Goal: Task Accomplishment & Management: Complete application form

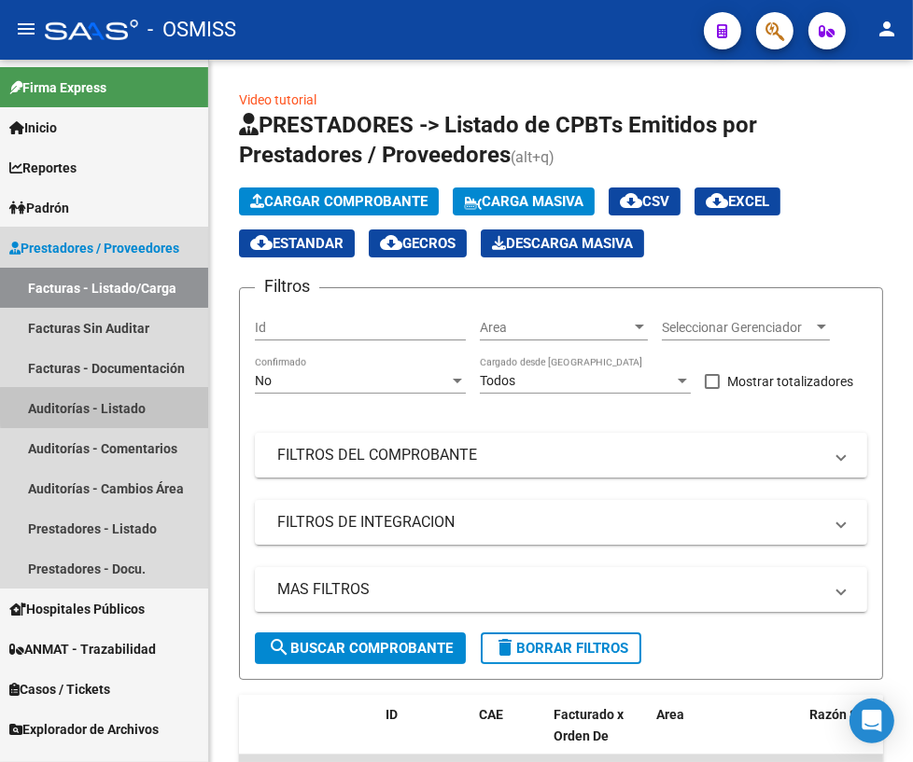
click at [149, 404] on link "Auditorías - Listado" at bounding box center [104, 408] width 208 height 40
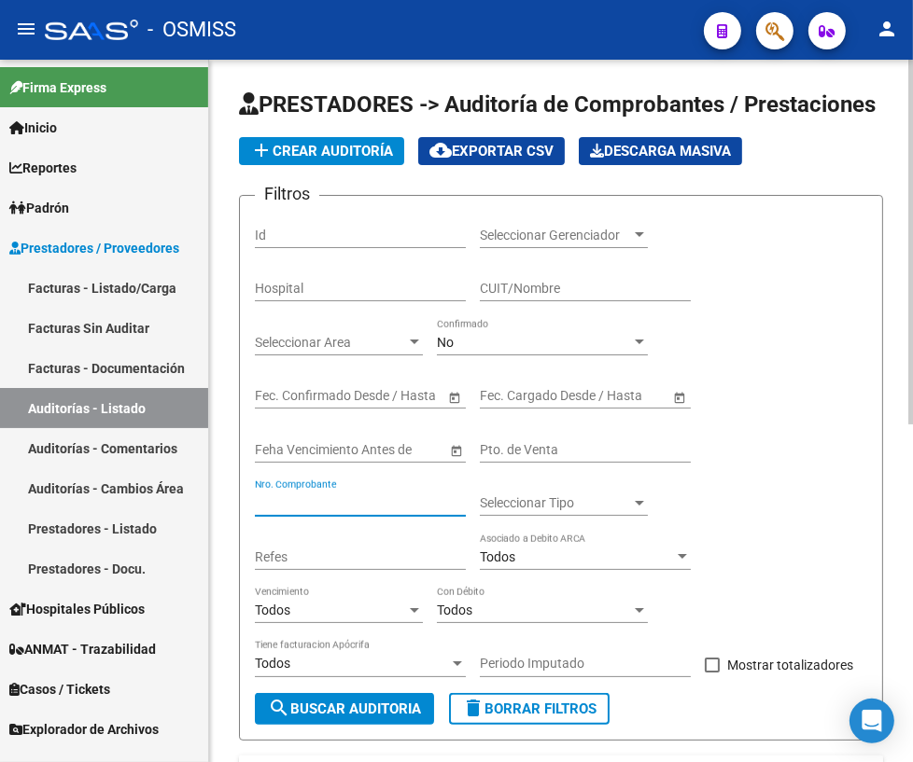
click at [287, 504] on input "Nro. Comprobante" at bounding box center [360, 503] width 211 height 16
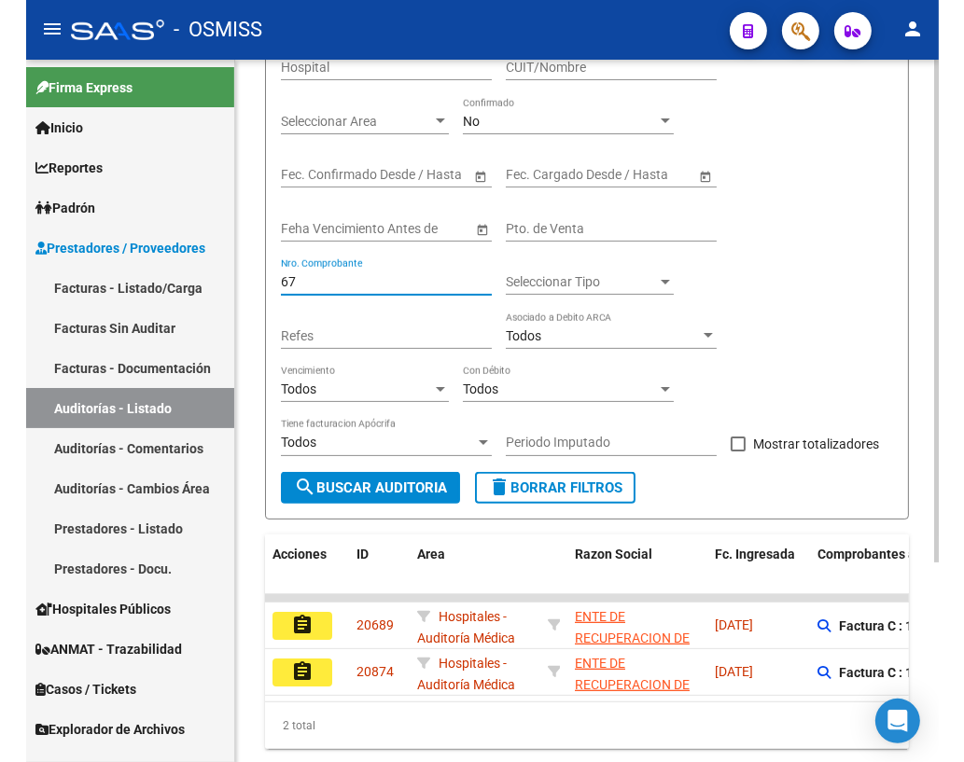
scroll to position [277, 0]
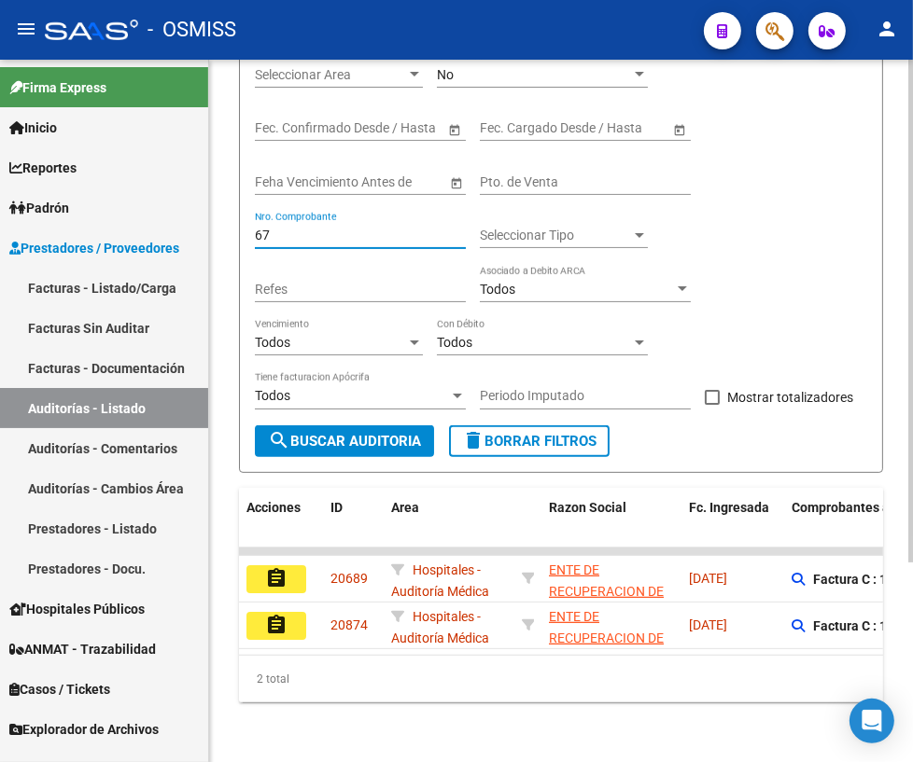
click at [913, 457] on html "menu - OSMISS person Firma Express Inicio Calendario SSS Instructivos Contacto …" at bounding box center [456, 381] width 913 height 762
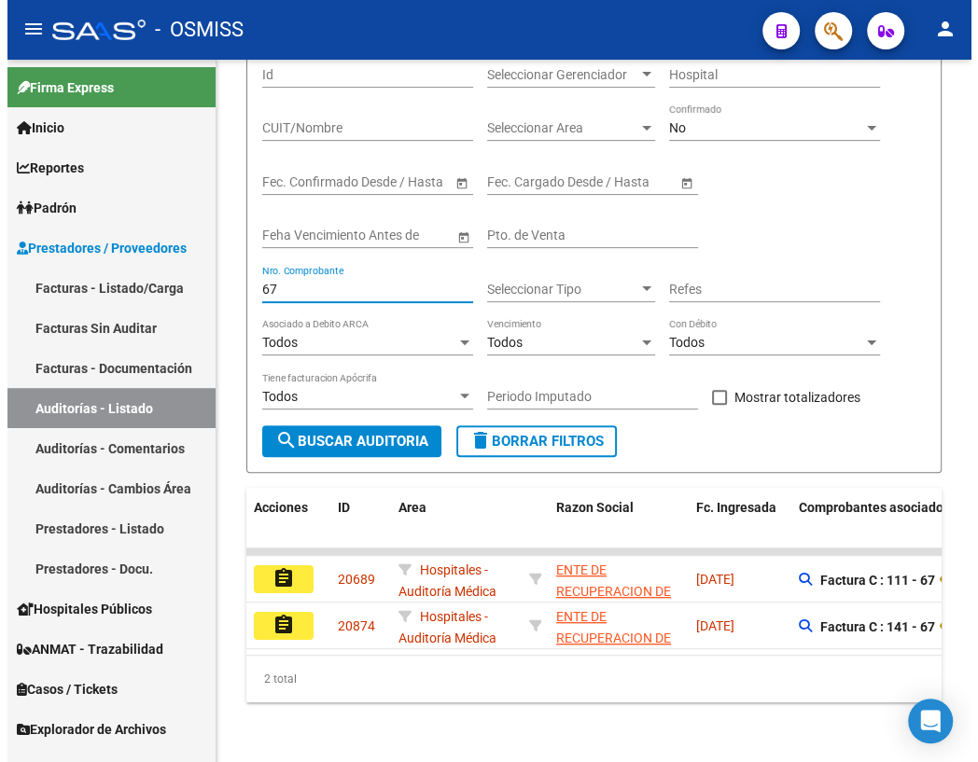
scroll to position [154, 0]
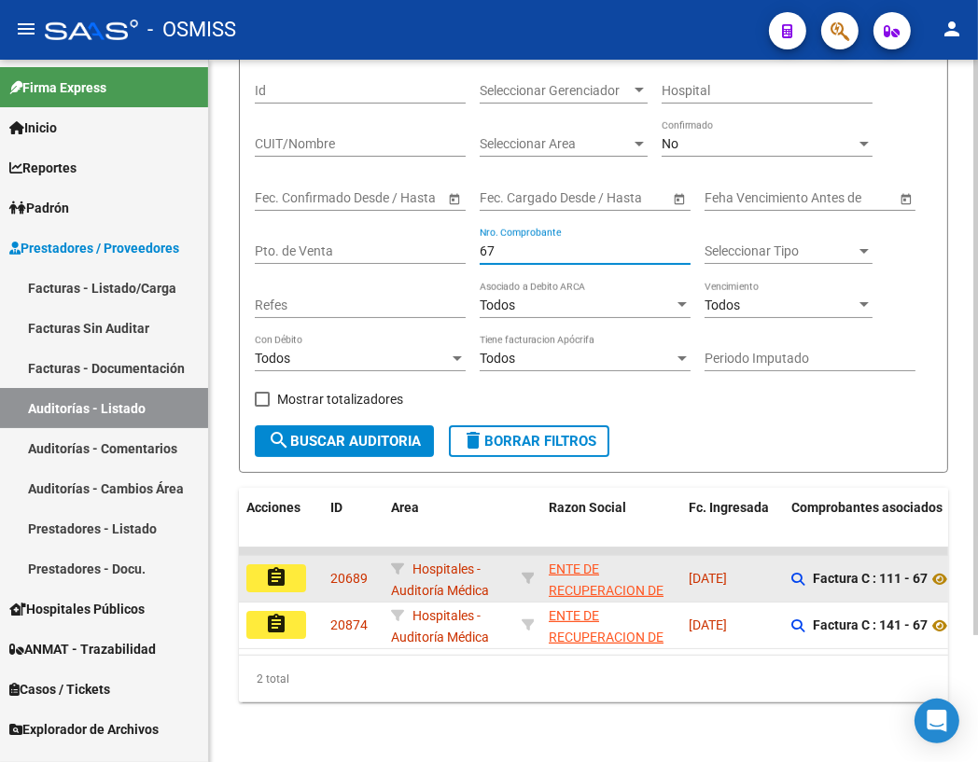
type input "67"
click at [275, 569] on mat-icon "assignment" at bounding box center [276, 577] width 22 height 22
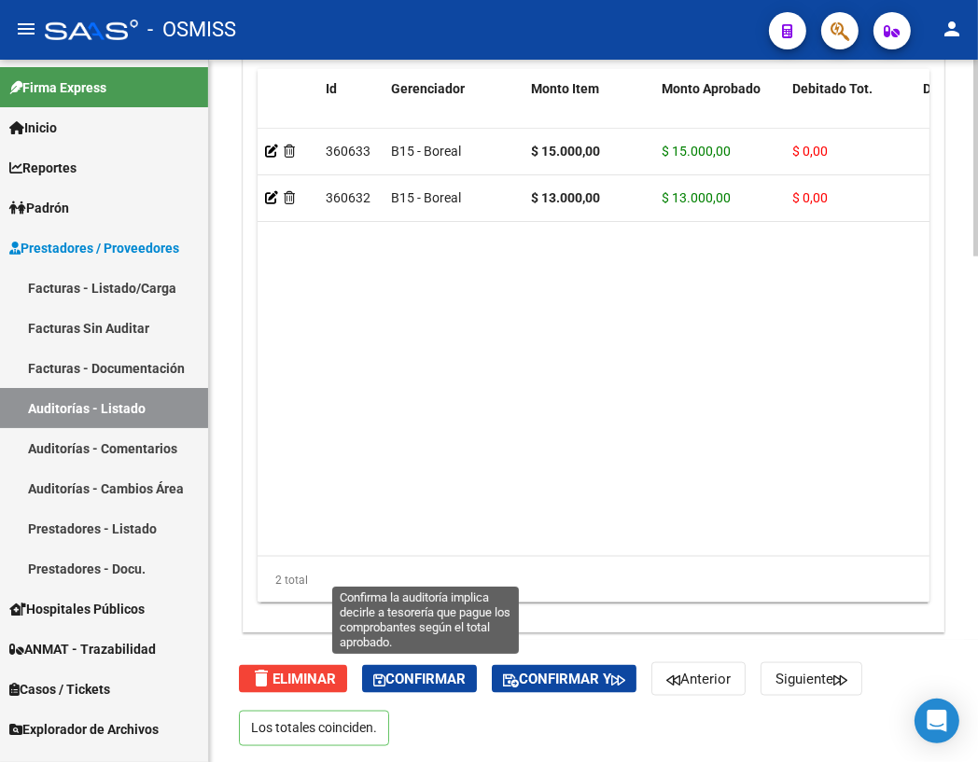
click at [408, 676] on span "Confirmar" at bounding box center [419, 679] width 92 height 17
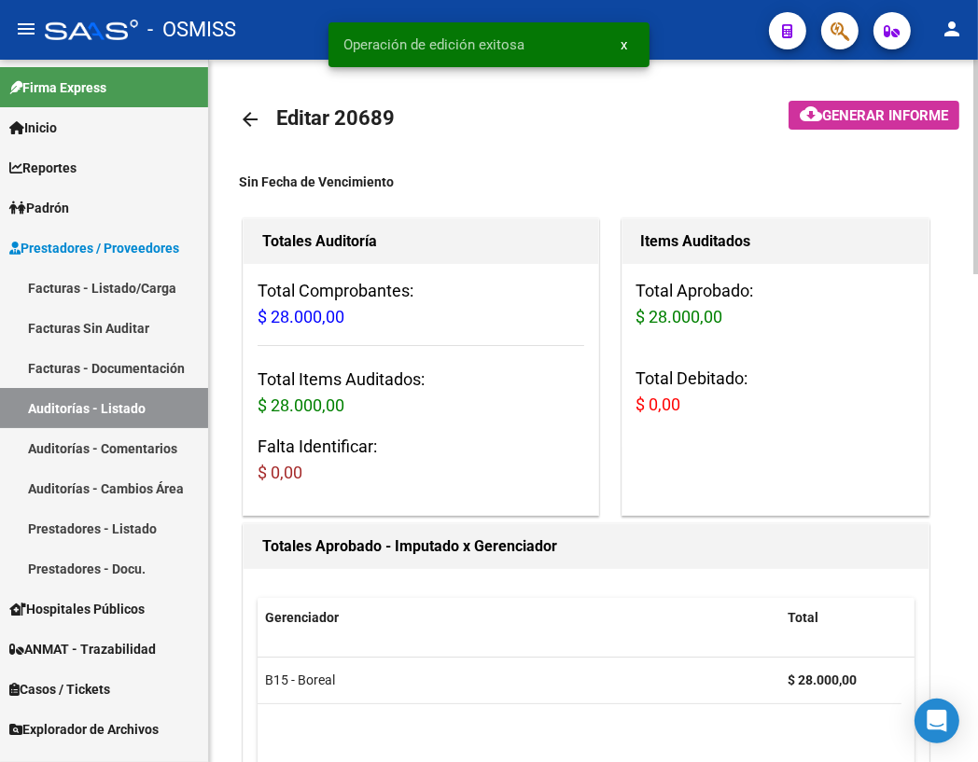
click at [248, 121] on mat-icon "arrow_back" at bounding box center [250, 119] width 22 height 22
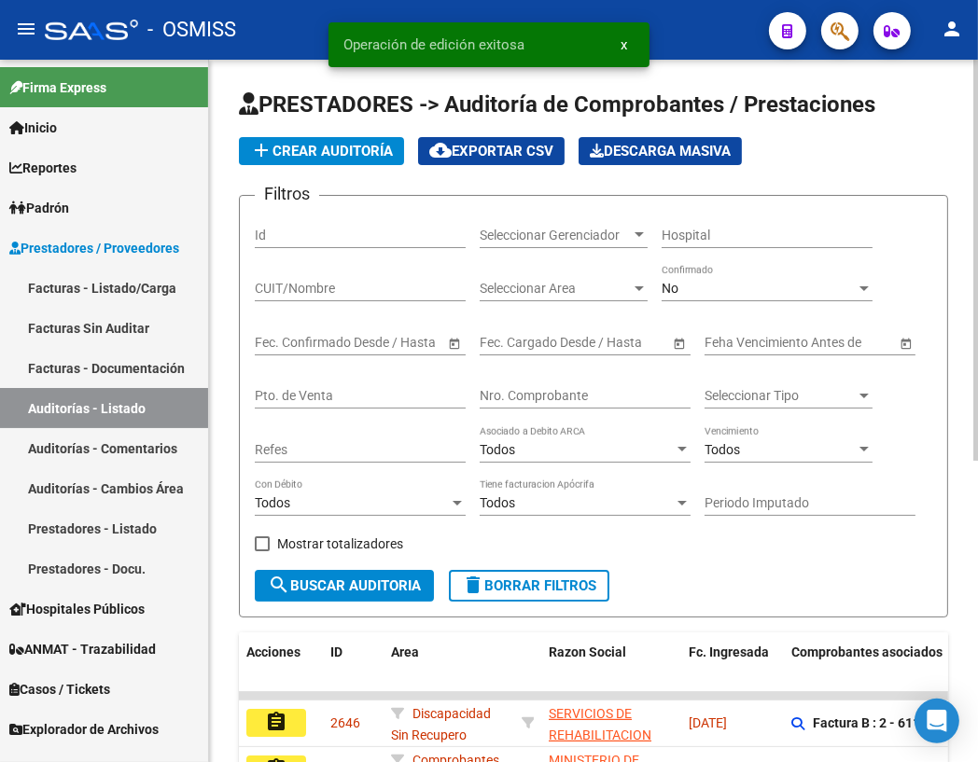
click at [527, 391] on input "Nro. Comprobante" at bounding box center [585, 396] width 211 height 16
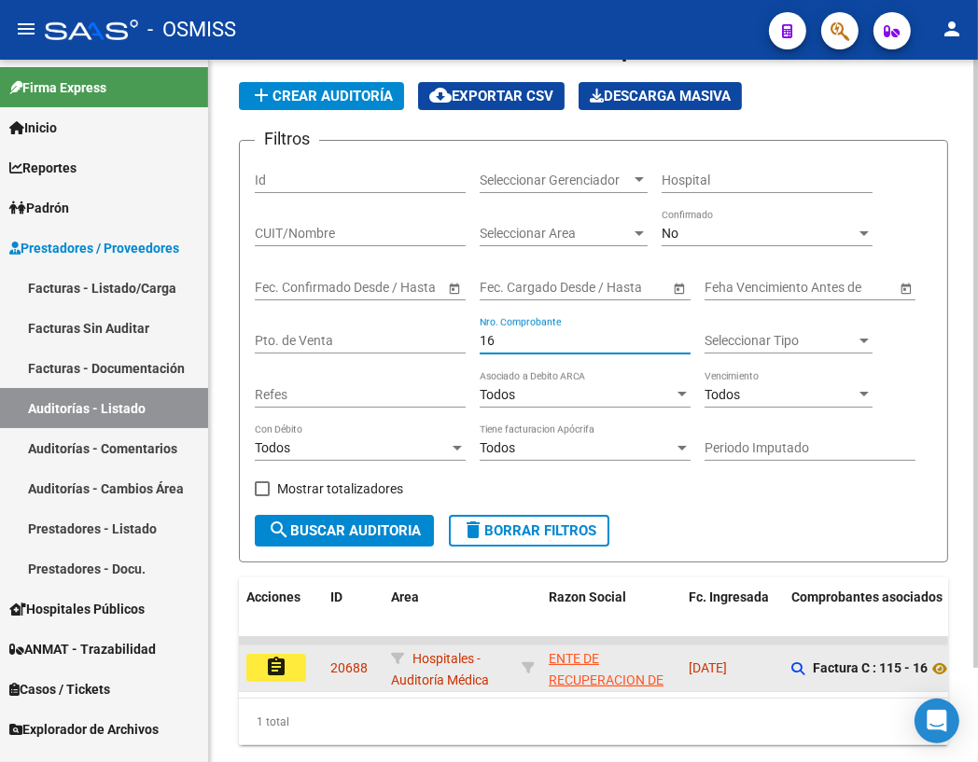
scroll to position [107, 0]
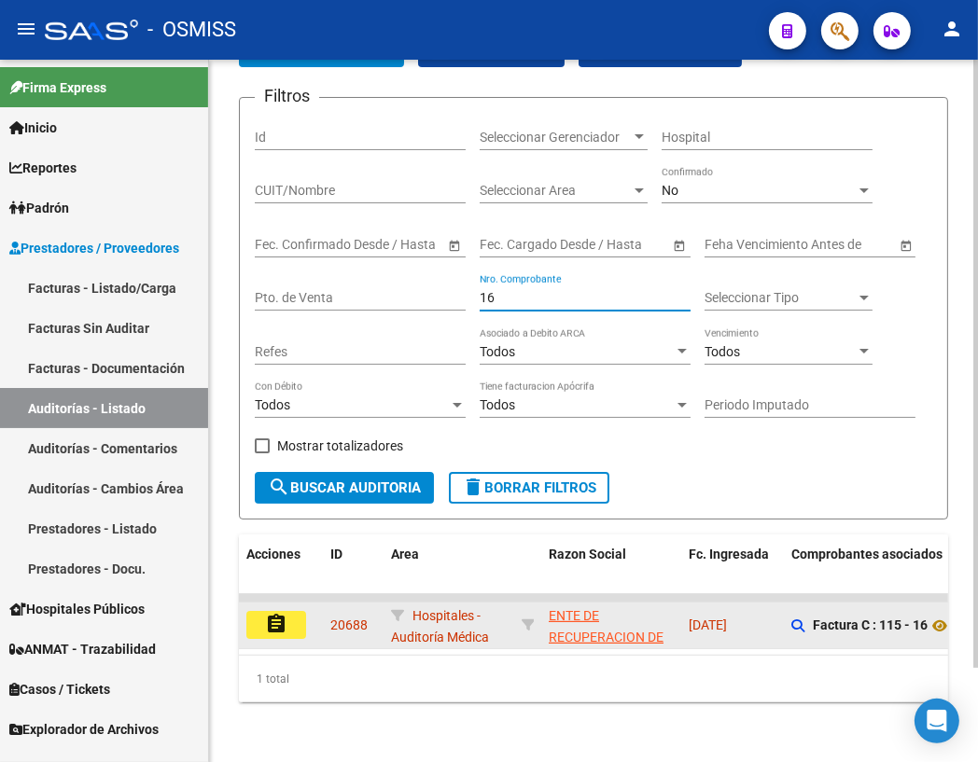
type input "16"
click at [272, 613] on mat-icon "assignment" at bounding box center [276, 624] width 22 height 22
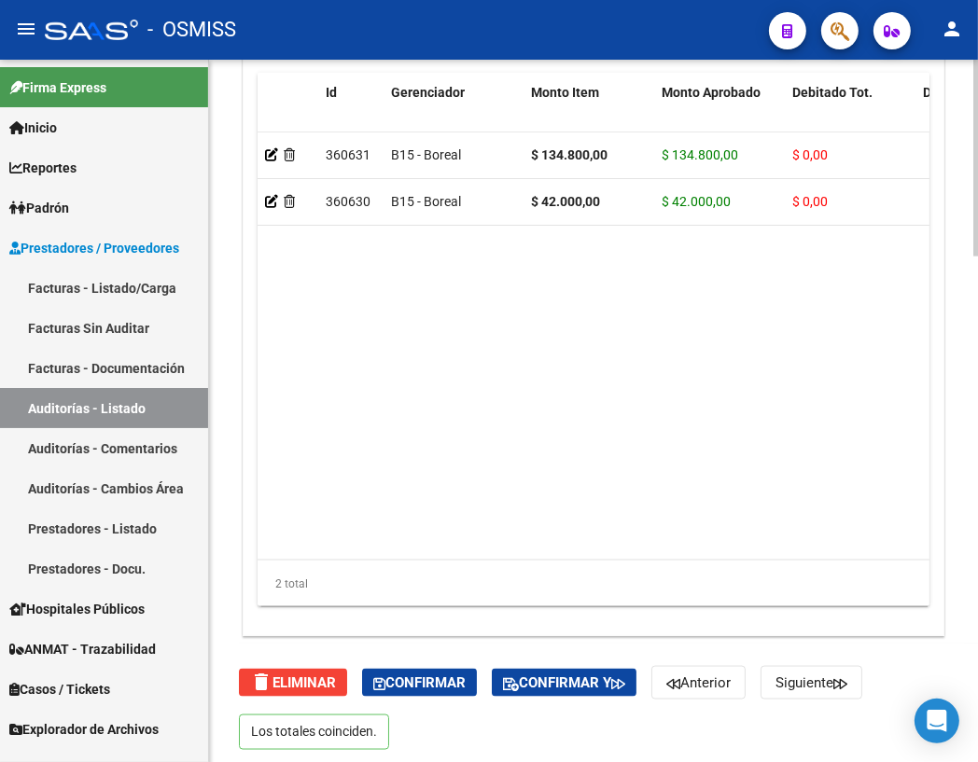
scroll to position [1805, 0]
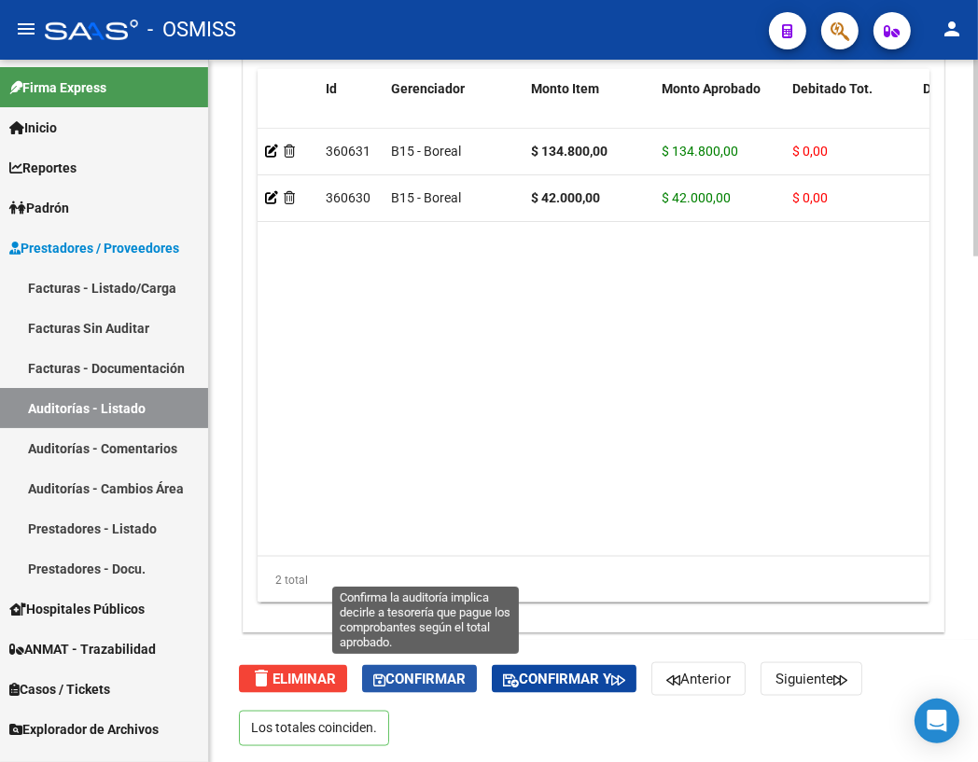
click at [427, 680] on span "Confirmar" at bounding box center [419, 679] width 92 height 17
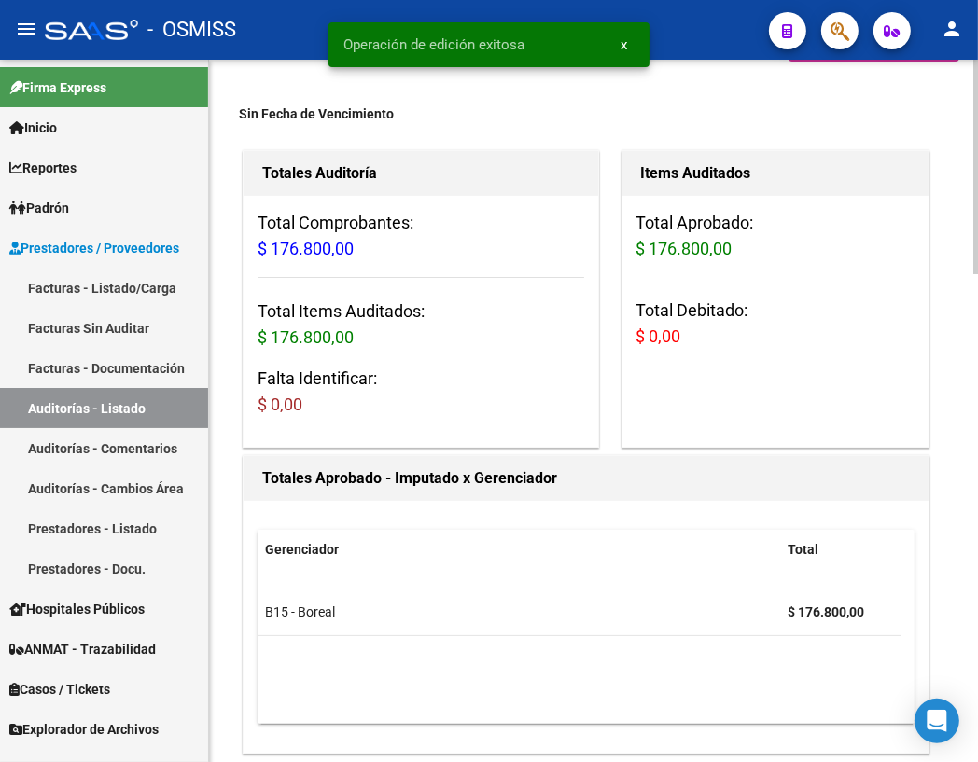
scroll to position [0, 0]
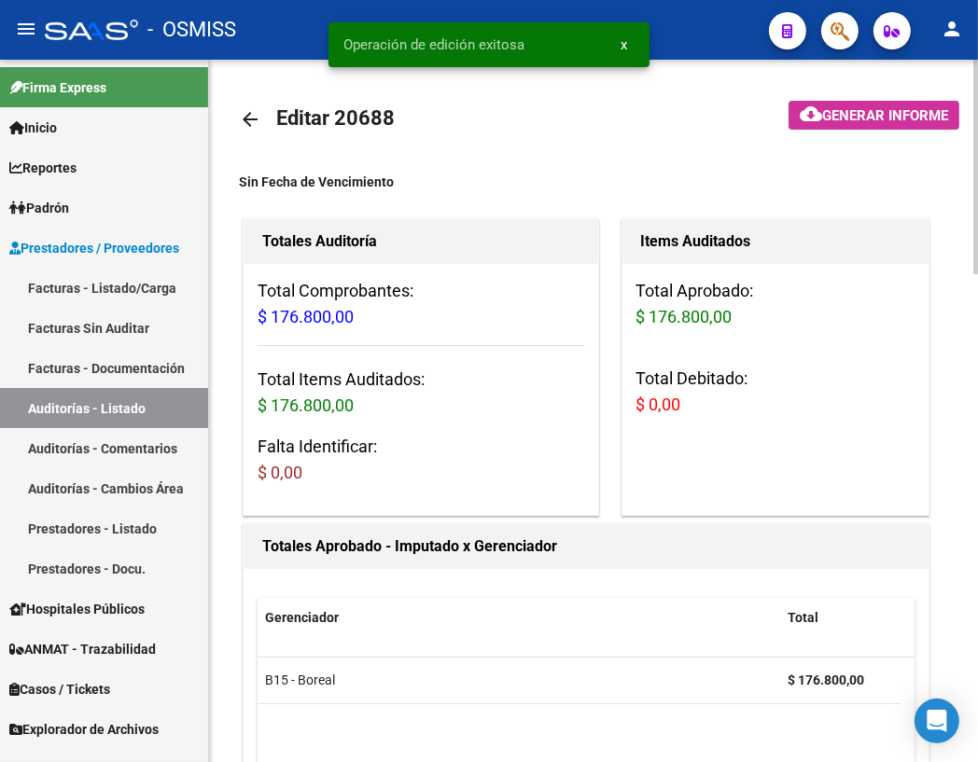
click at [248, 118] on mat-icon "arrow_back" at bounding box center [250, 119] width 22 height 22
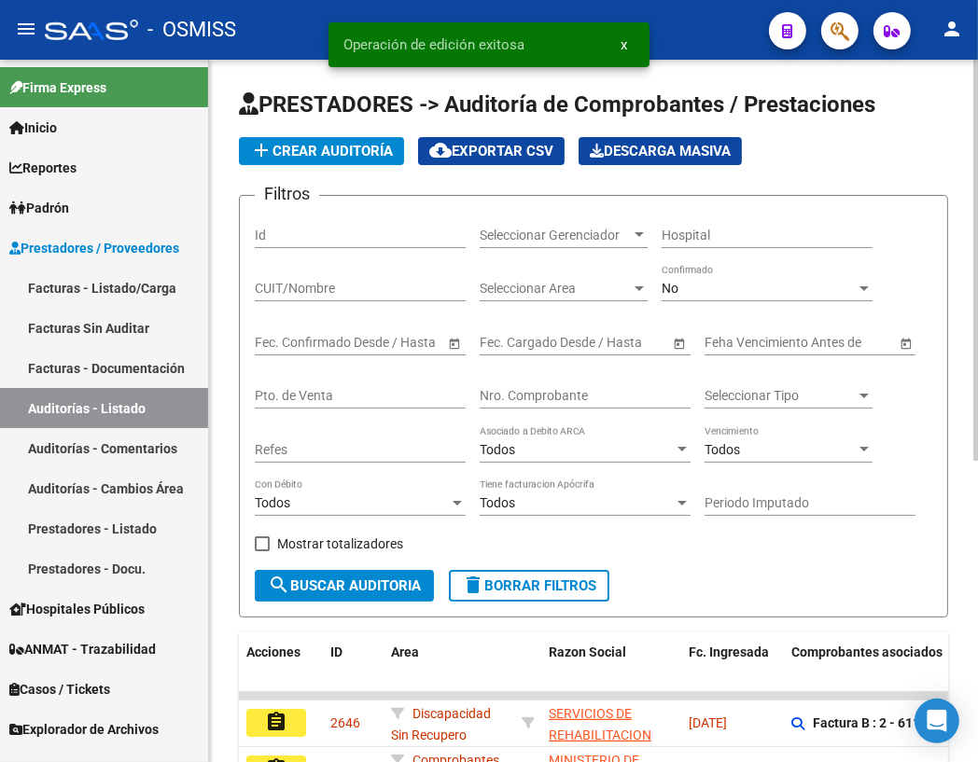
click at [537, 398] on input "Nro. Comprobante" at bounding box center [585, 396] width 211 height 16
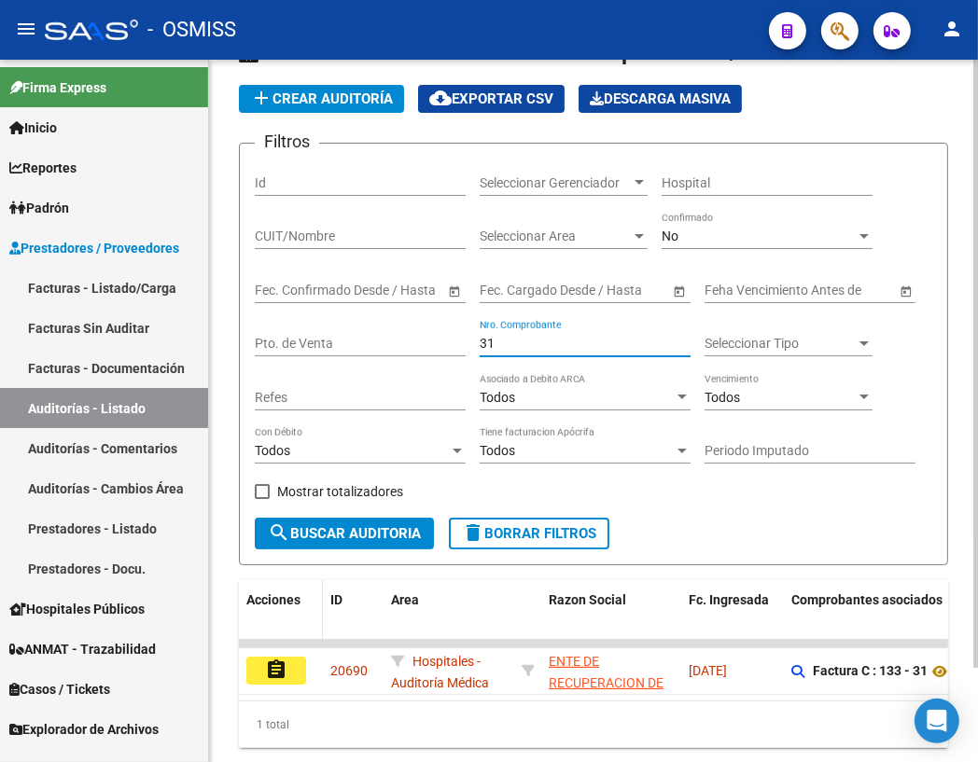
scroll to position [107, 0]
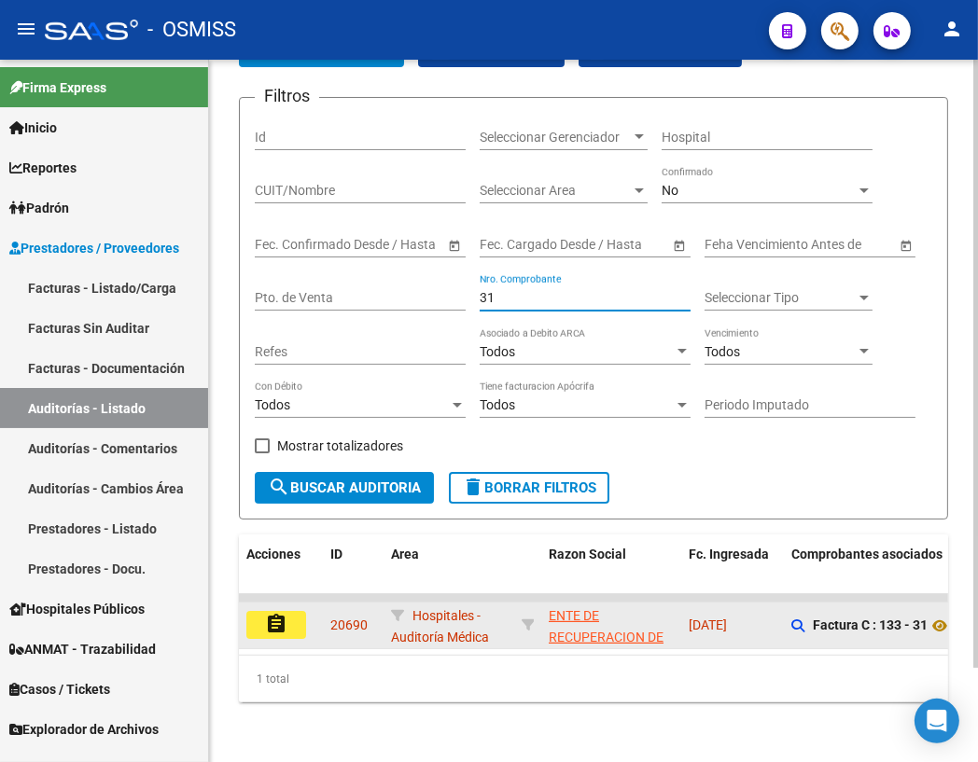
type input "31"
click at [286, 620] on mat-icon "assignment" at bounding box center [276, 624] width 22 height 22
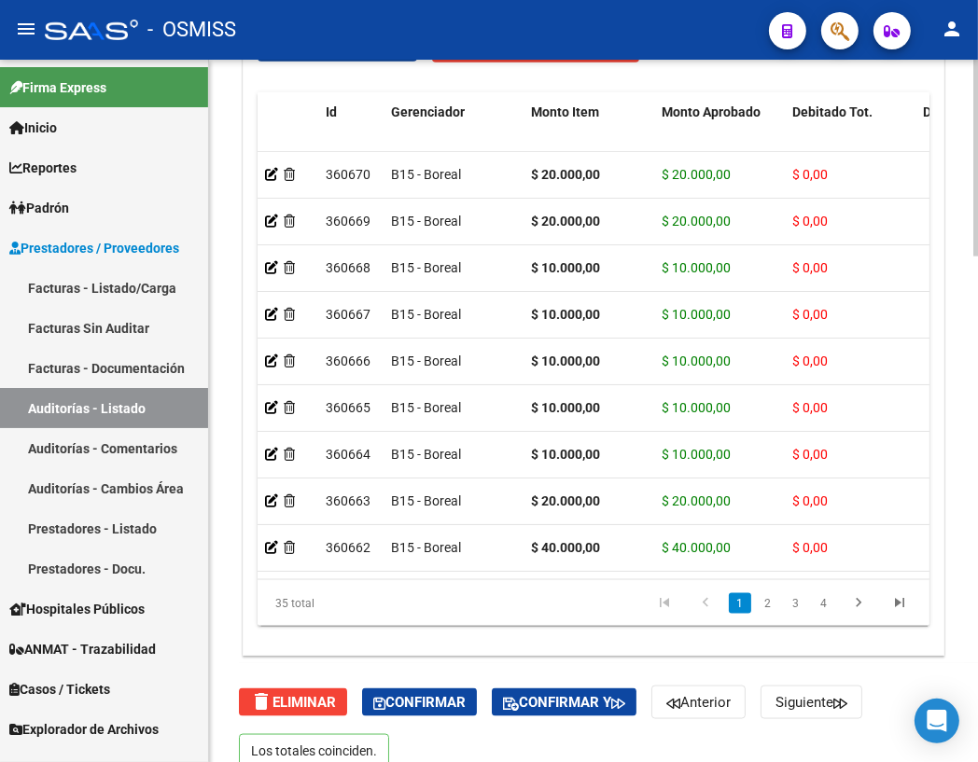
scroll to position [1805, 0]
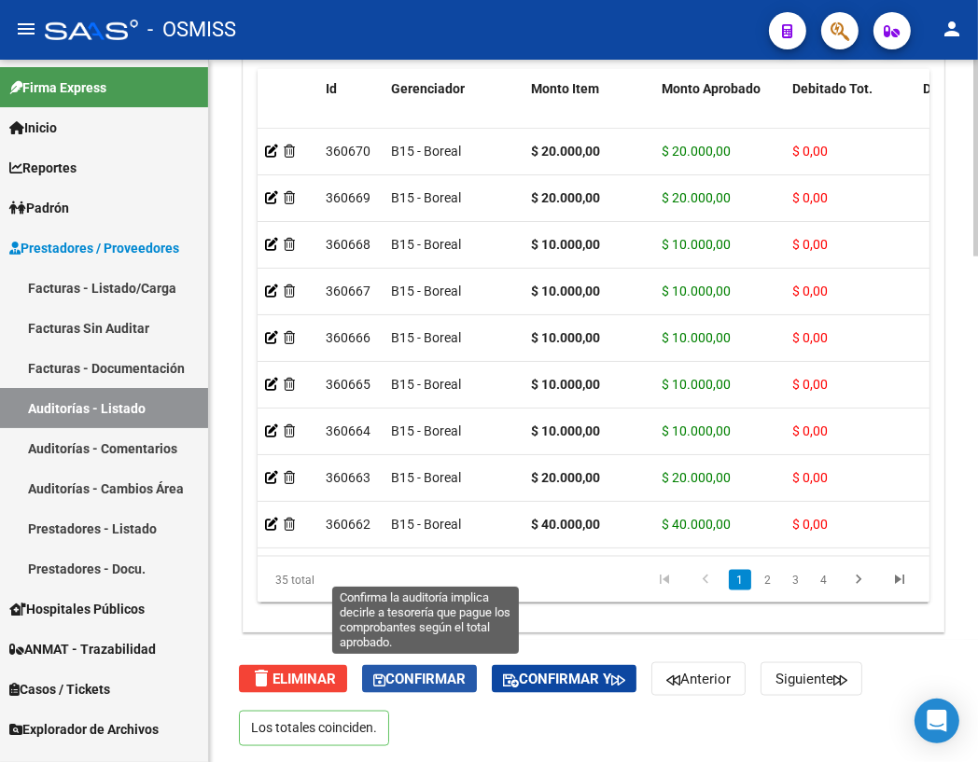
click at [442, 672] on span "Confirmar" at bounding box center [419, 679] width 92 height 17
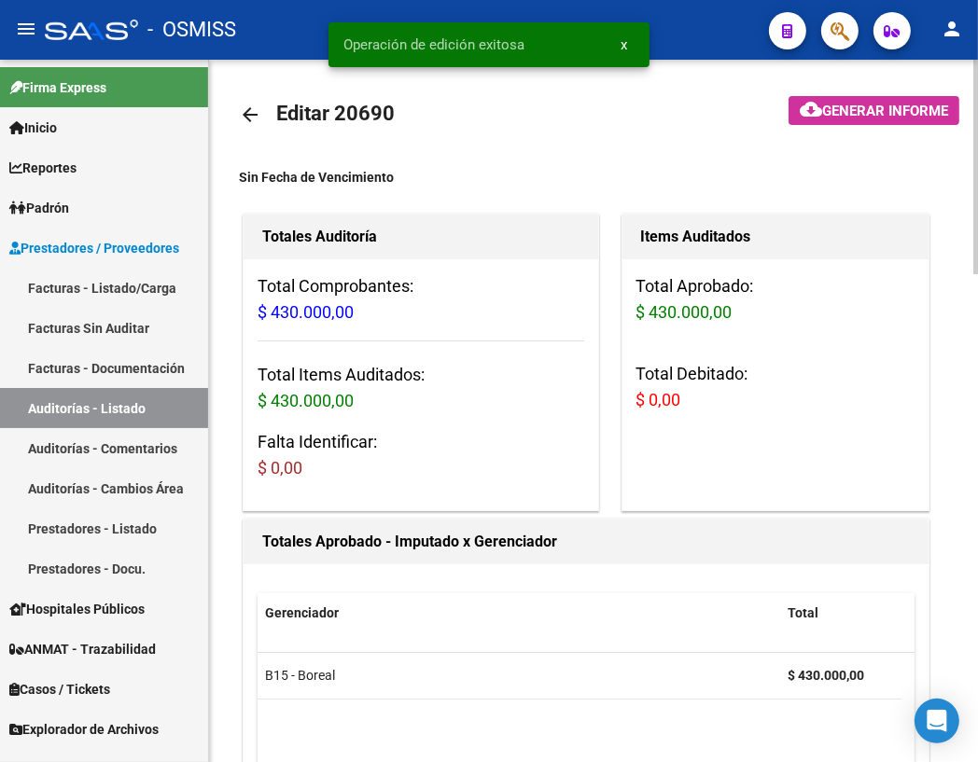
scroll to position [0, 0]
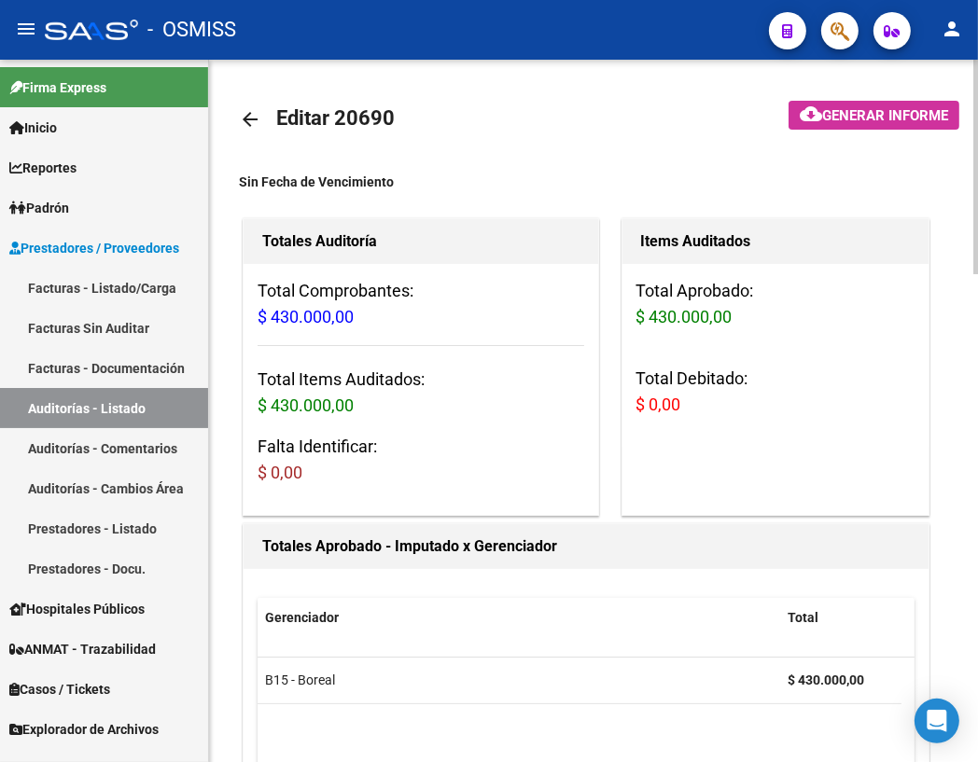
click at [249, 119] on mat-icon "arrow_back" at bounding box center [250, 119] width 22 height 22
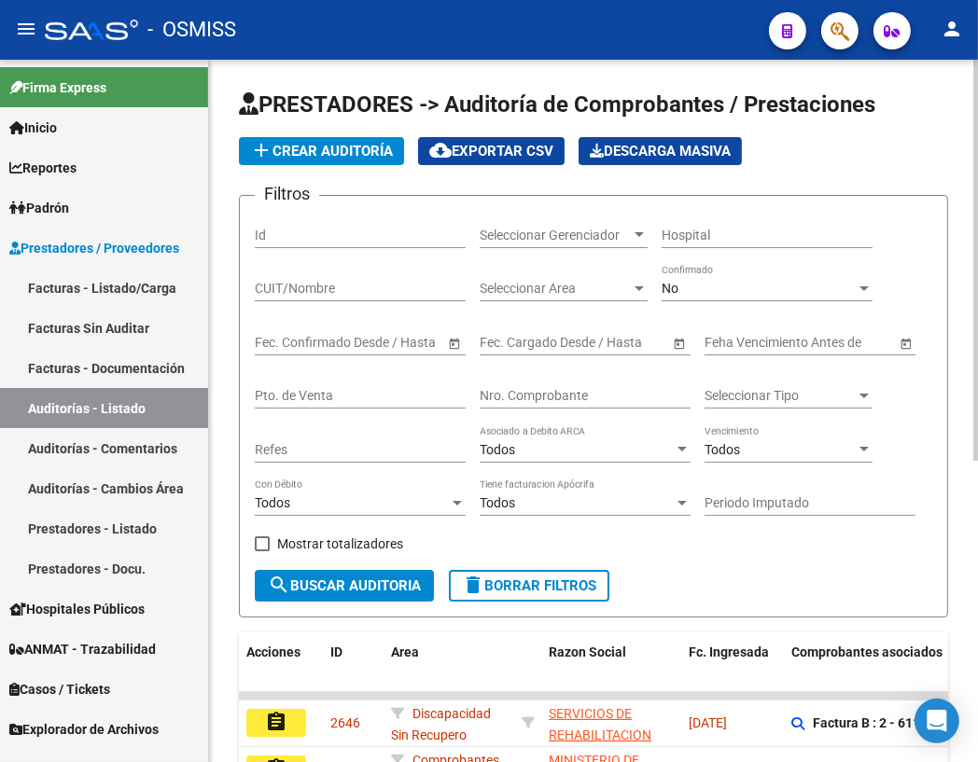
click at [567, 384] on div "Nro. Comprobante" at bounding box center [585, 389] width 211 height 37
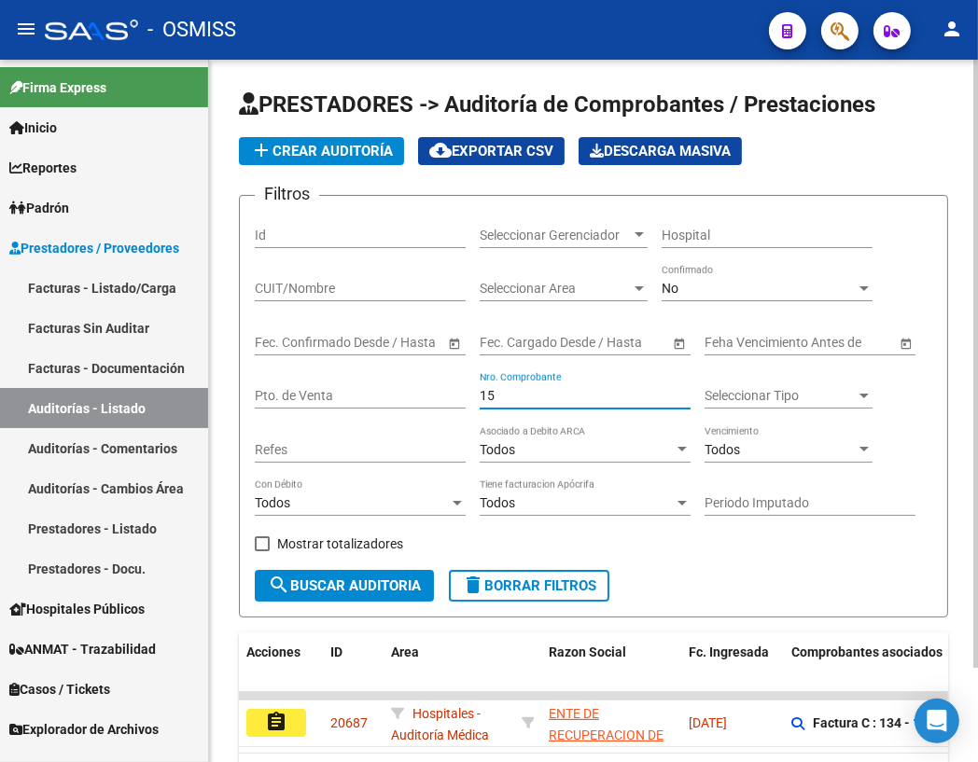
scroll to position [107, 0]
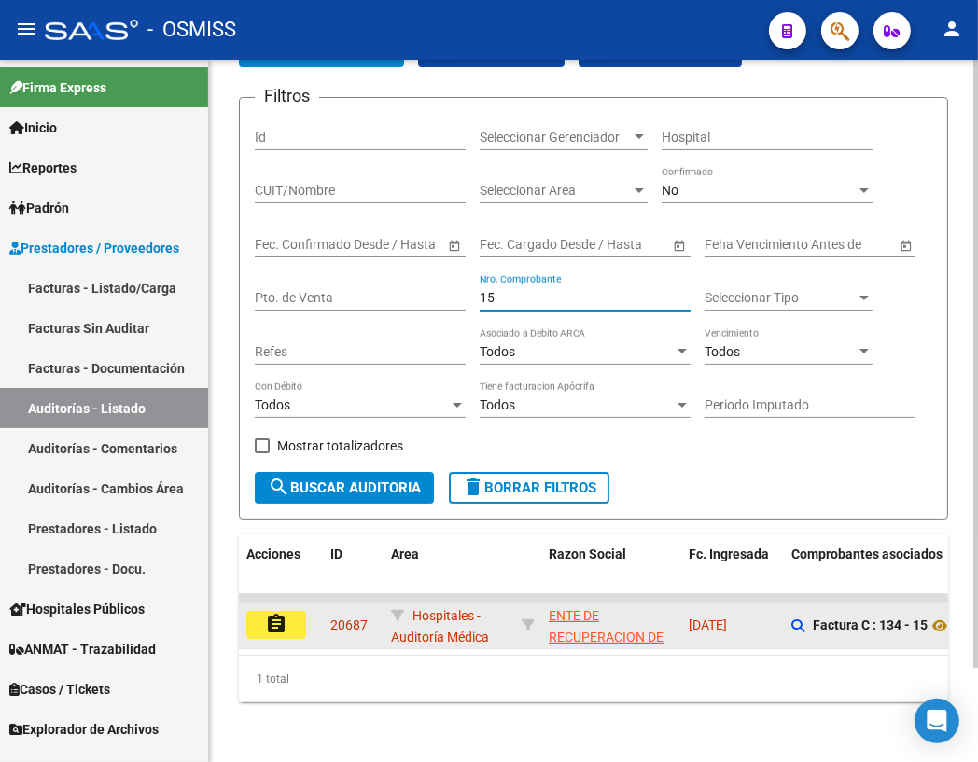
type input "15"
click at [285, 617] on mat-icon "assignment" at bounding box center [276, 624] width 22 height 22
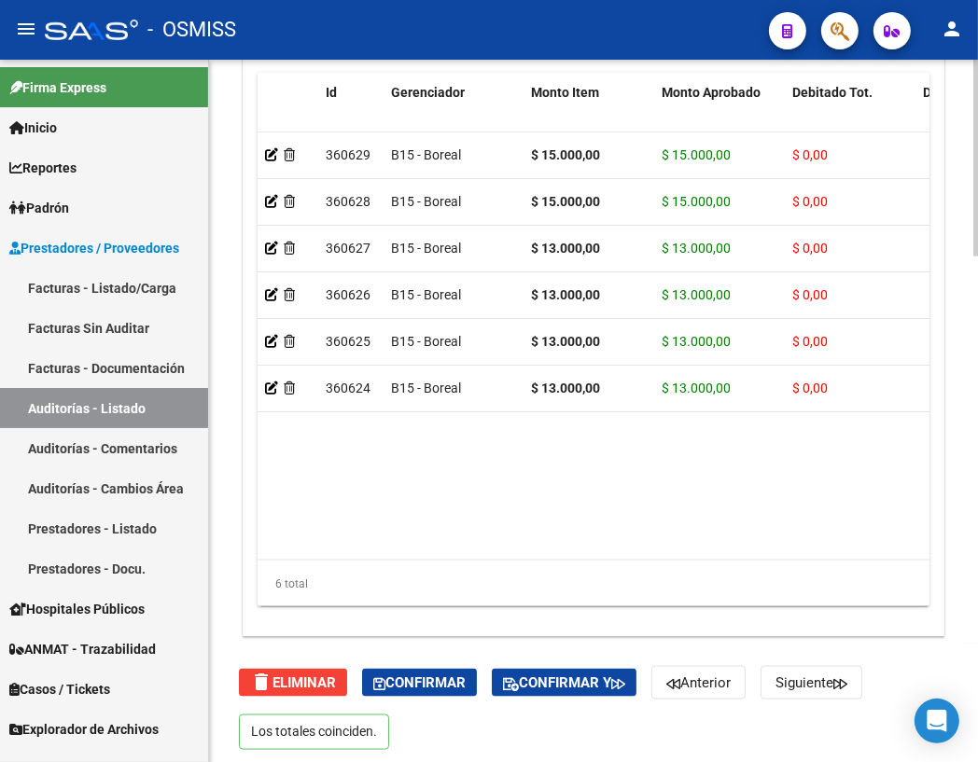
scroll to position [1805, 0]
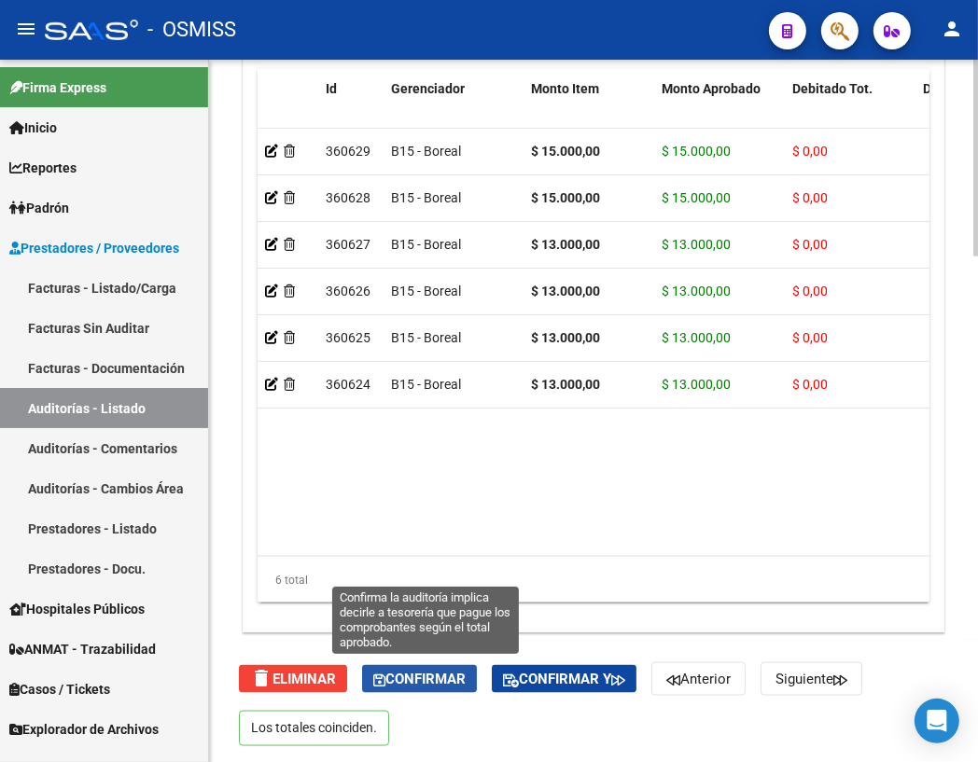
click at [431, 681] on span "Confirmar" at bounding box center [419, 679] width 92 height 17
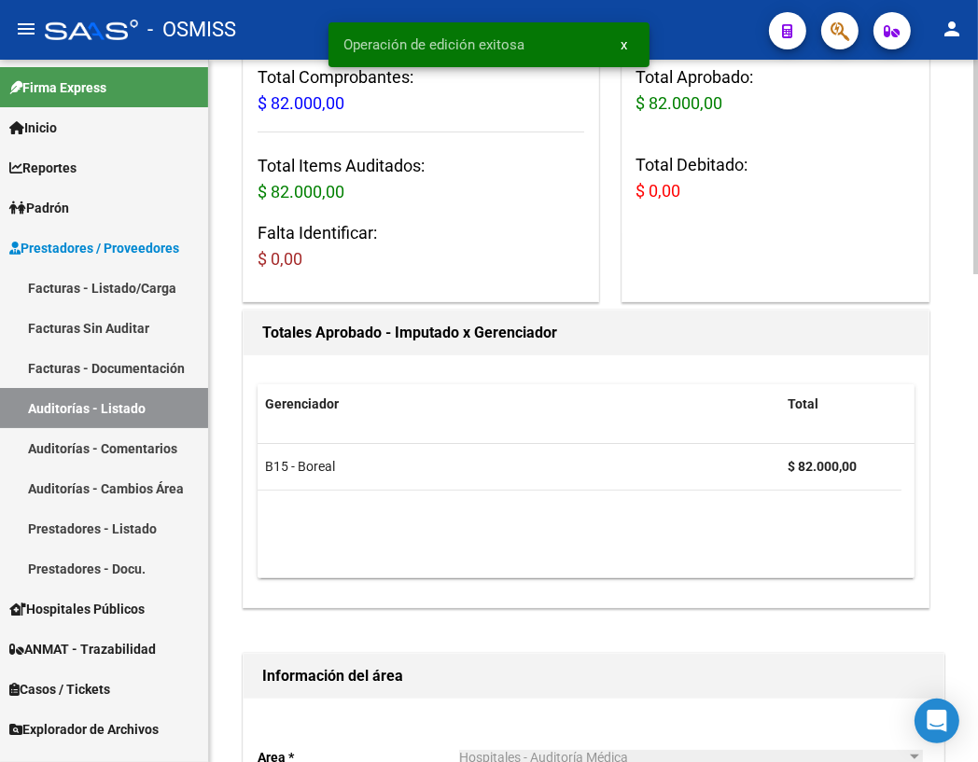
scroll to position [0, 0]
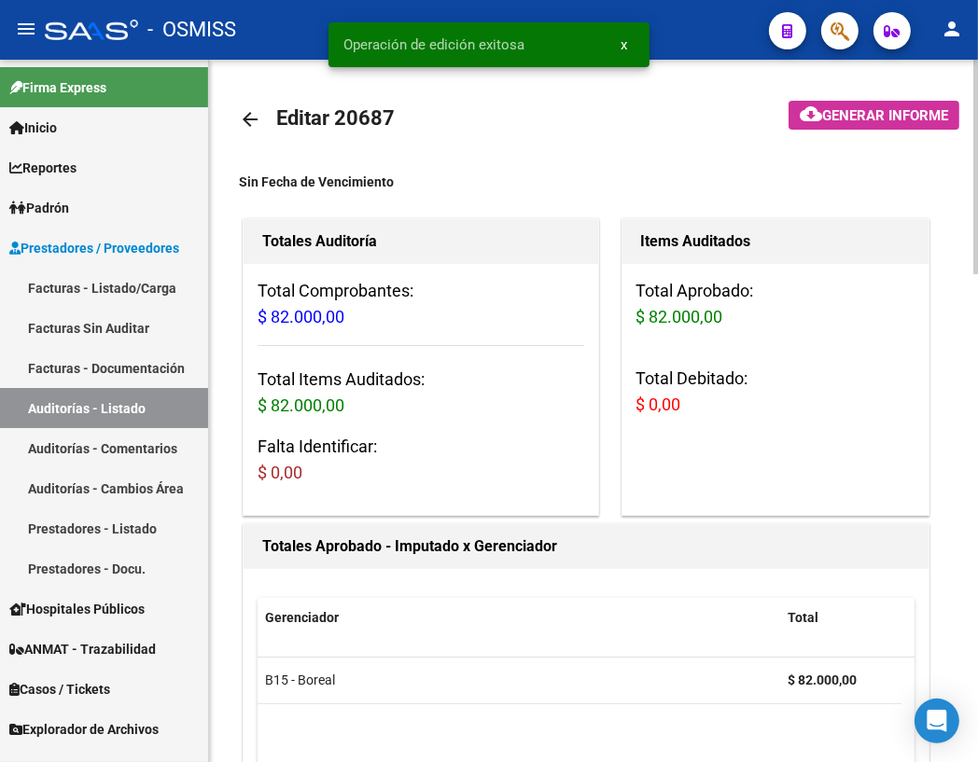
click at [252, 121] on mat-icon "arrow_back" at bounding box center [250, 119] width 22 height 22
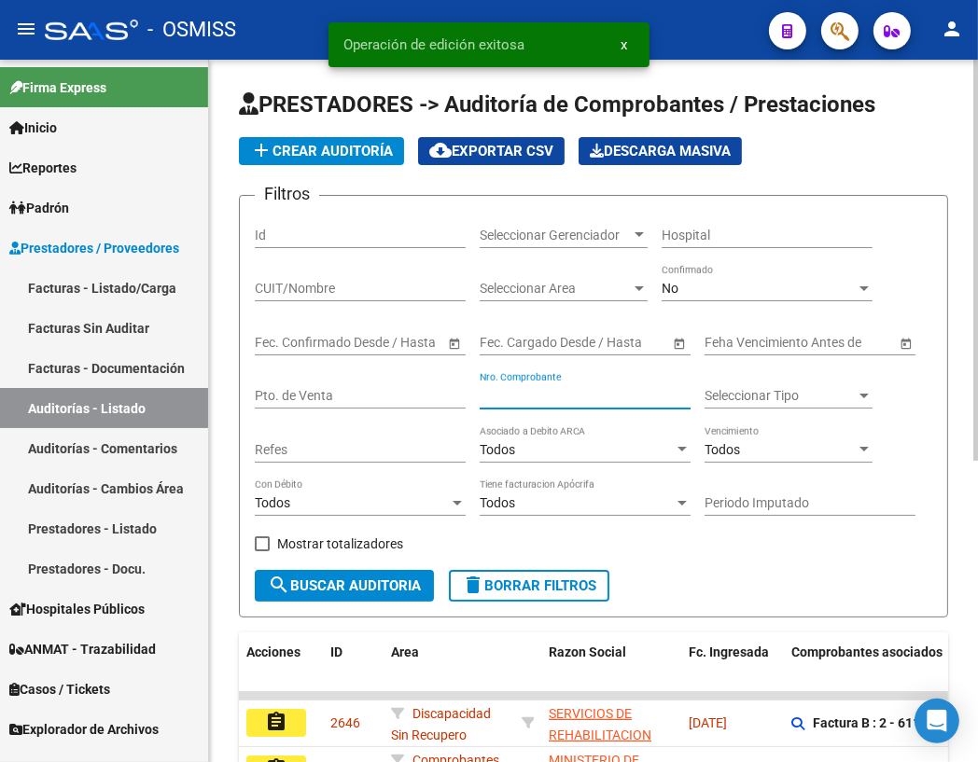
click at [515, 392] on input "Nro. Comprobante" at bounding box center [585, 396] width 211 height 16
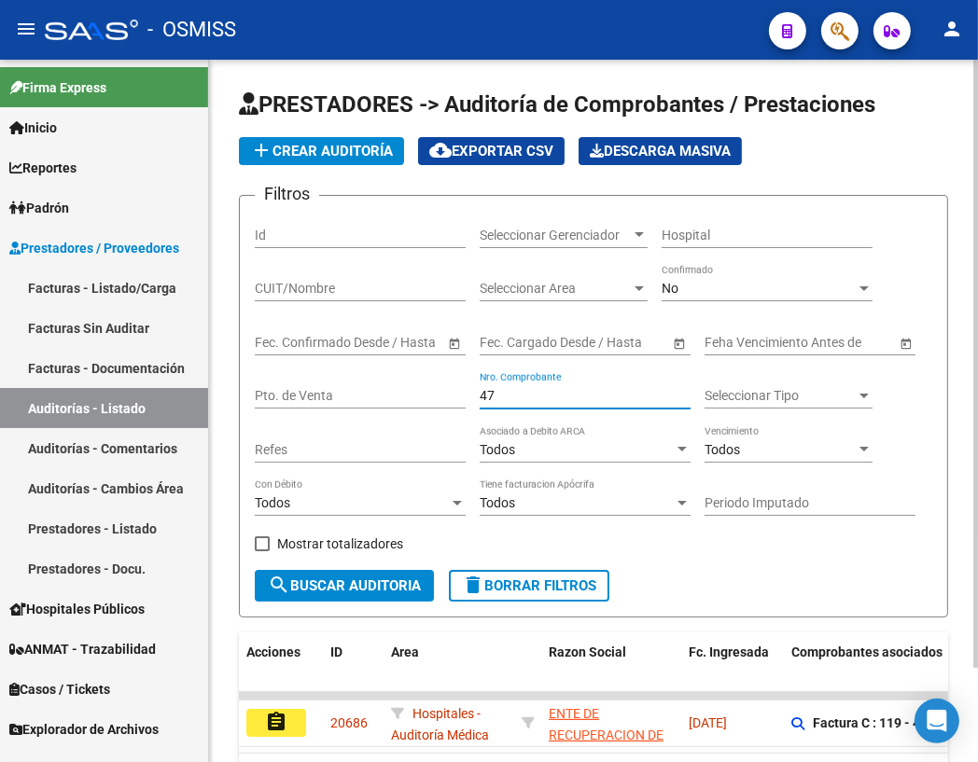
scroll to position [107, 0]
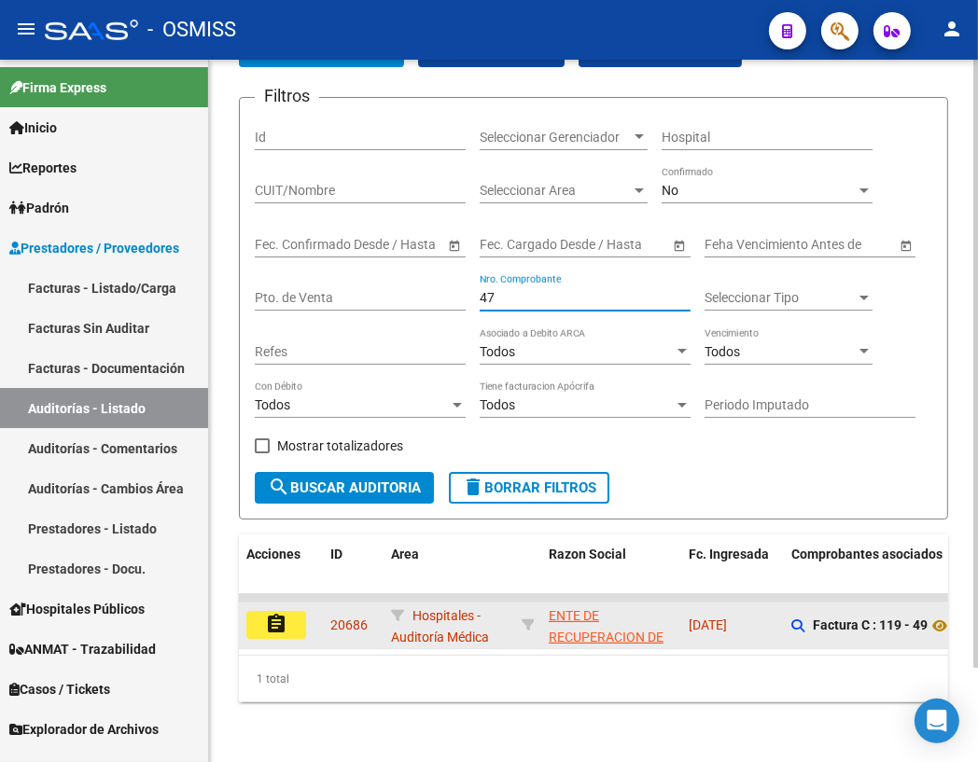
type input "47"
click at [290, 617] on button "assignment" at bounding box center [276, 625] width 60 height 28
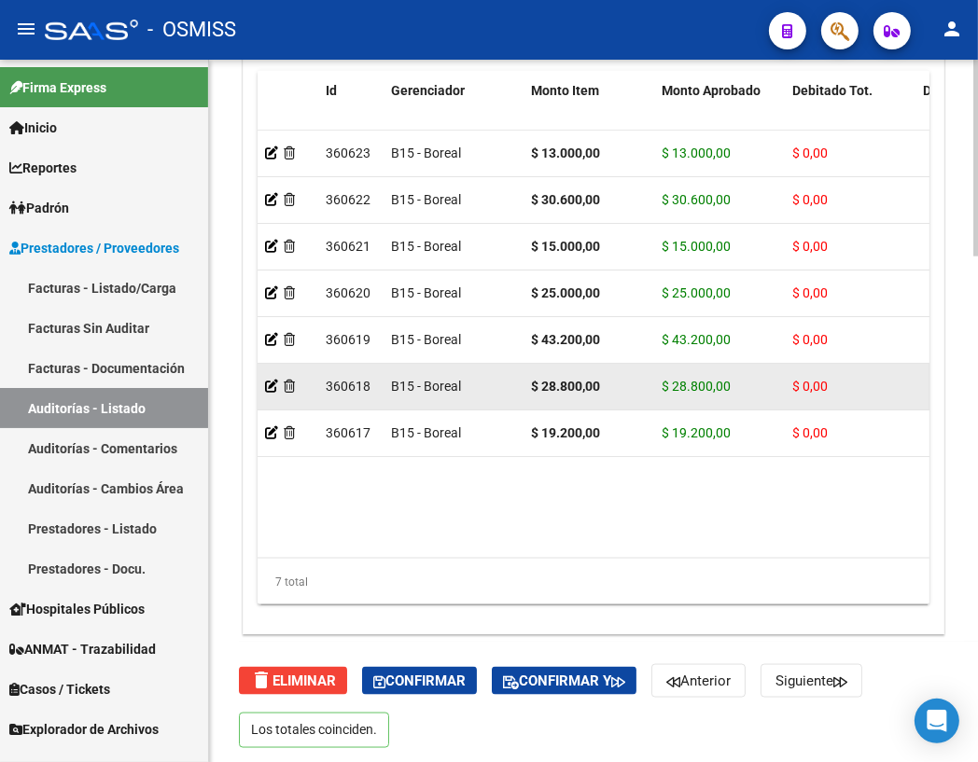
scroll to position [1805, 0]
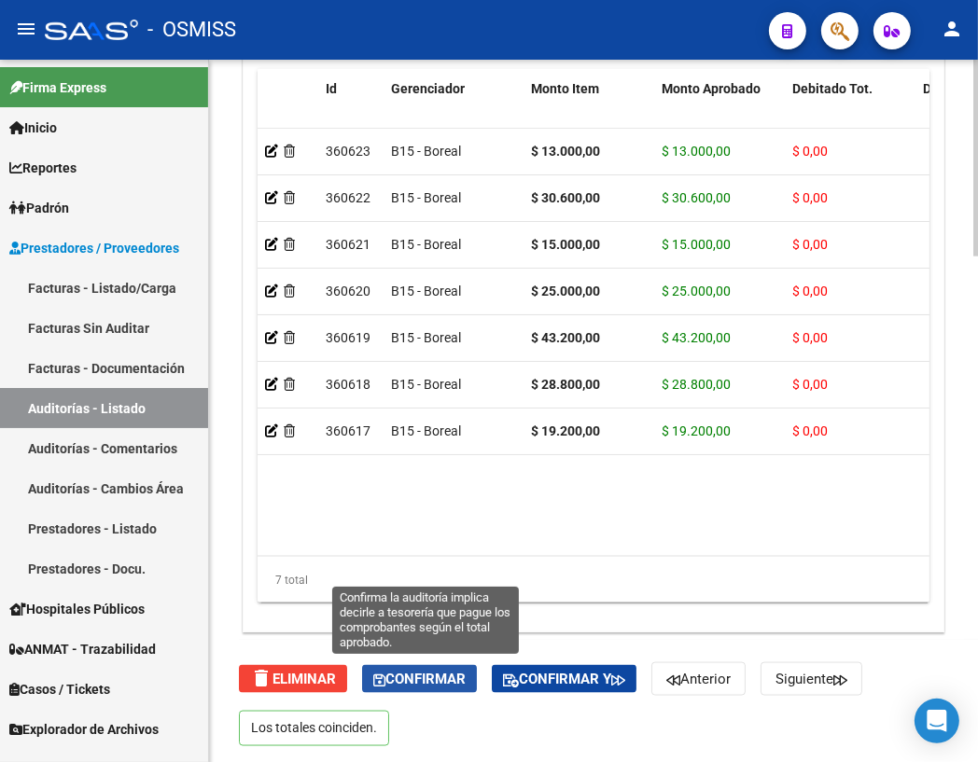
click at [399, 679] on span "Confirmar" at bounding box center [419, 679] width 92 height 17
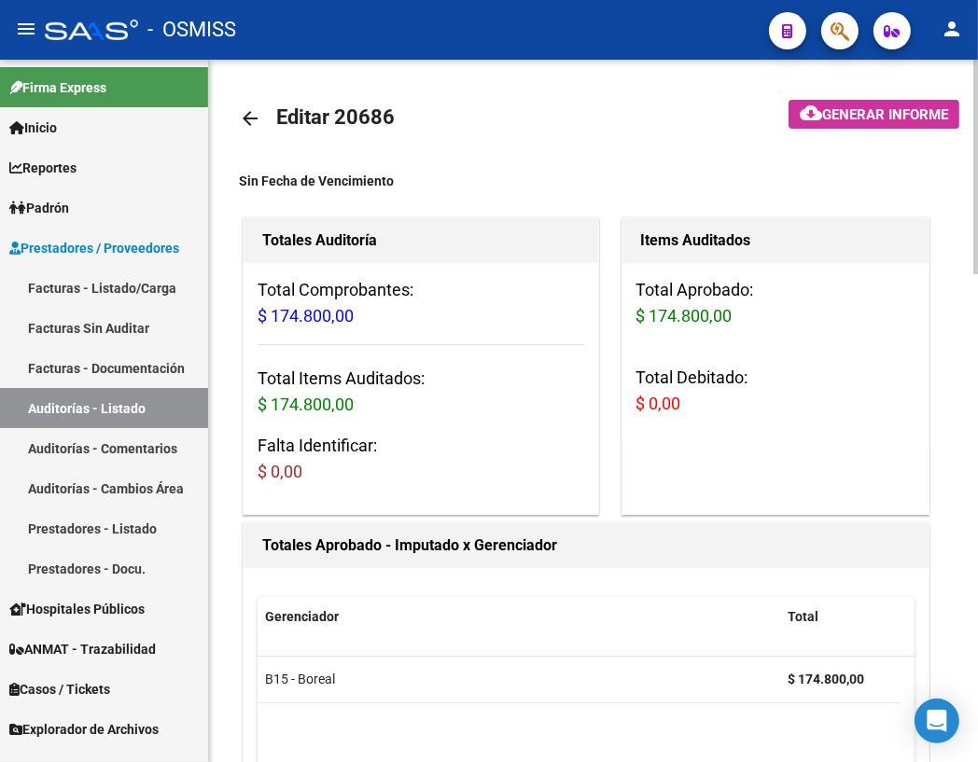
scroll to position [0, 0]
click at [249, 118] on mat-icon "arrow_back" at bounding box center [250, 119] width 22 height 22
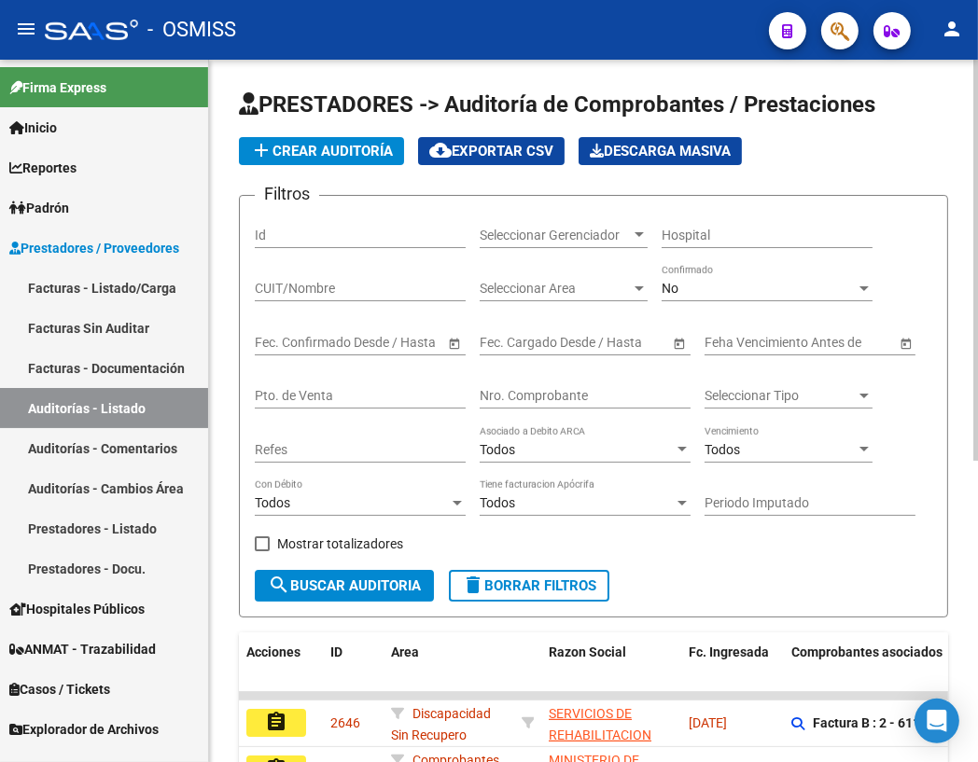
click at [572, 391] on input "Nro. Comprobante" at bounding box center [585, 396] width 211 height 16
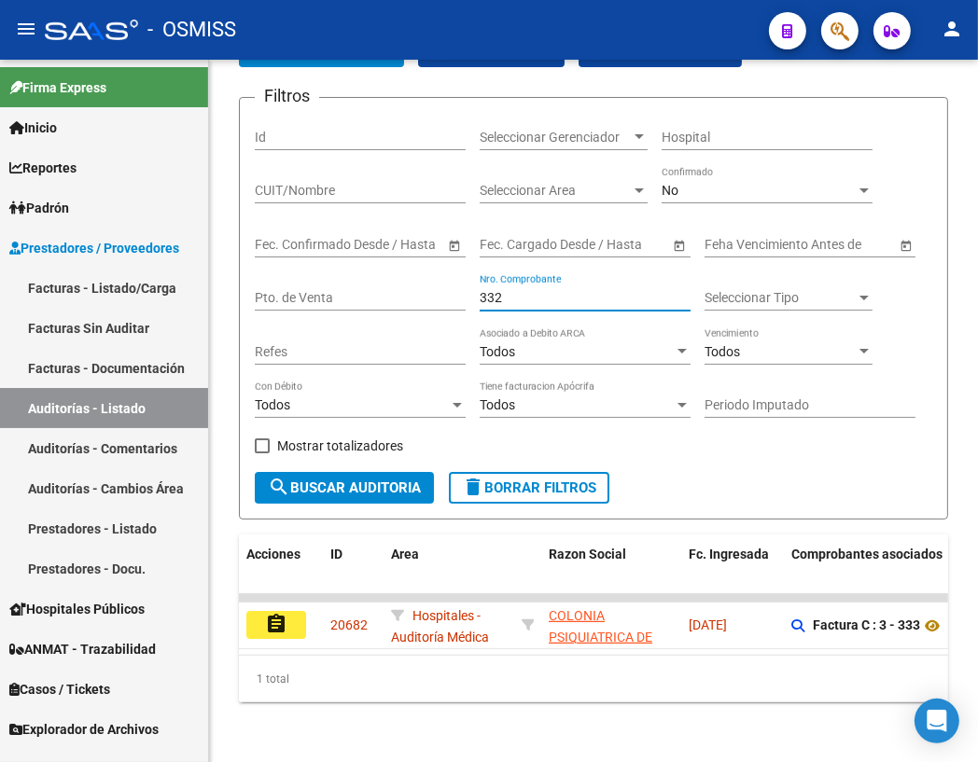
scroll to position [107, 0]
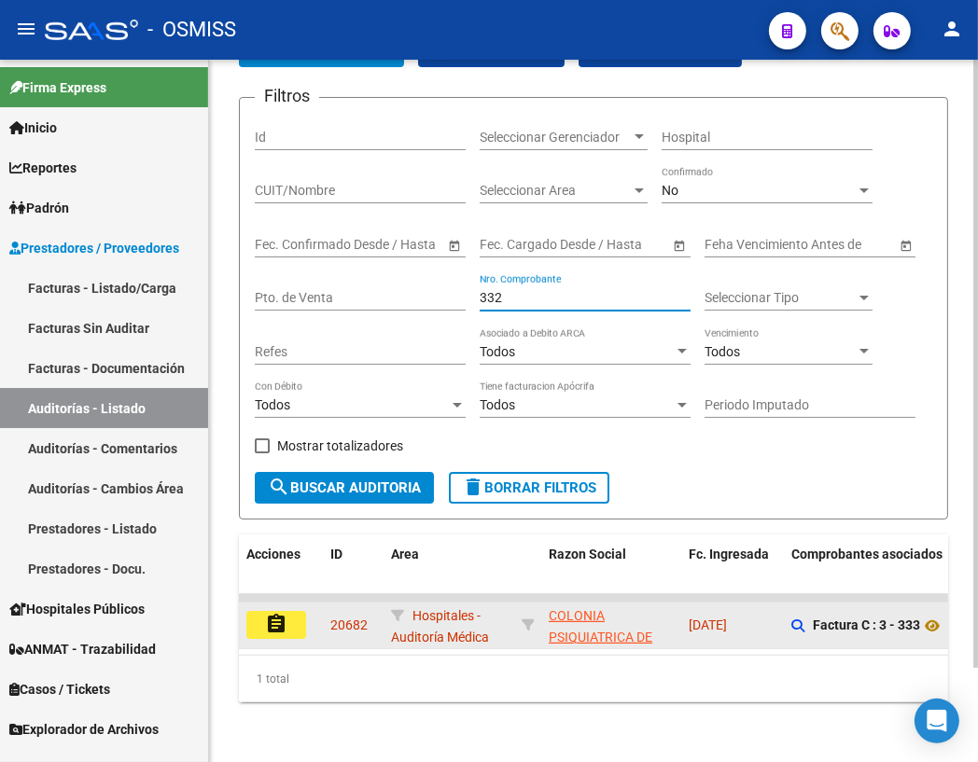
type input "332"
click at [280, 613] on mat-icon "assignment" at bounding box center [276, 624] width 22 height 22
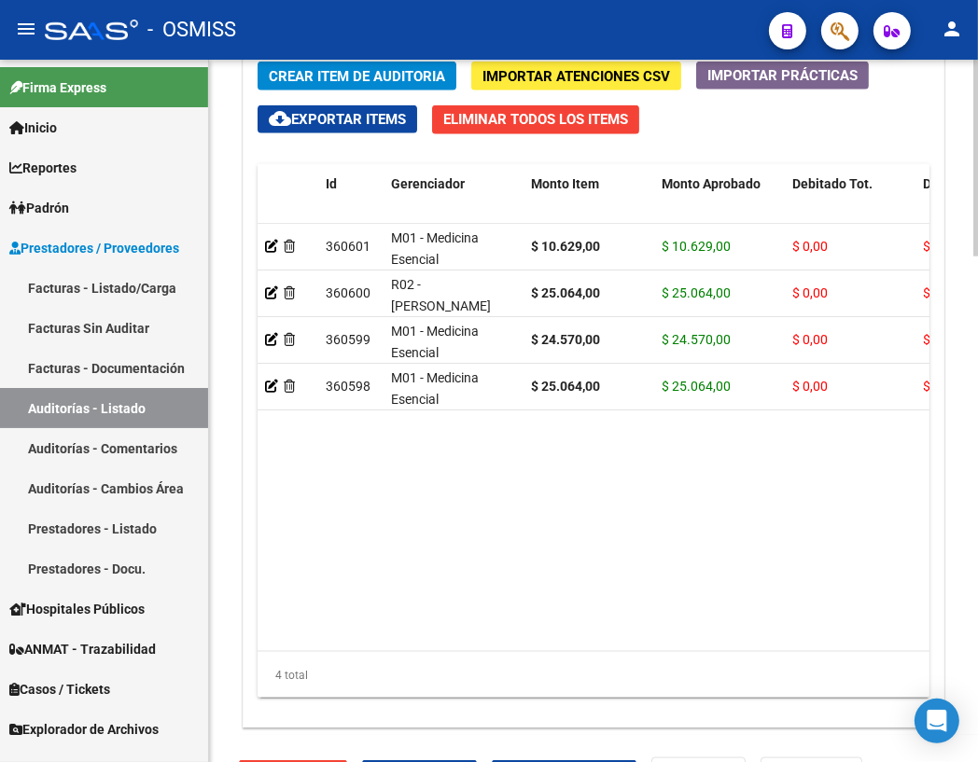
scroll to position [1805, 0]
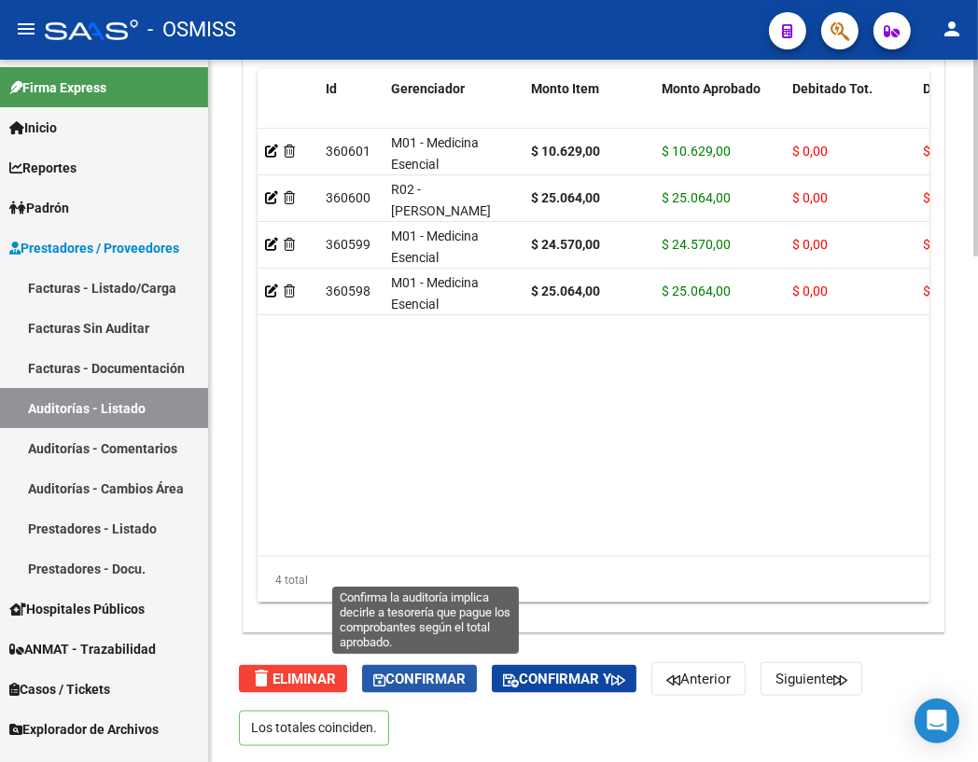
click at [414, 675] on span "Confirmar" at bounding box center [419, 679] width 92 height 17
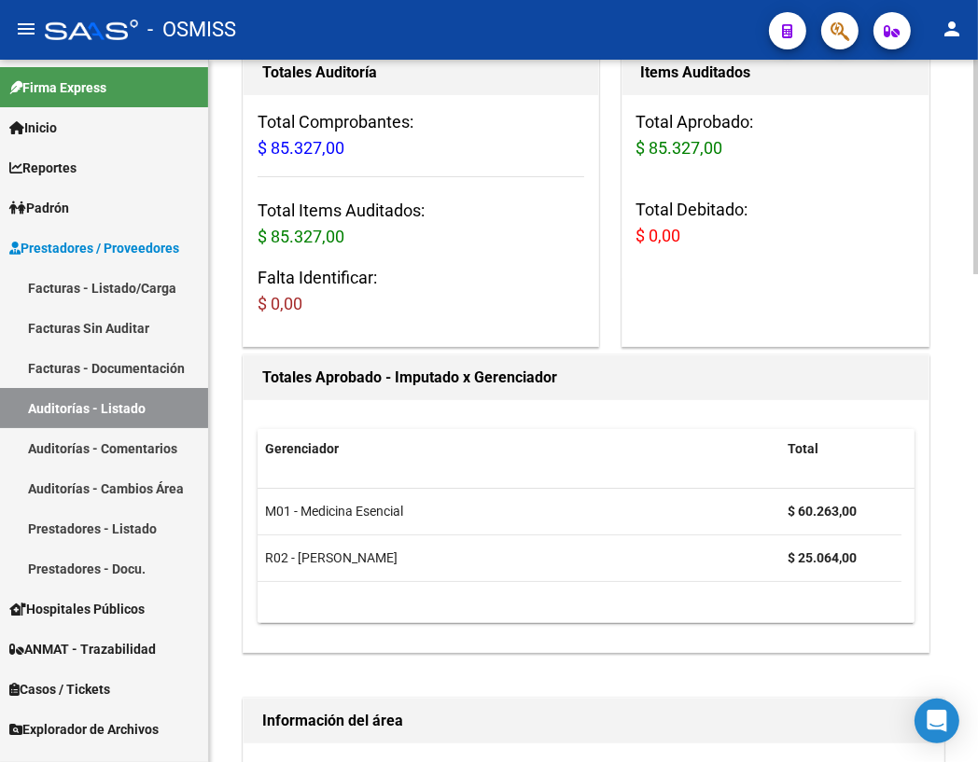
scroll to position [0, 0]
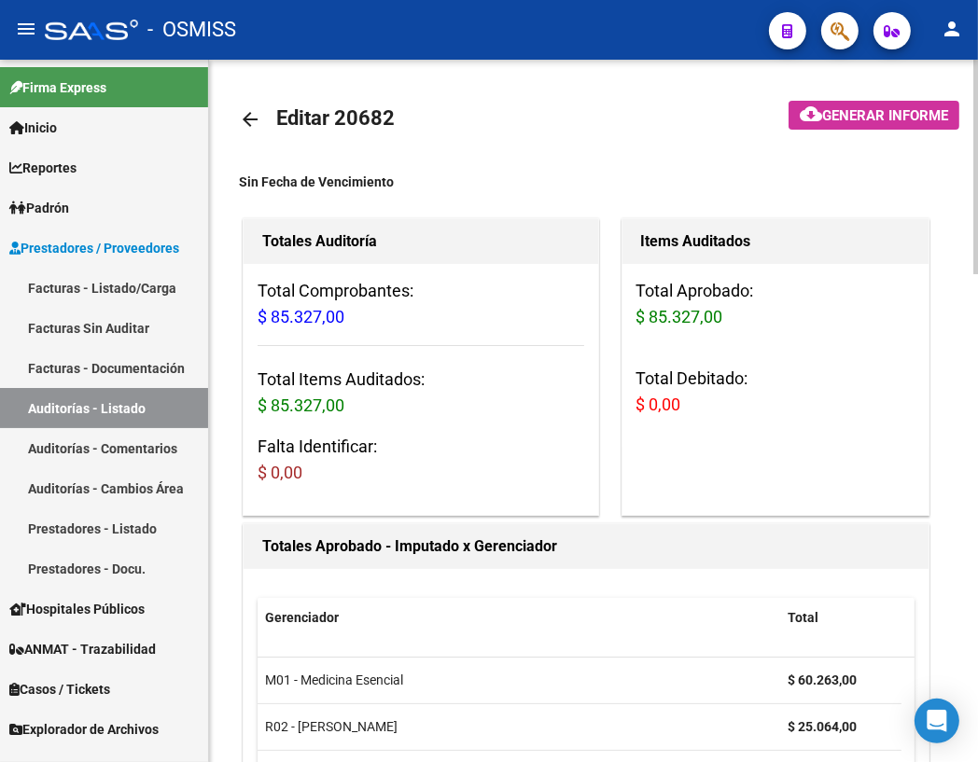
click at [256, 121] on mat-icon "arrow_back" at bounding box center [250, 119] width 22 height 22
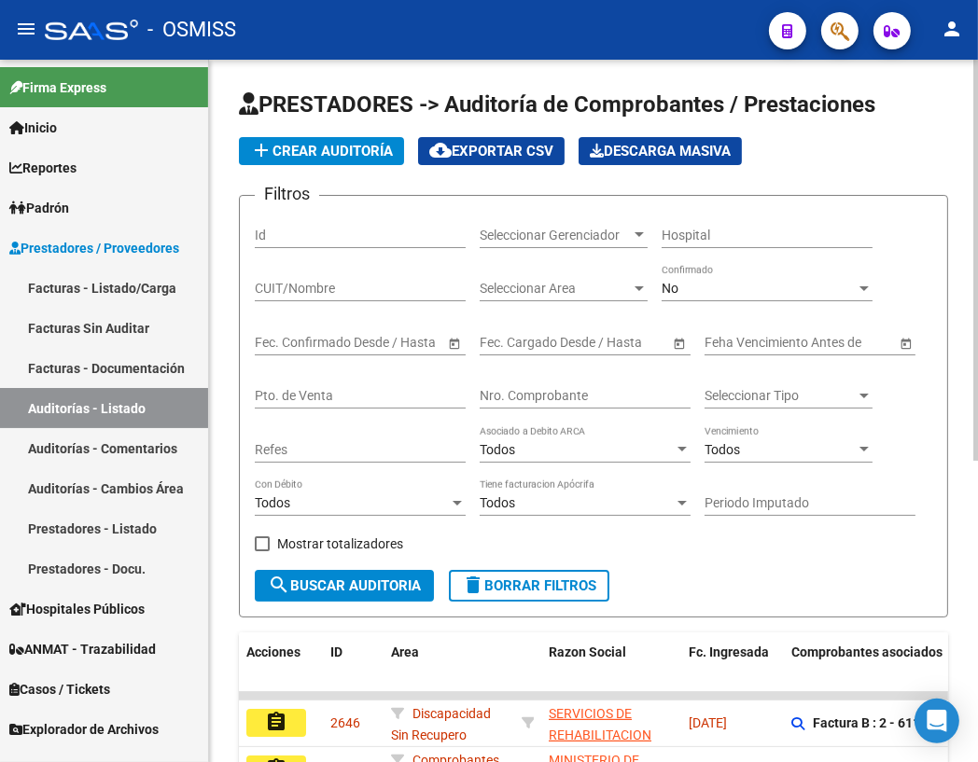
click at [553, 396] on input "Nro. Comprobante" at bounding box center [585, 396] width 211 height 16
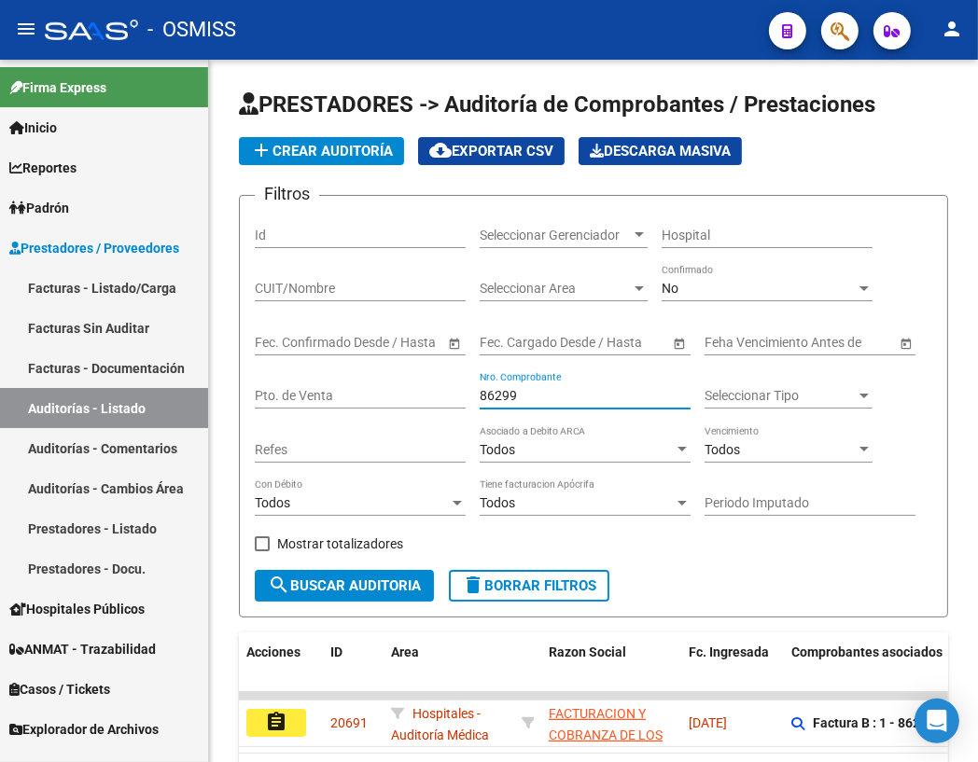
type input "86299"
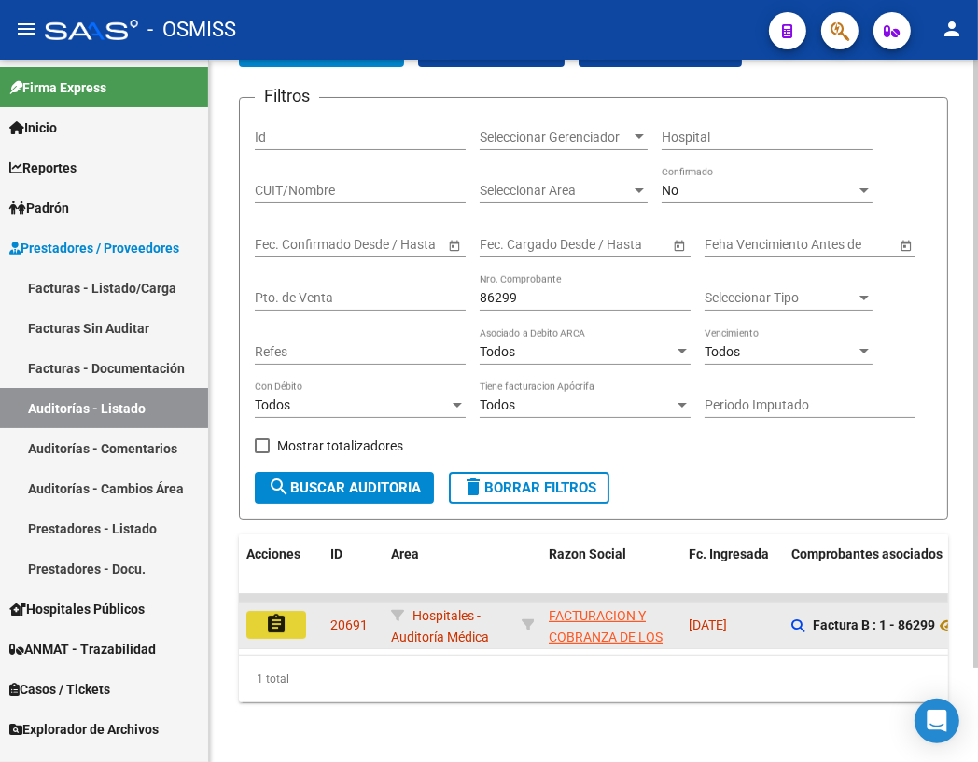
click at [292, 611] on button "assignment" at bounding box center [276, 625] width 60 height 28
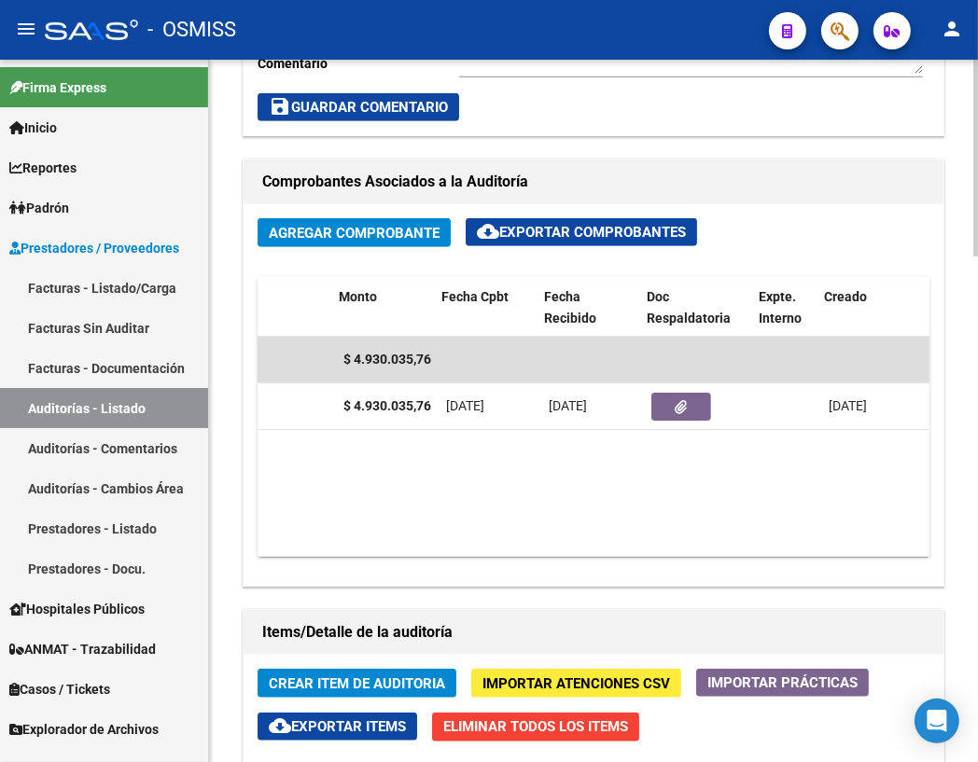
scroll to position [0, 579]
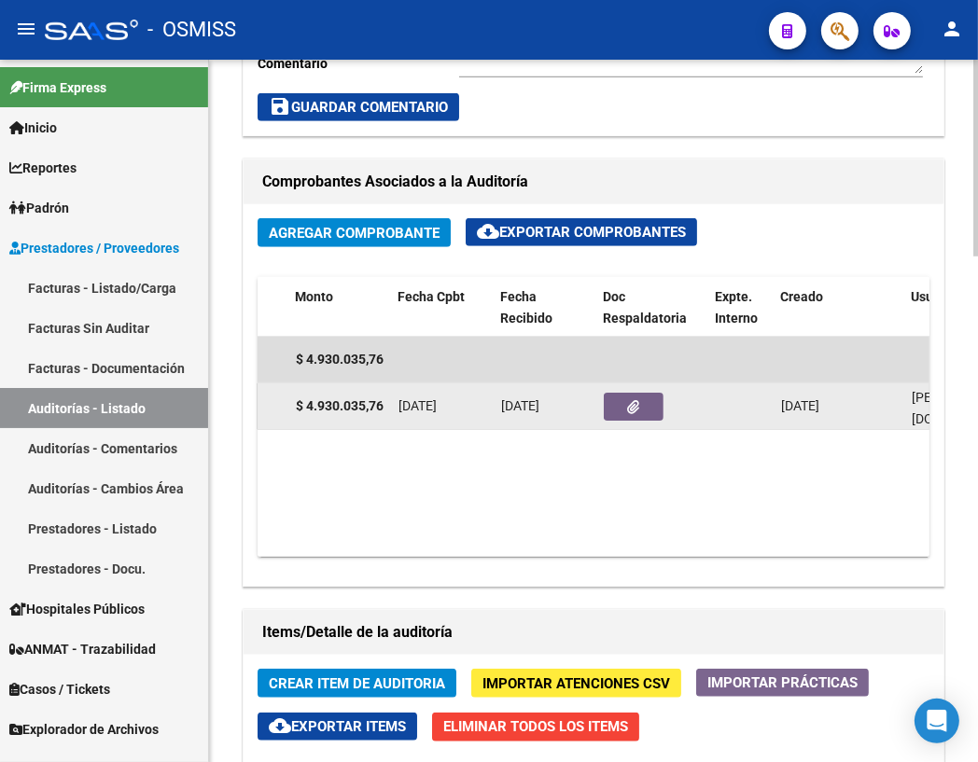
click at [633, 414] on button "button" at bounding box center [634, 407] width 60 height 28
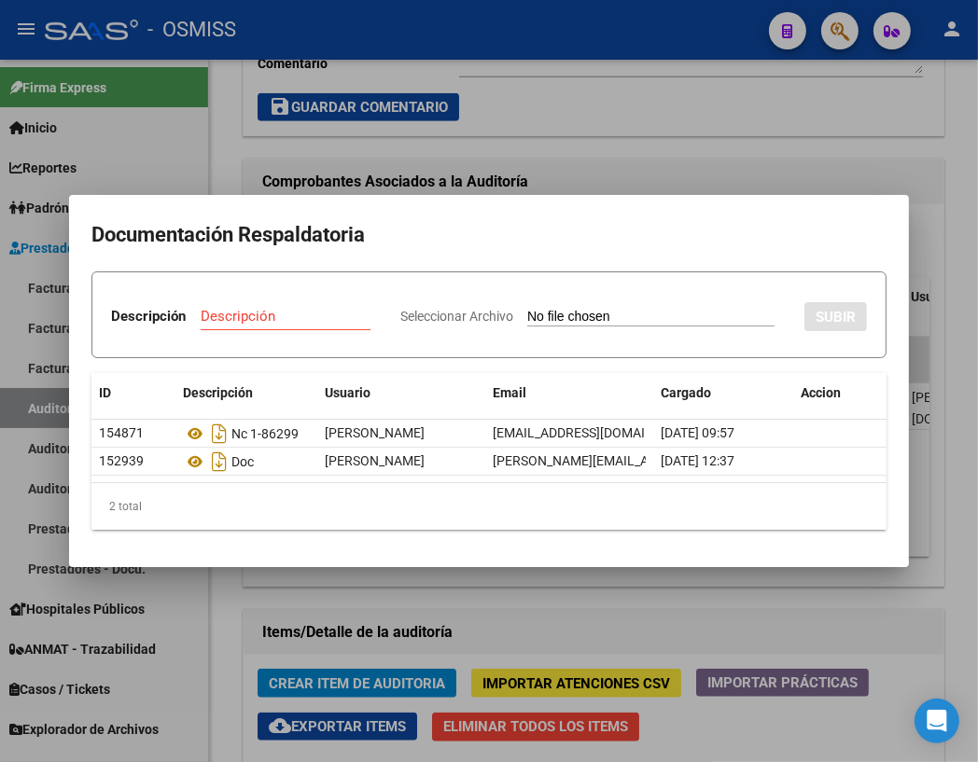
click at [858, 131] on div at bounding box center [489, 381] width 978 height 762
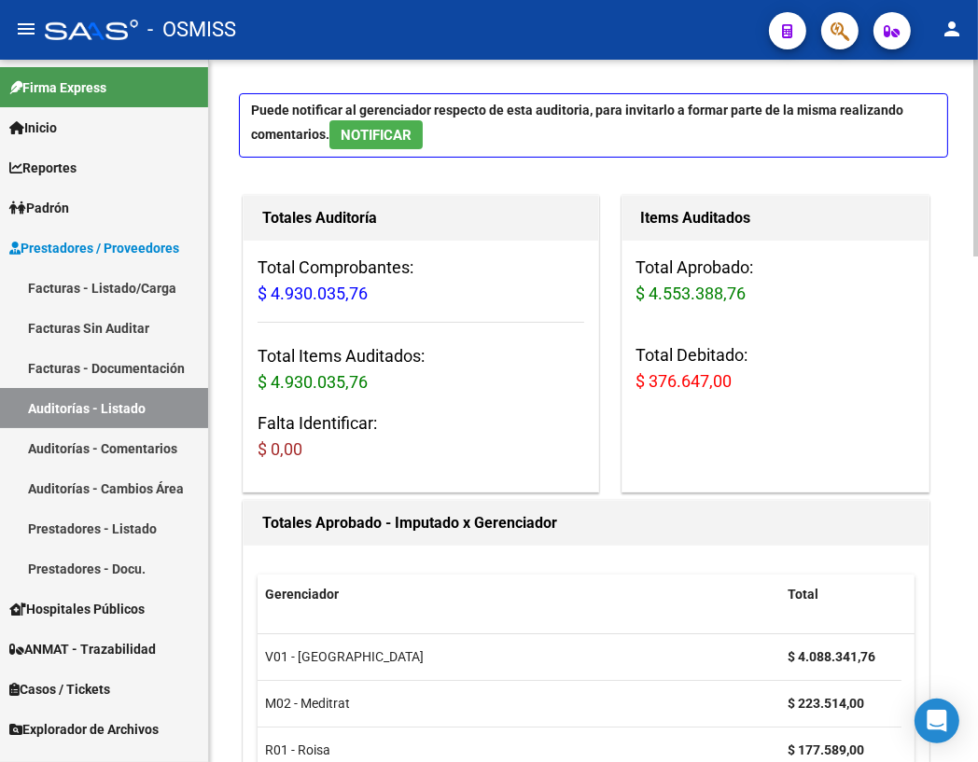
scroll to position [0, 0]
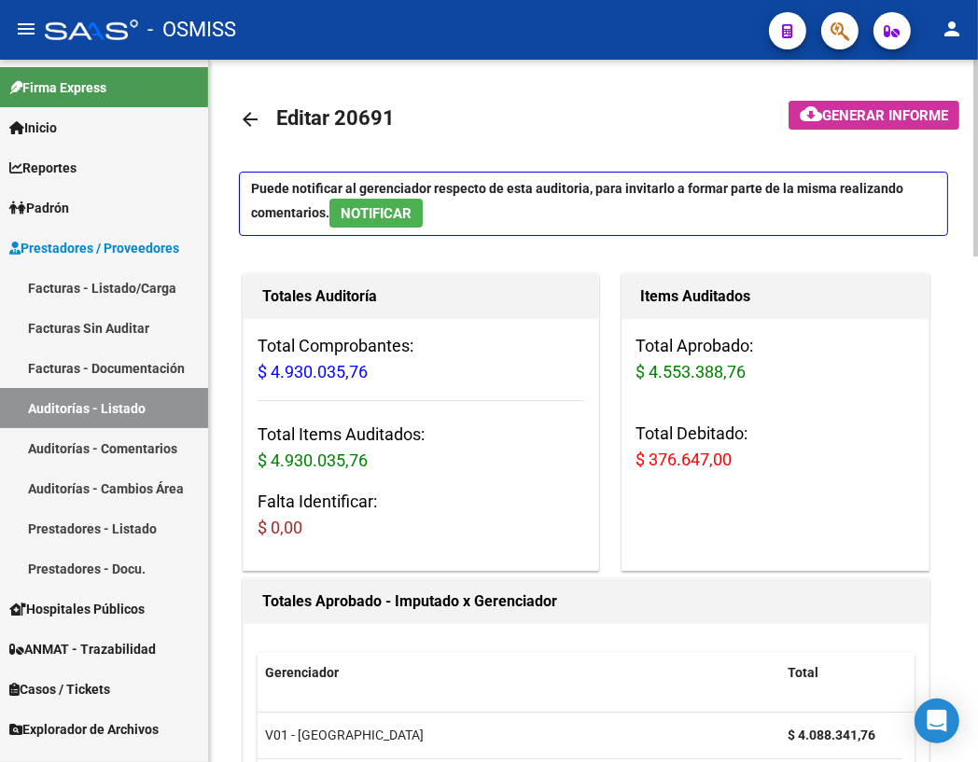
click at [244, 115] on mat-icon "arrow_back" at bounding box center [250, 119] width 22 height 22
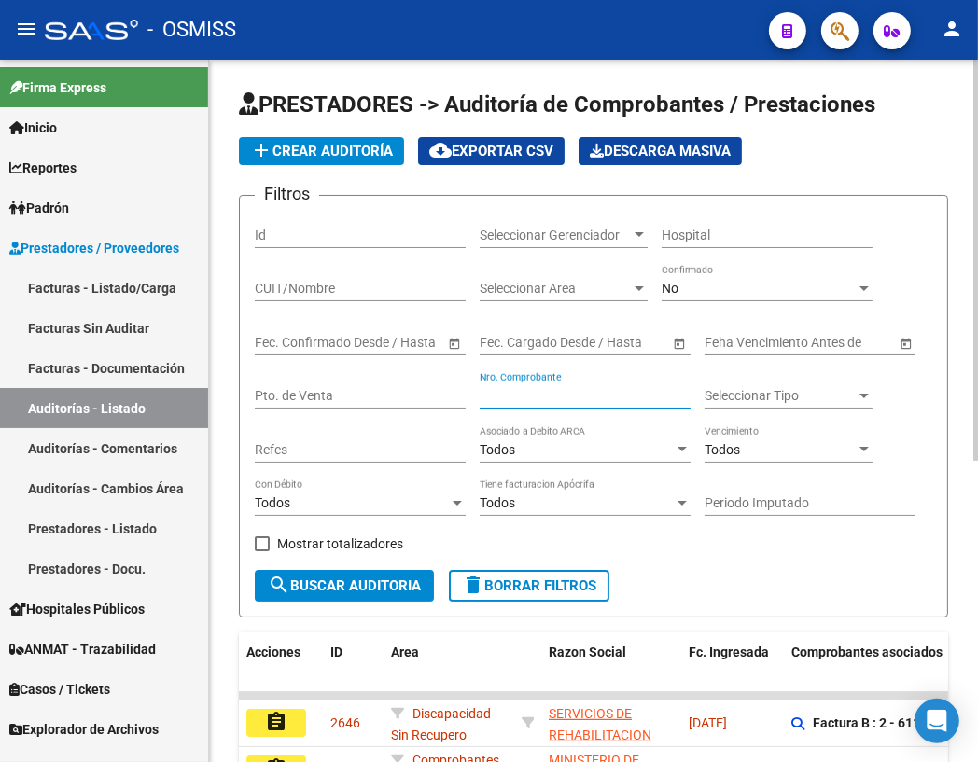
click at [544, 398] on input "Nro. Comprobante" at bounding box center [585, 396] width 211 height 16
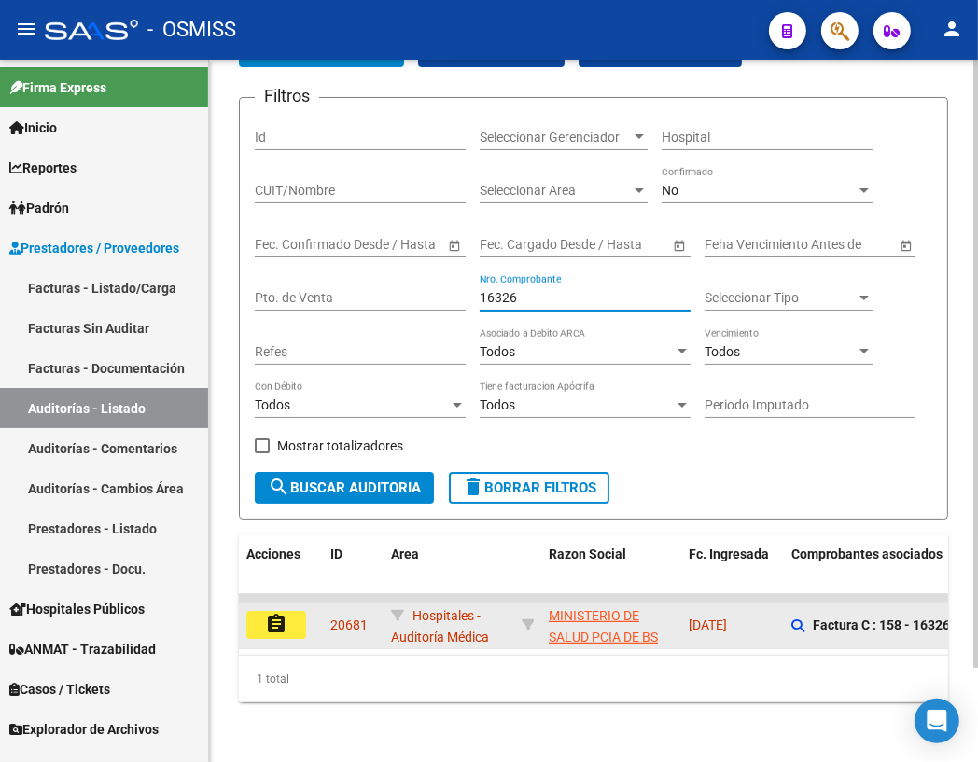
type input "16326"
click at [279, 618] on mat-icon "assignment" at bounding box center [276, 624] width 22 height 22
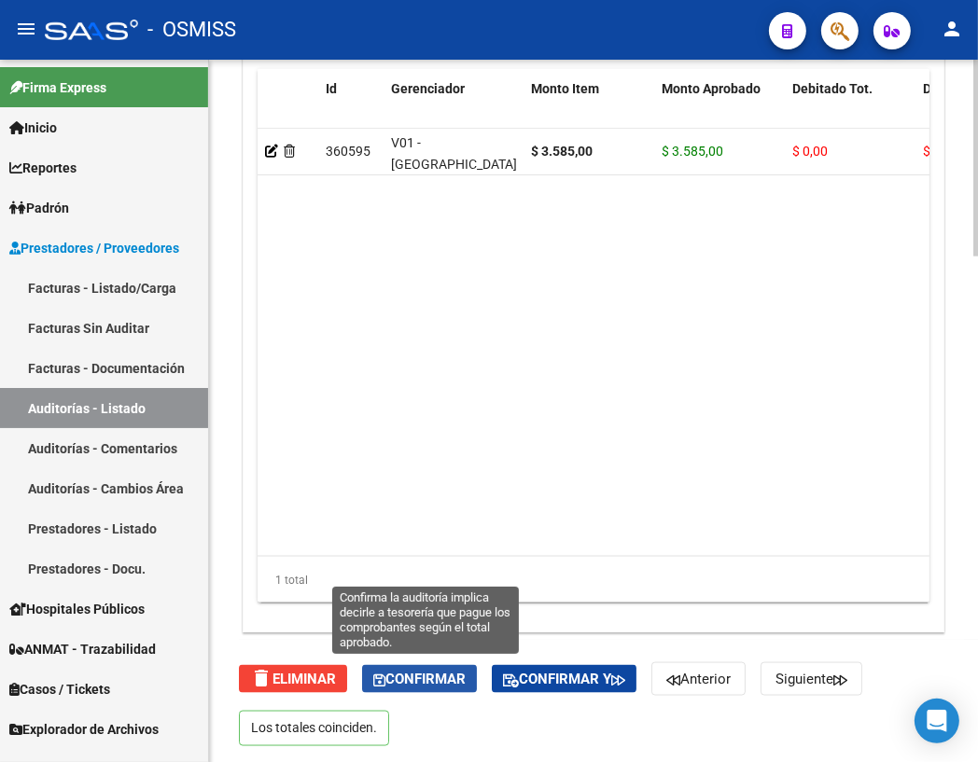
click at [453, 684] on button "Confirmar" at bounding box center [419, 679] width 115 height 28
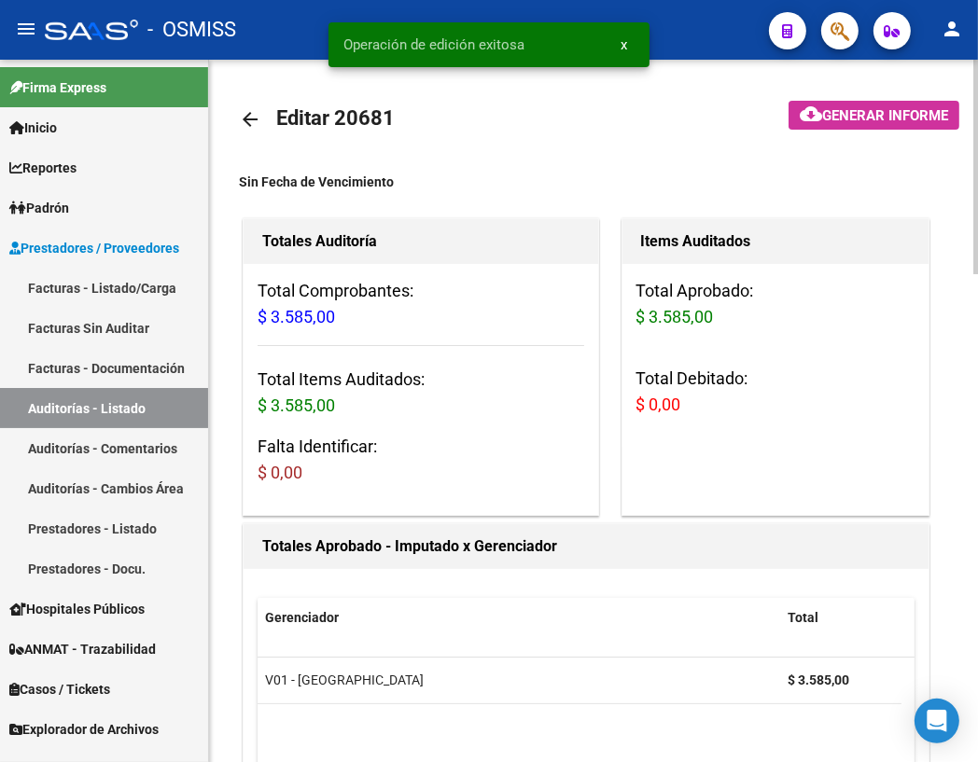
click at [255, 121] on mat-icon "arrow_back" at bounding box center [250, 119] width 22 height 22
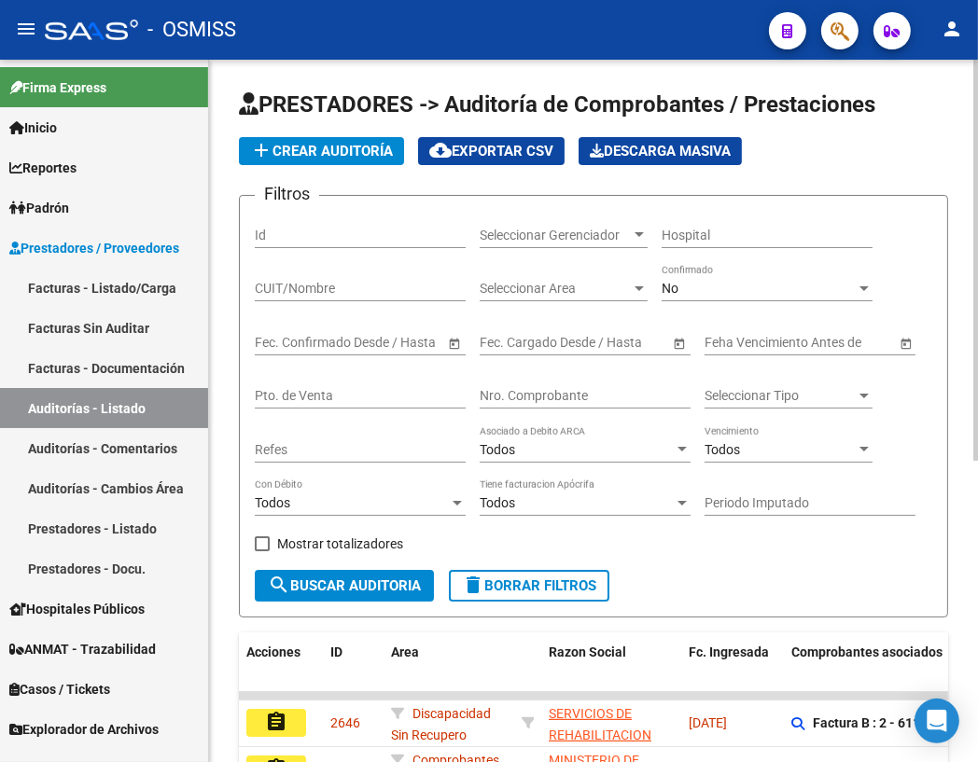
click at [537, 392] on input "Nro. Comprobante" at bounding box center [585, 396] width 211 height 16
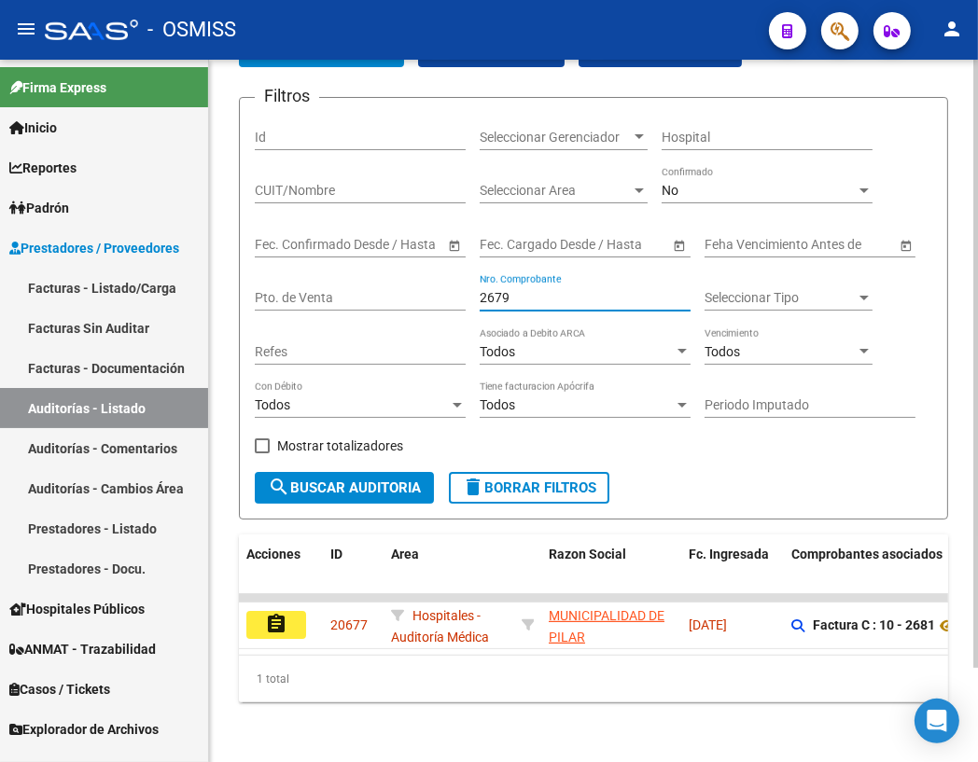
scroll to position [107, 0]
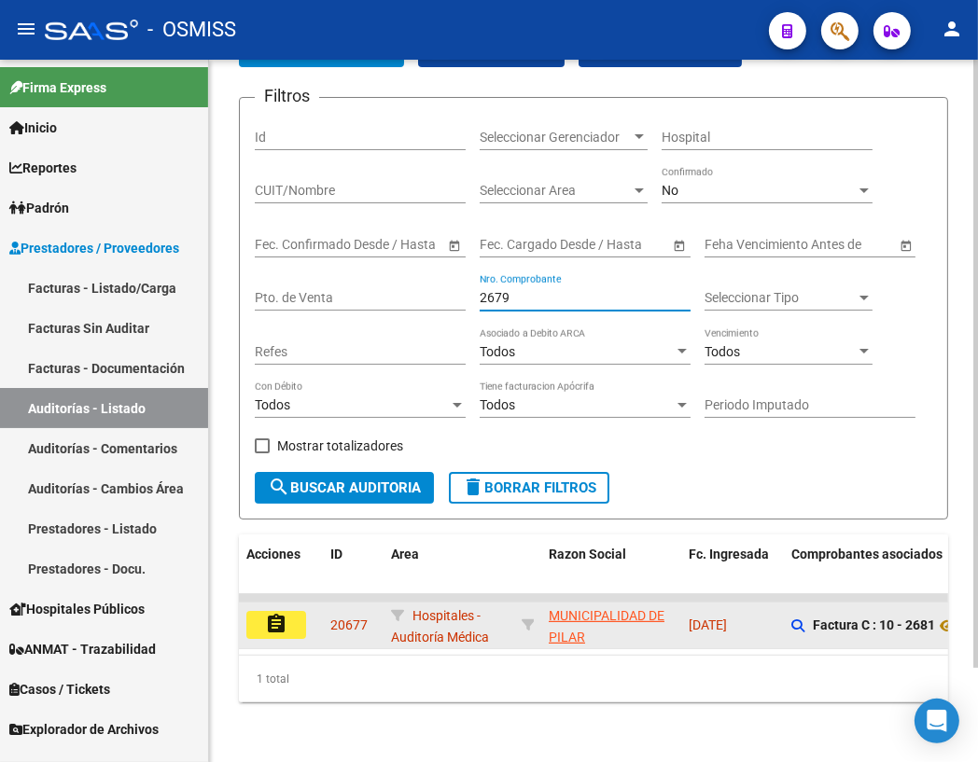
type input "2679"
click at [294, 611] on button "assignment" at bounding box center [276, 625] width 60 height 28
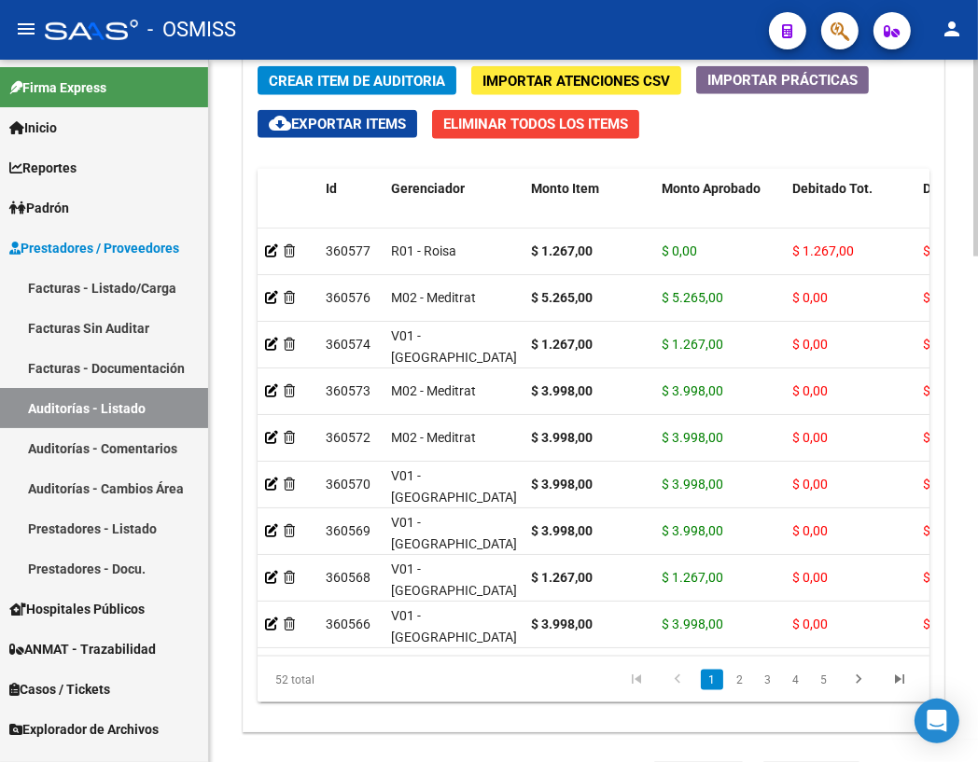
scroll to position [1805, 0]
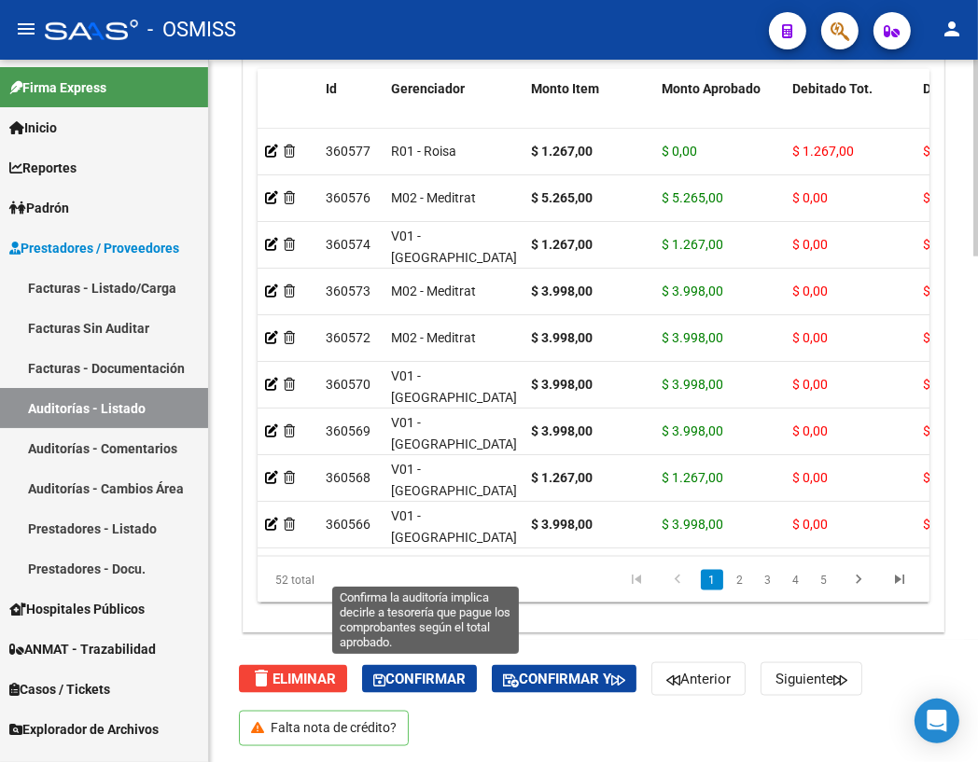
click at [411, 673] on span "Confirmar" at bounding box center [419, 679] width 92 height 17
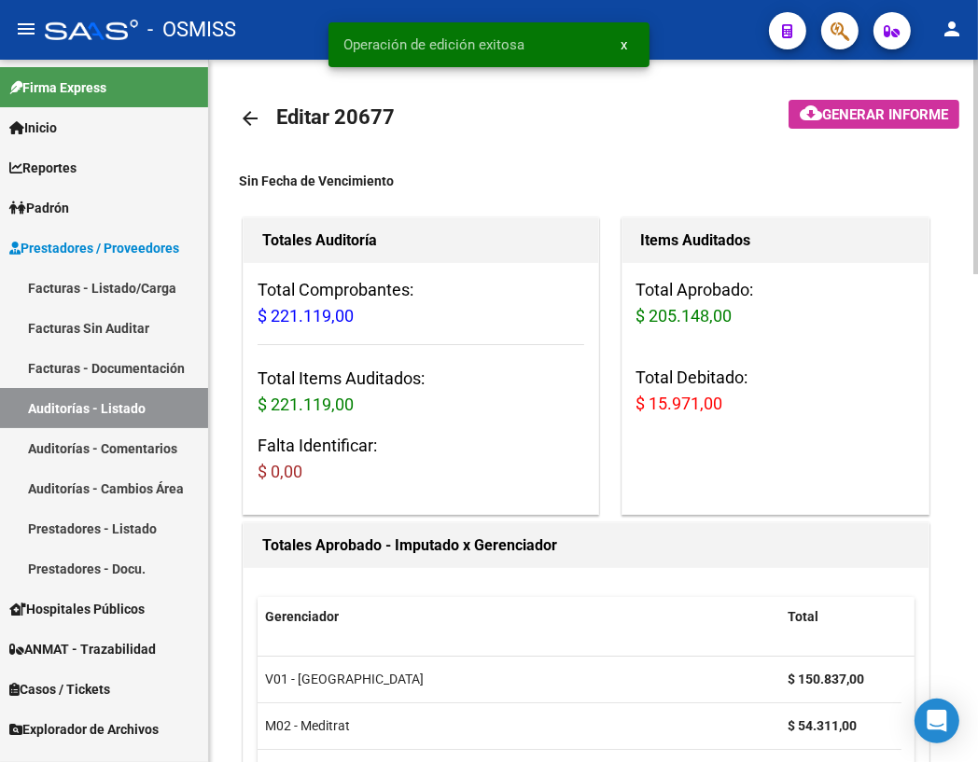
scroll to position [0, 0]
click at [254, 114] on mat-icon "arrow_back" at bounding box center [250, 119] width 22 height 22
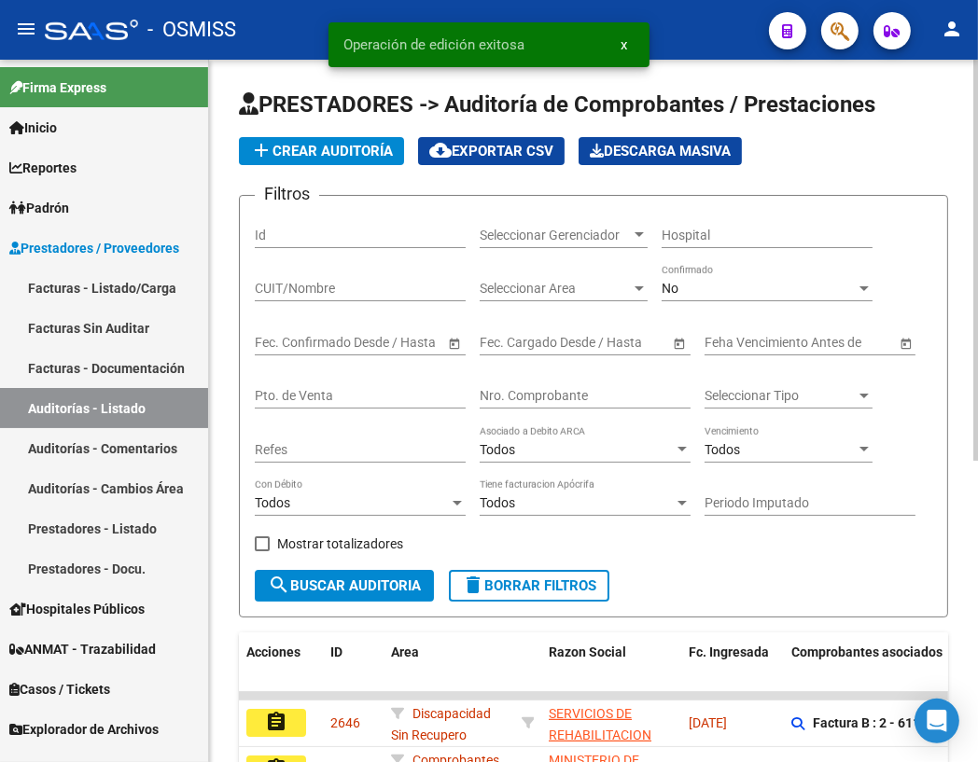
click at [530, 394] on input "Nro. Comprobante" at bounding box center [585, 396] width 211 height 16
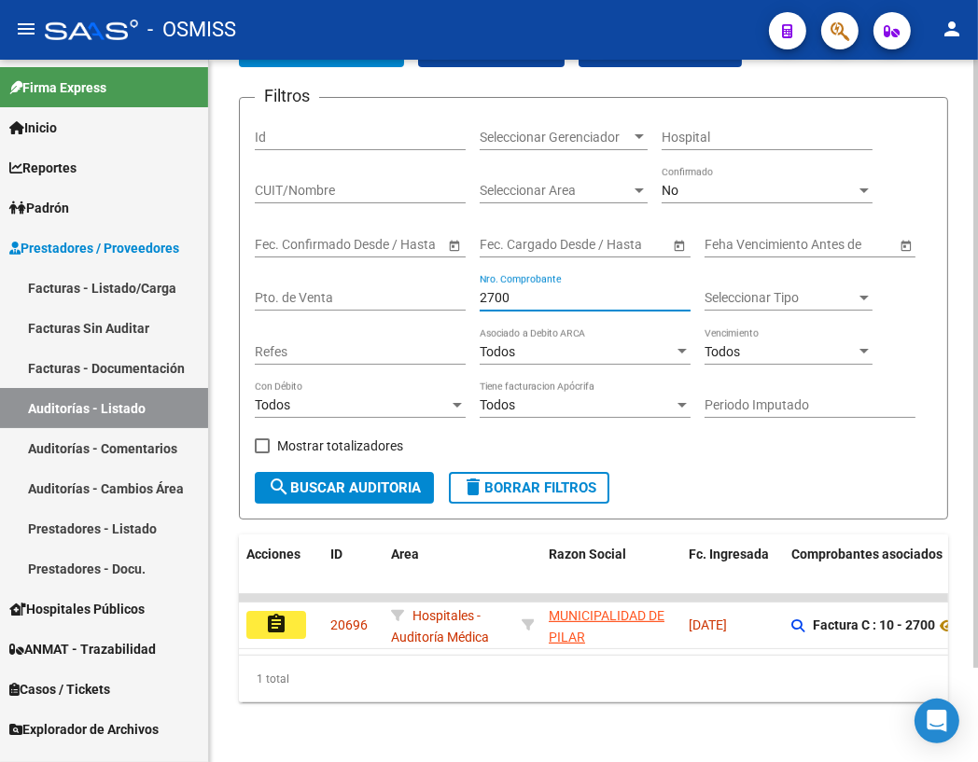
scroll to position [107, 0]
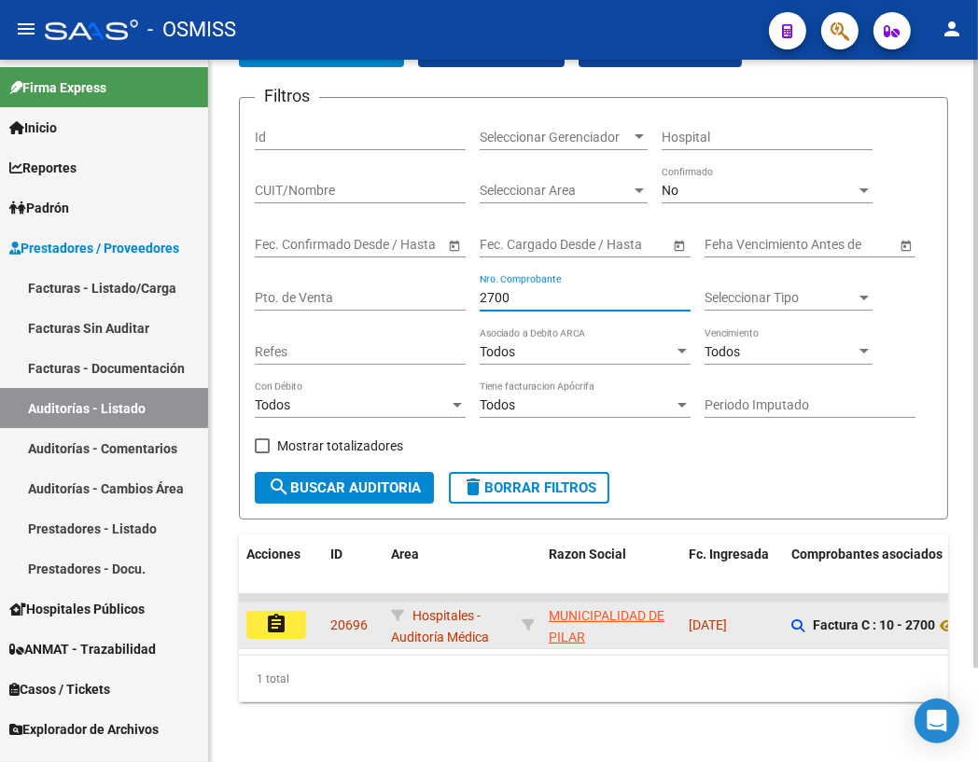
type input "2700"
click at [270, 613] on mat-icon "assignment" at bounding box center [276, 624] width 22 height 22
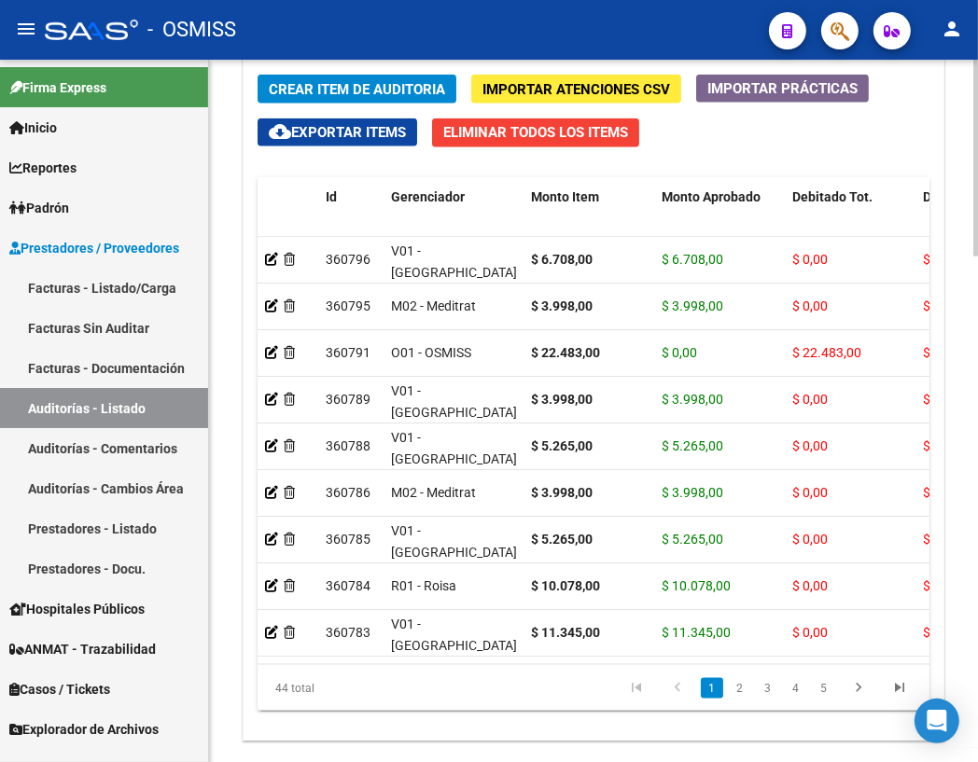
scroll to position [1805, 0]
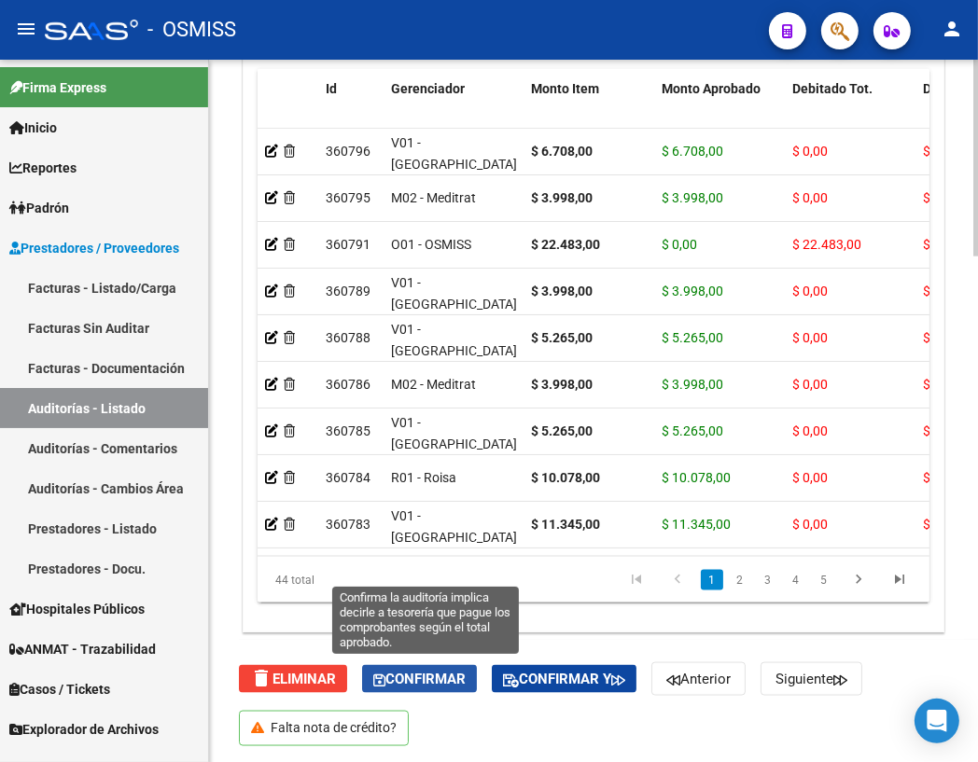
click at [392, 678] on span "Confirmar" at bounding box center [419, 679] width 92 height 17
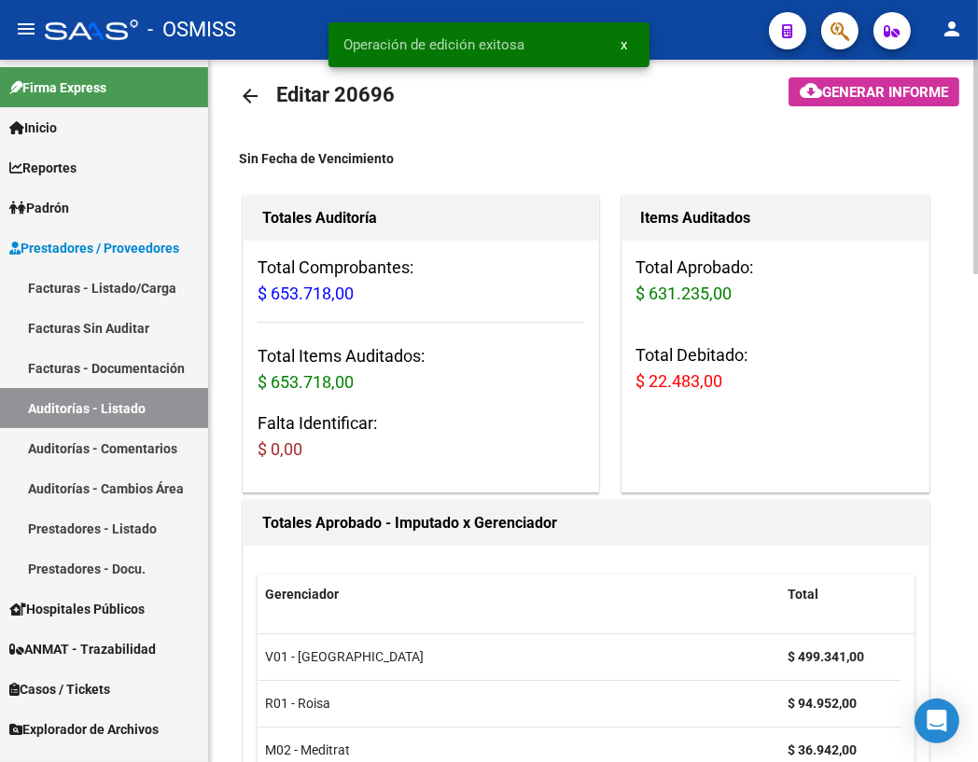
scroll to position [0, 0]
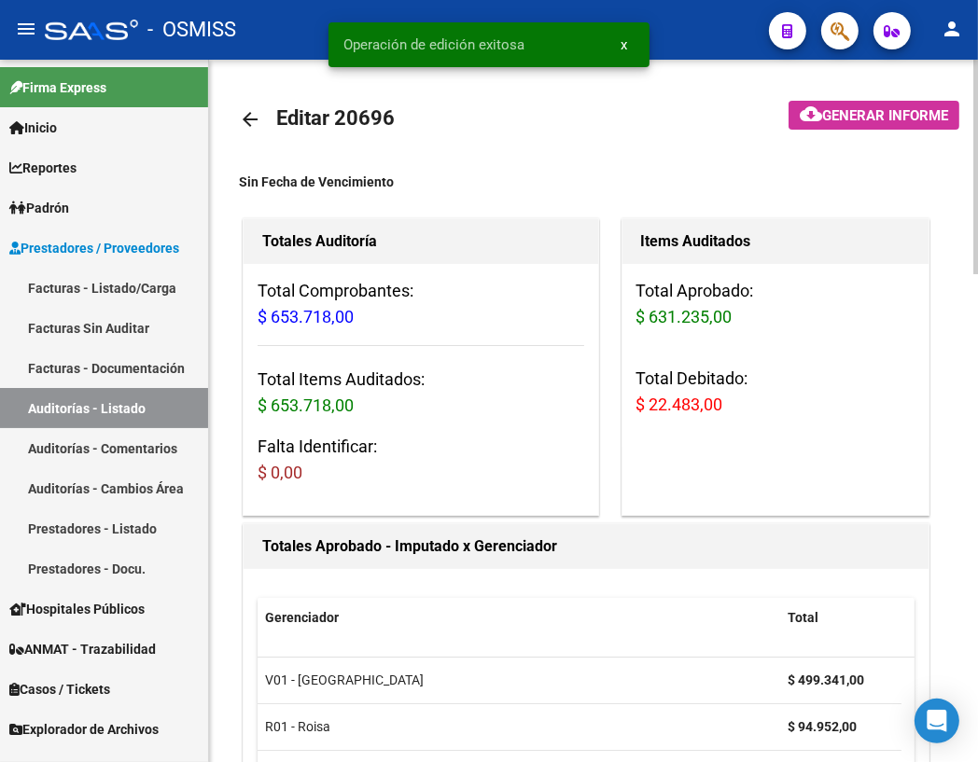
click at [245, 118] on mat-icon "arrow_back" at bounding box center [250, 119] width 22 height 22
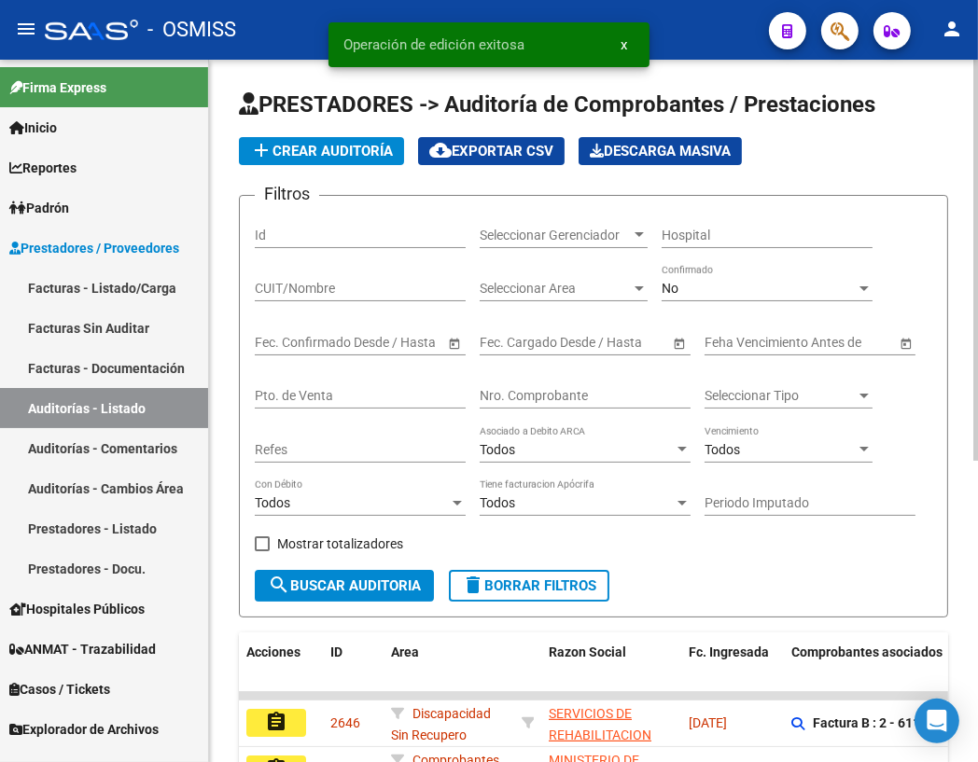
click at [509, 389] on input "Nro. Comprobante" at bounding box center [585, 396] width 211 height 16
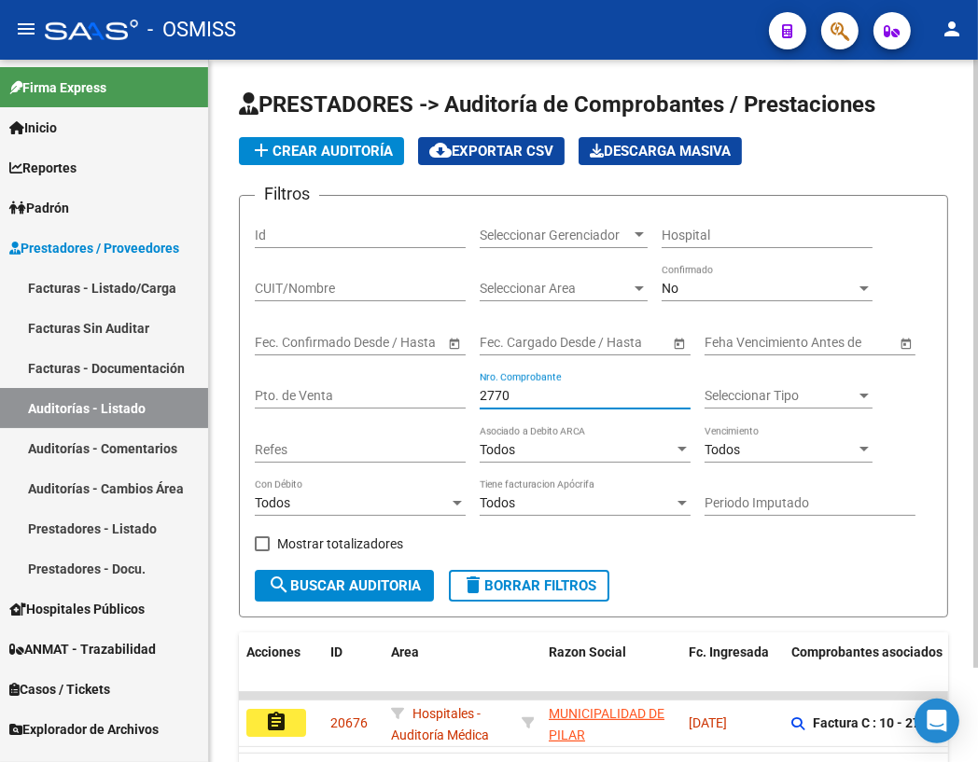
scroll to position [107, 0]
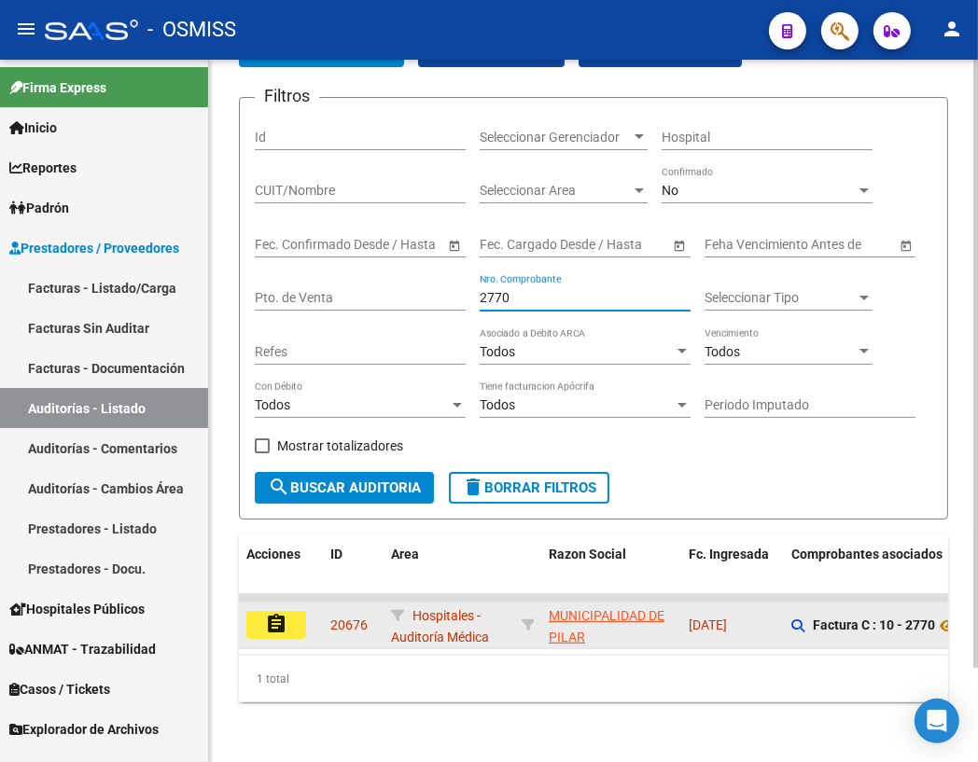
type input "2770"
click at [280, 613] on mat-icon "assignment" at bounding box center [276, 624] width 22 height 22
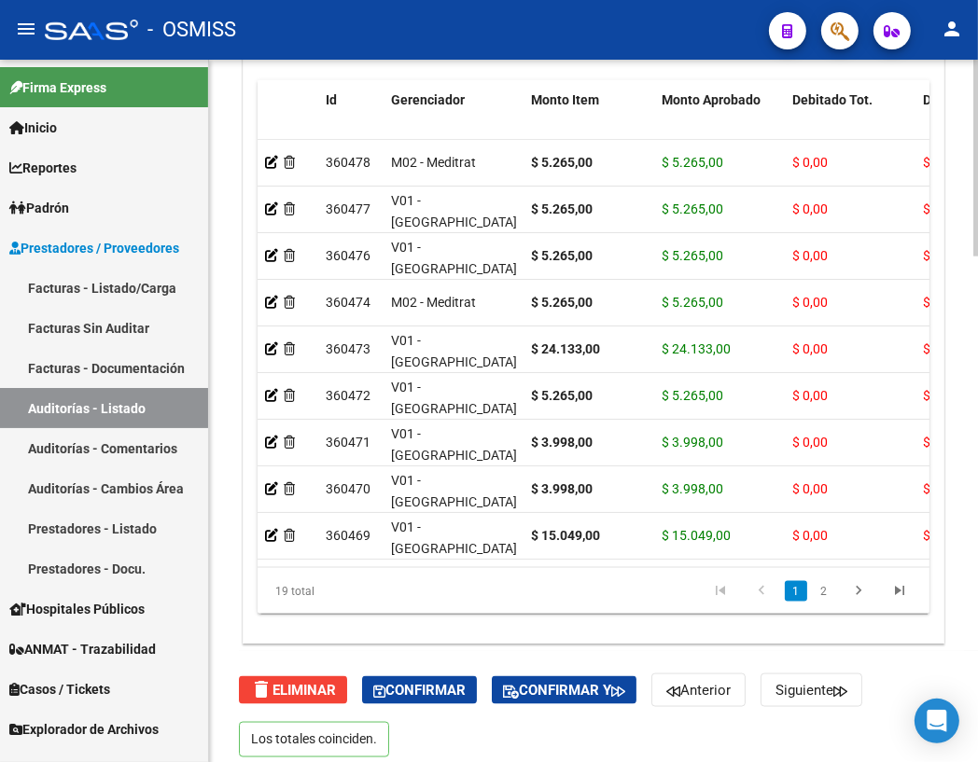
scroll to position [1805, 0]
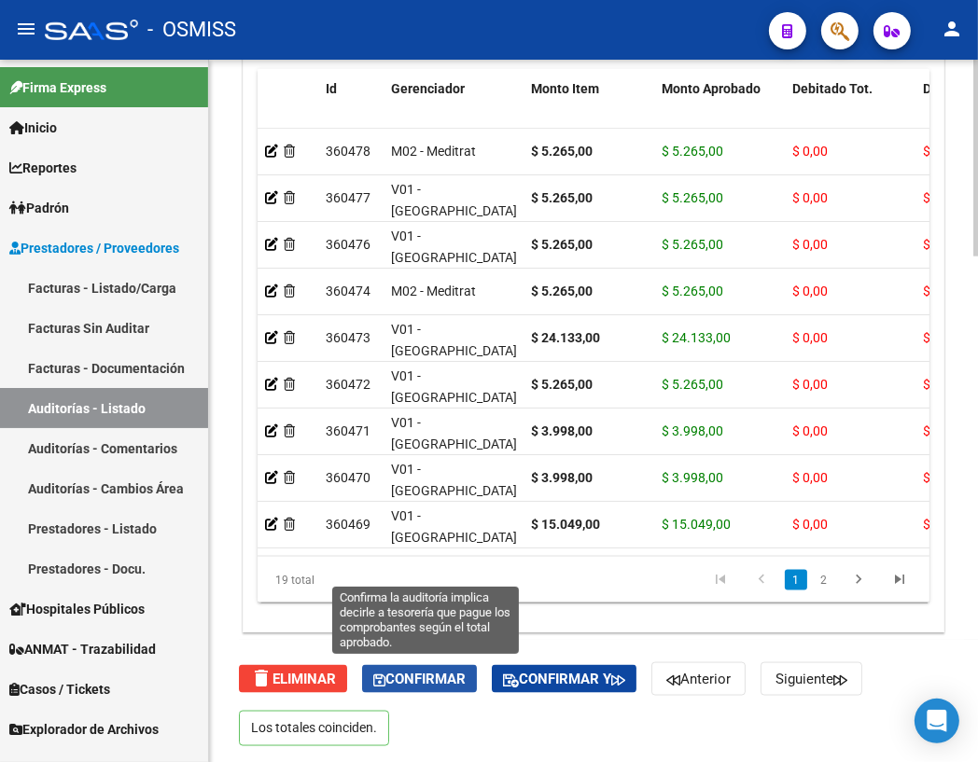
click at [420, 674] on span "Confirmar" at bounding box center [419, 679] width 92 height 17
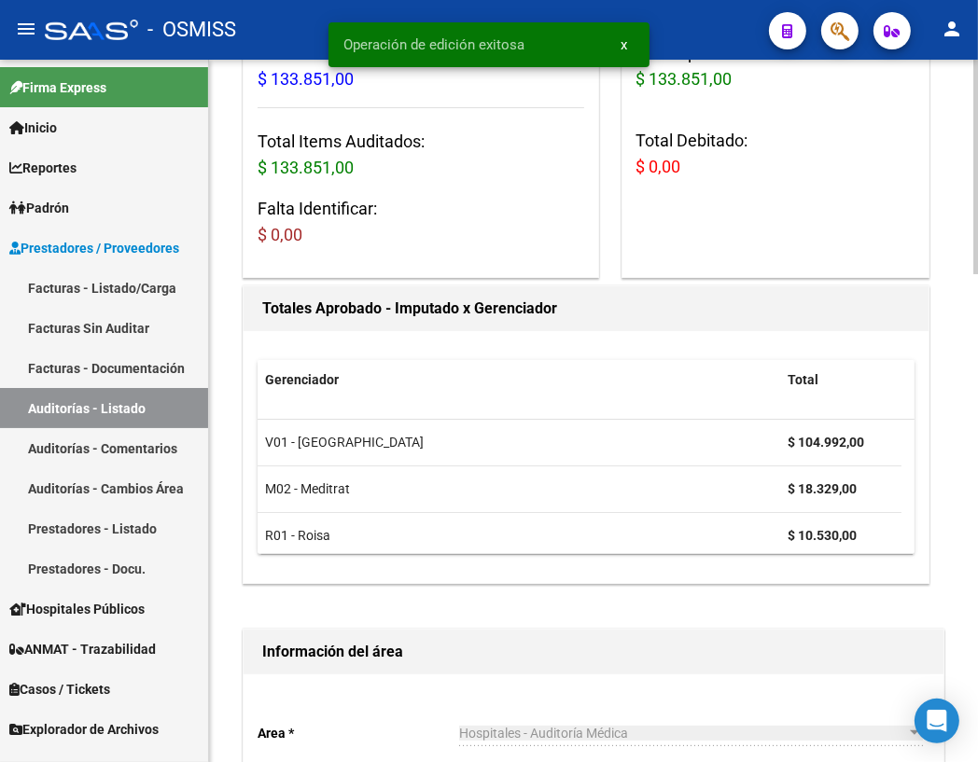
scroll to position [0, 0]
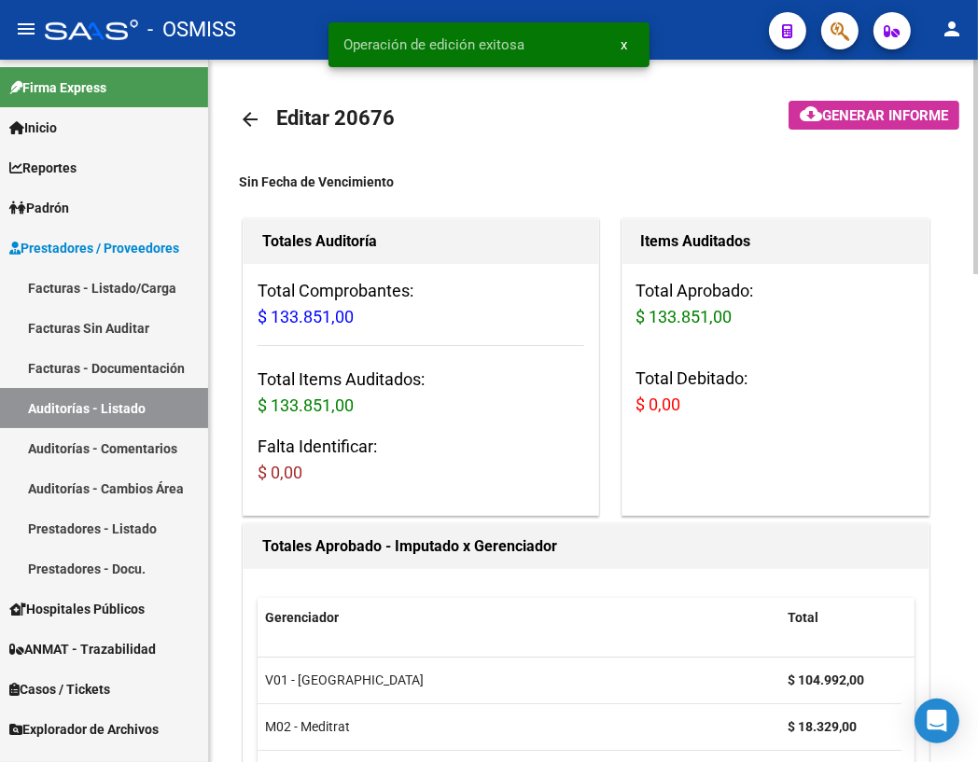
click at [243, 120] on mat-icon "arrow_back" at bounding box center [250, 119] width 22 height 22
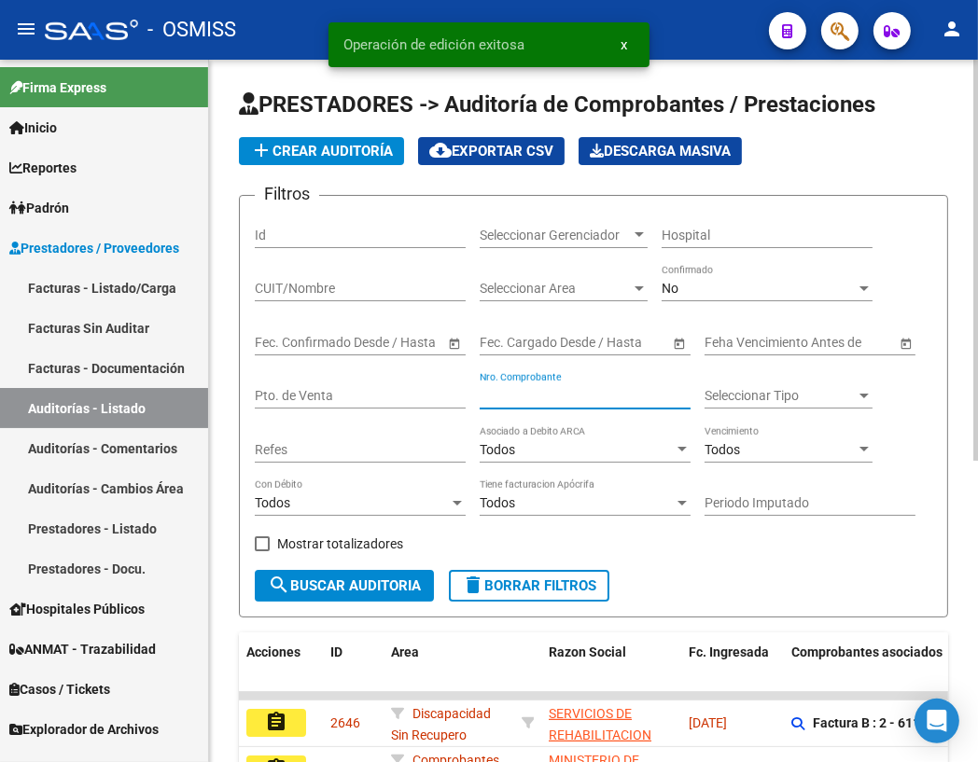
click at [524, 388] on input "Nro. Comprobante" at bounding box center [585, 396] width 211 height 16
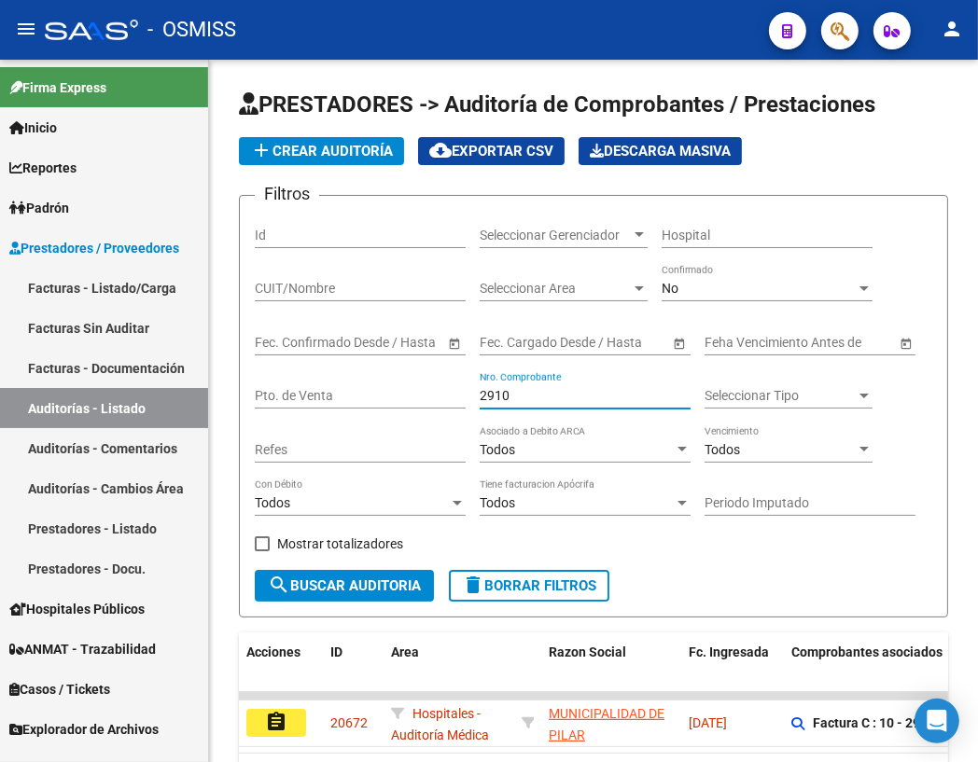
type input "2910"
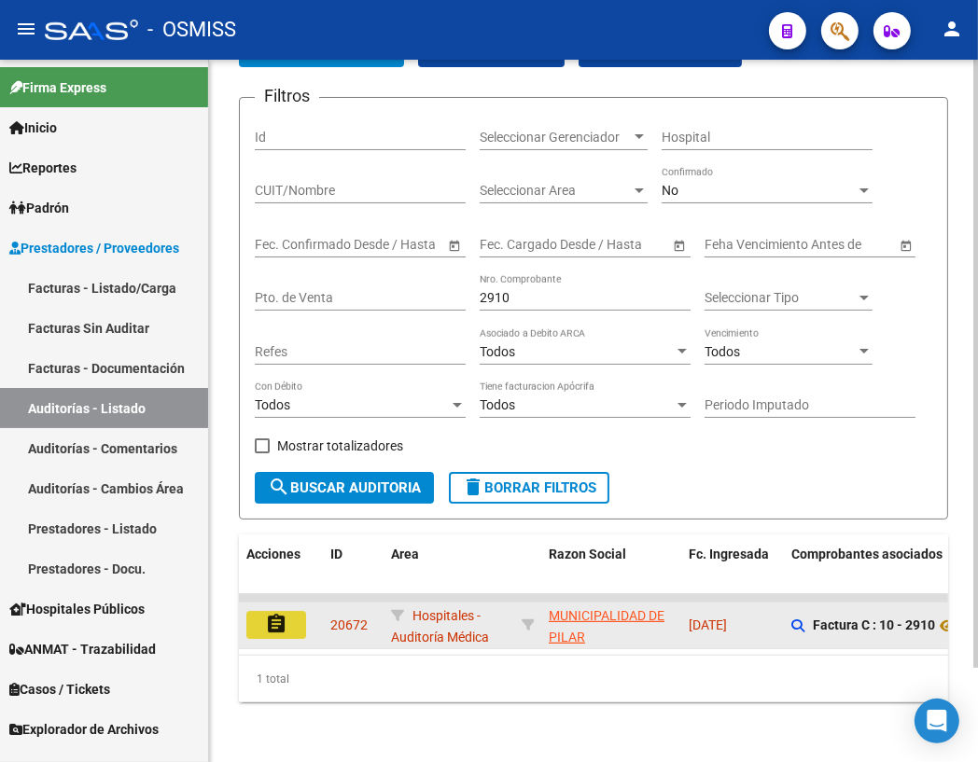
click at [278, 614] on mat-icon "assignment" at bounding box center [276, 624] width 22 height 22
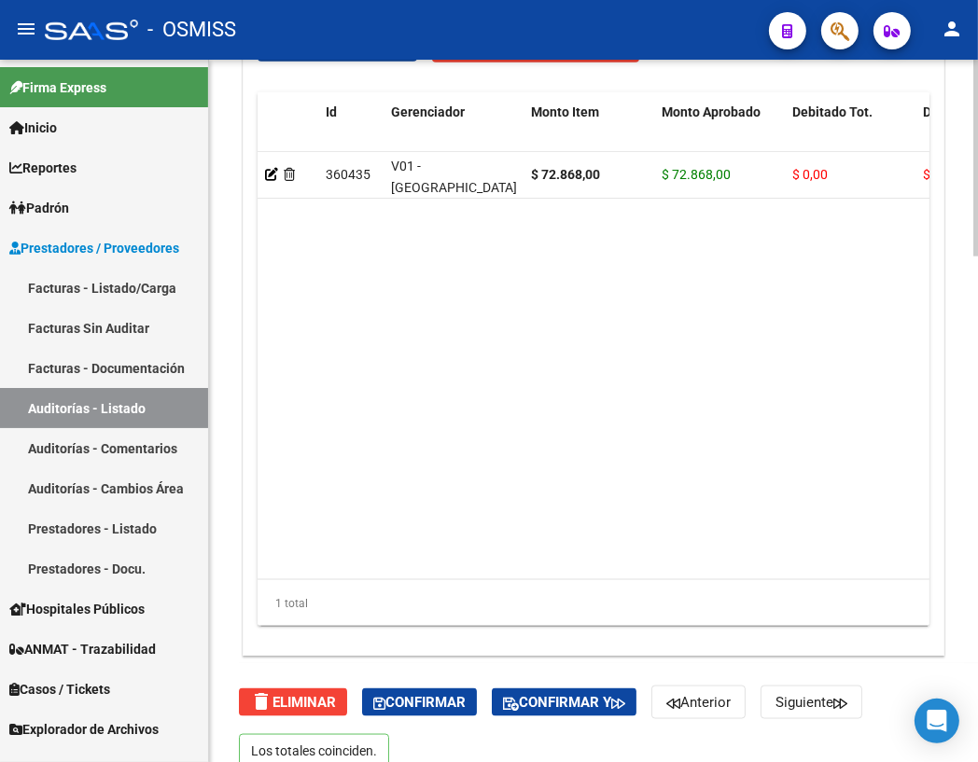
scroll to position [1805, 0]
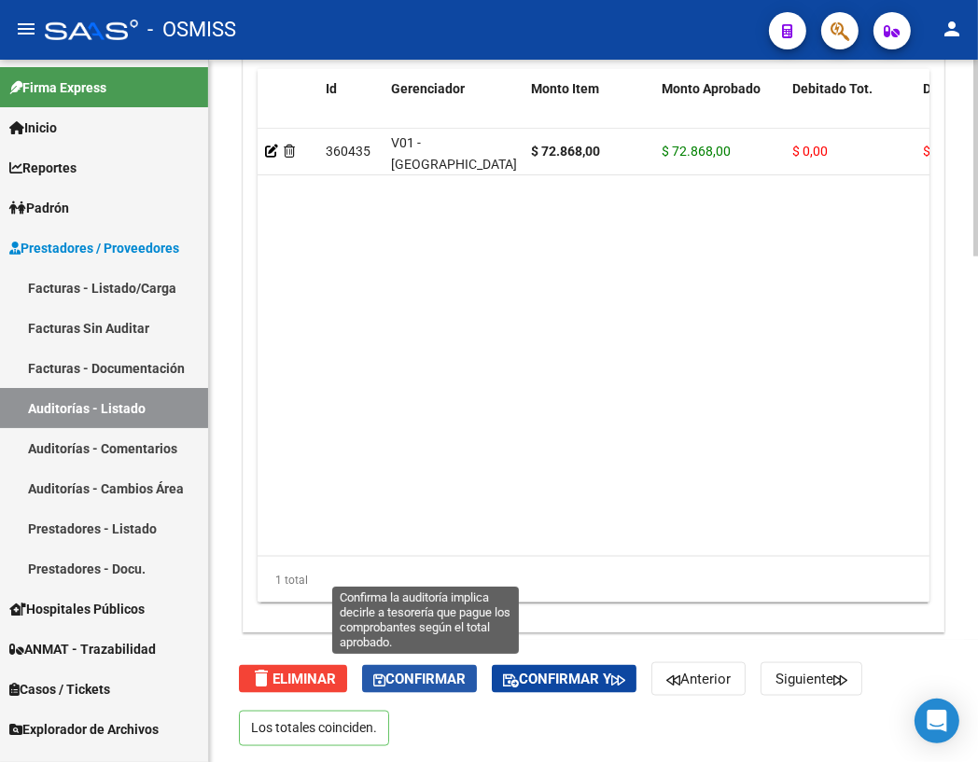
click at [458, 673] on span "Confirmar" at bounding box center [419, 679] width 92 height 17
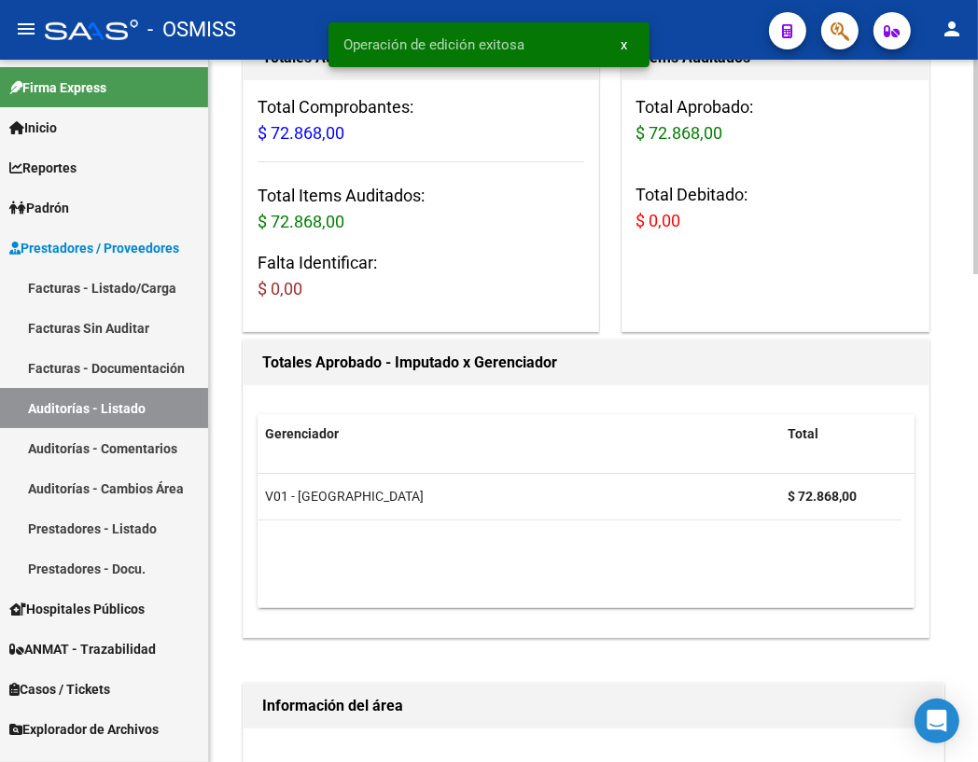
scroll to position [0, 0]
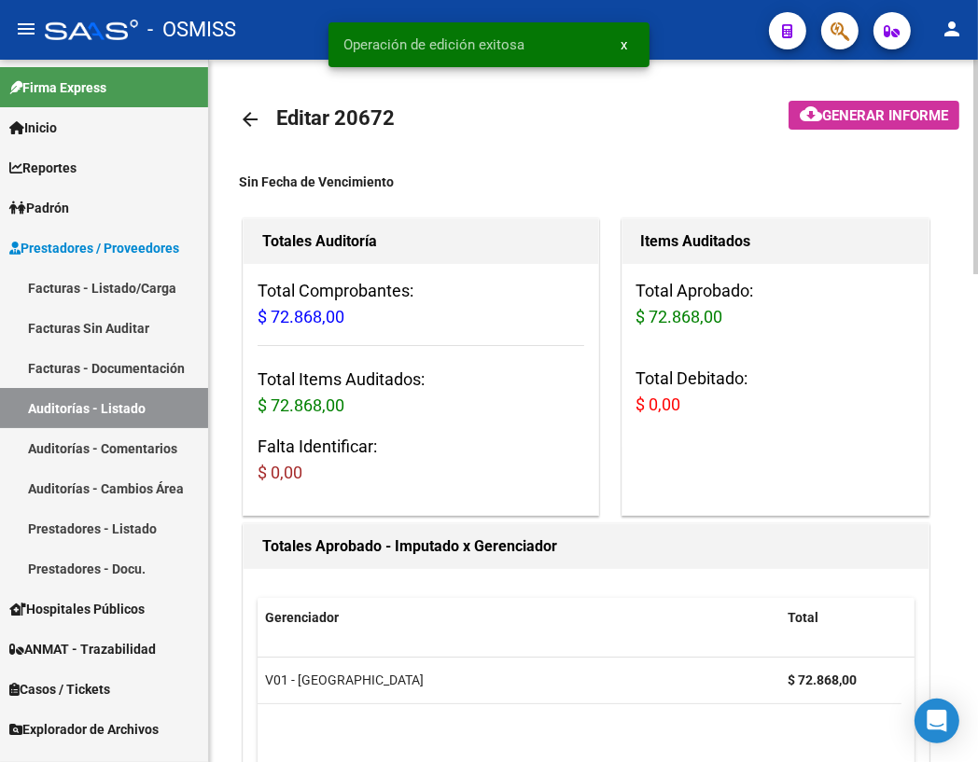
click at [251, 116] on mat-icon "arrow_back" at bounding box center [250, 119] width 22 height 22
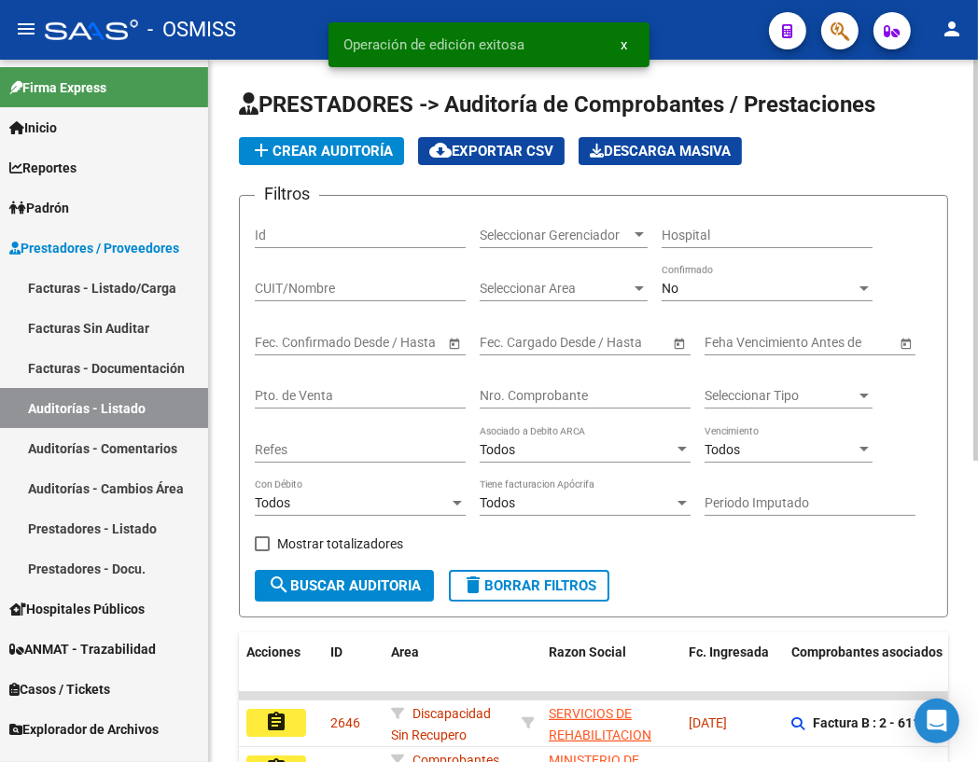
click at [529, 388] on input "Nro. Comprobante" at bounding box center [585, 396] width 211 height 16
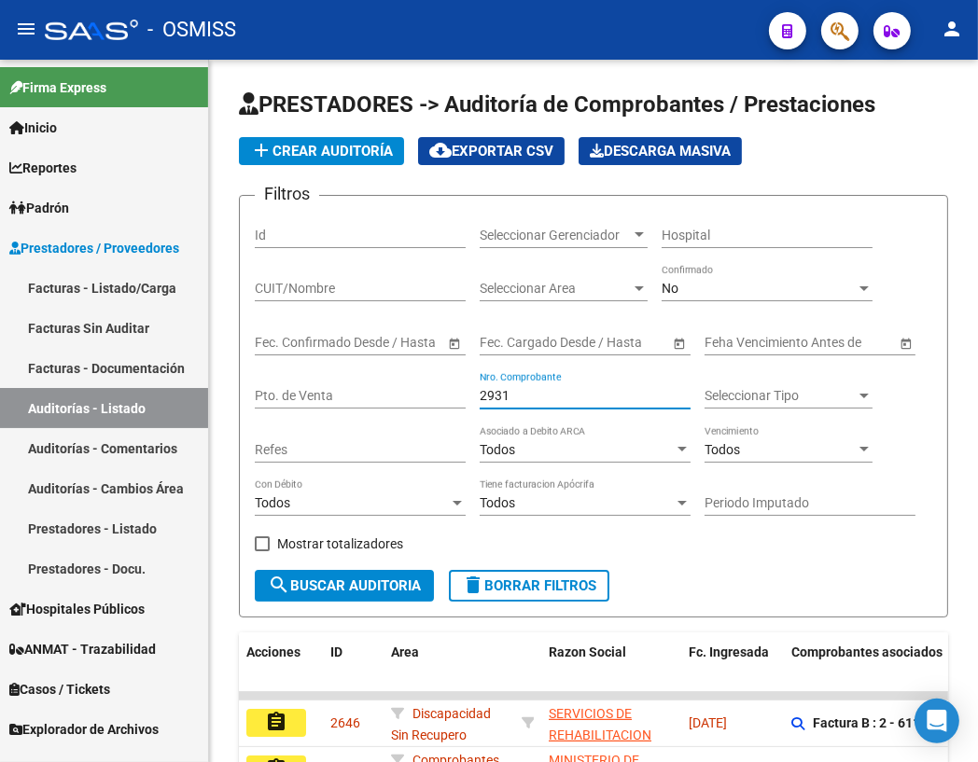
type input "2931"
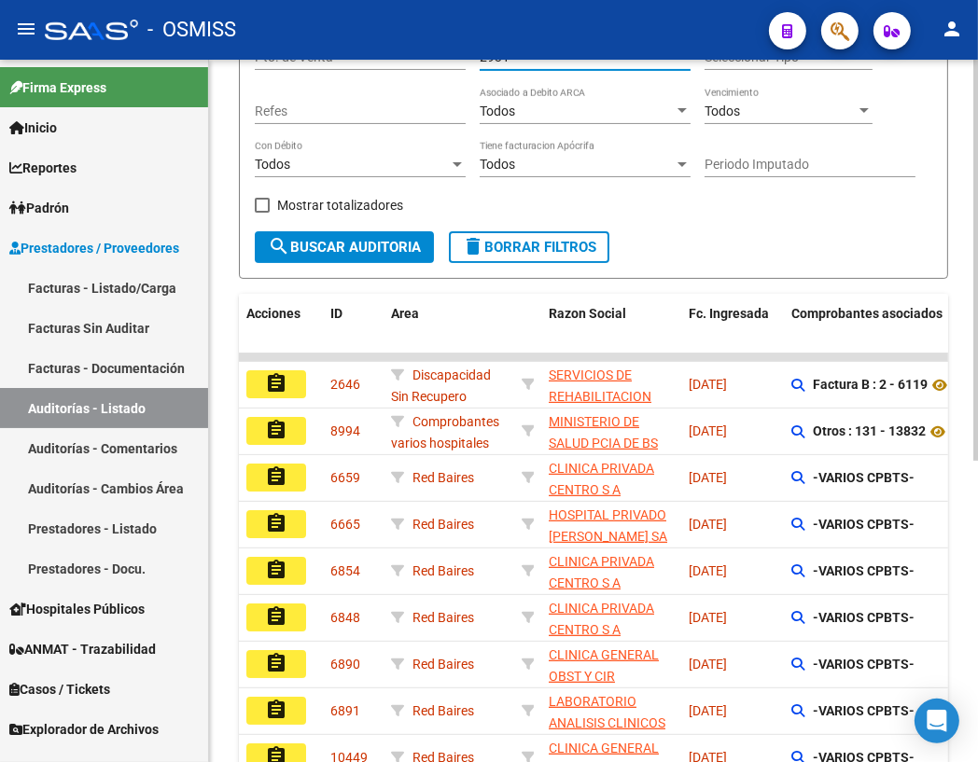
click at [384, 239] on span "search Buscar Auditoria" at bounding box center [344, 247] width 153 height 17
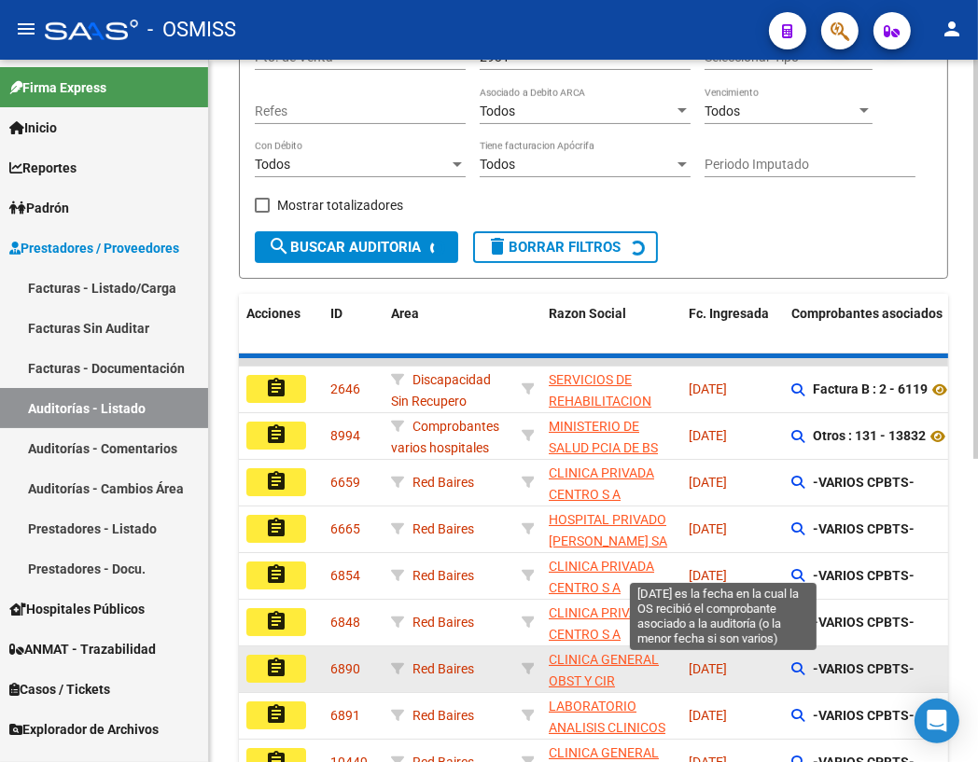
scroll to position [107, 0]
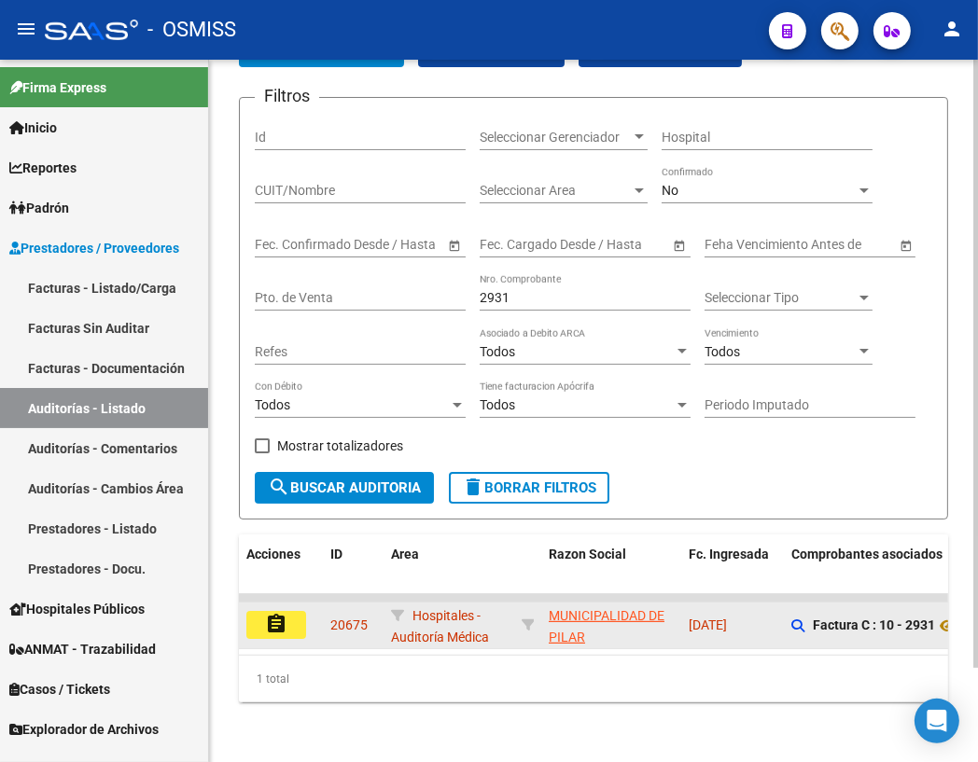
click at [265, 614] on mat-icon "assignment" at bounding box center [276, 624] width 22 height 22
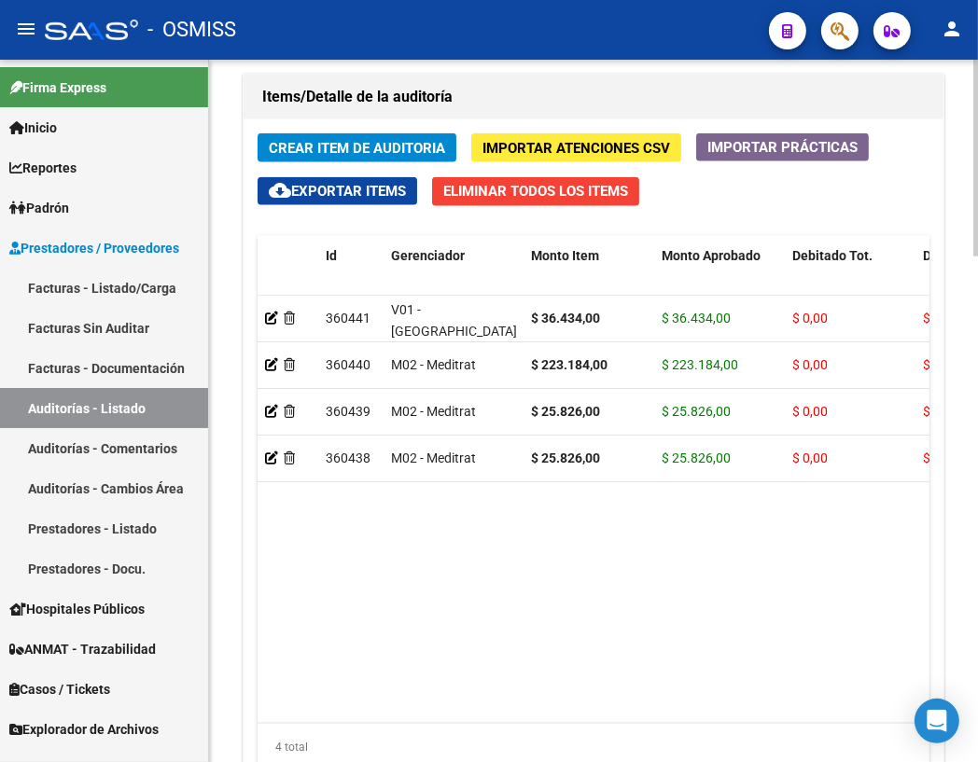
scroll to position [1805, 0]
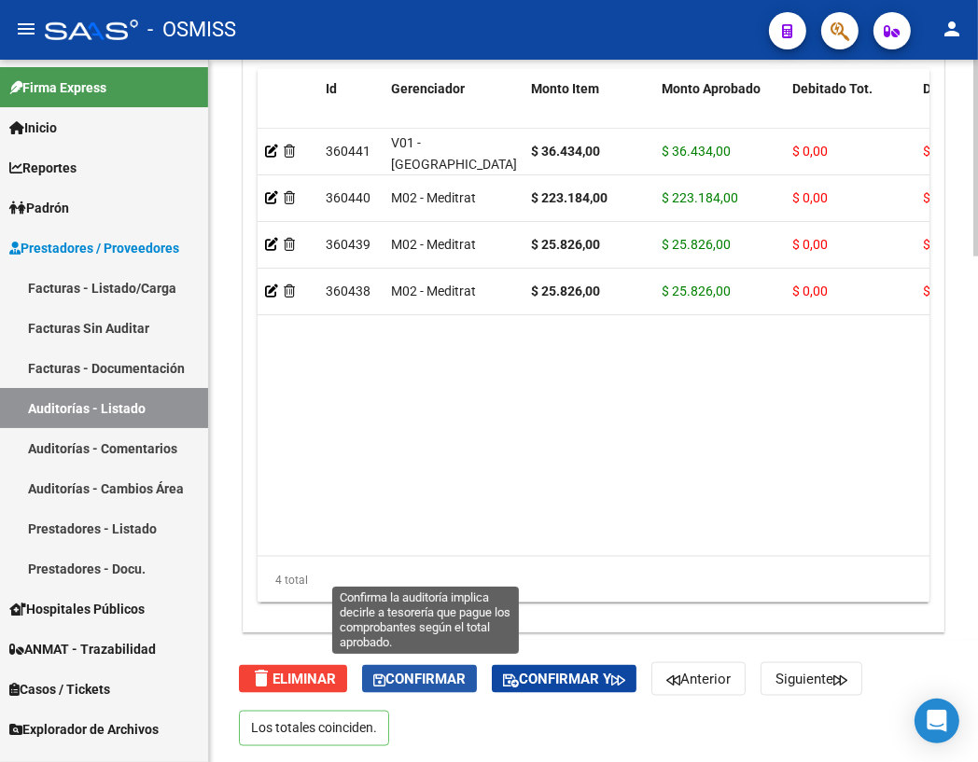
click at [417, 673] on span "Confirmar" at bounding box center [419, 679] width 92 height 17
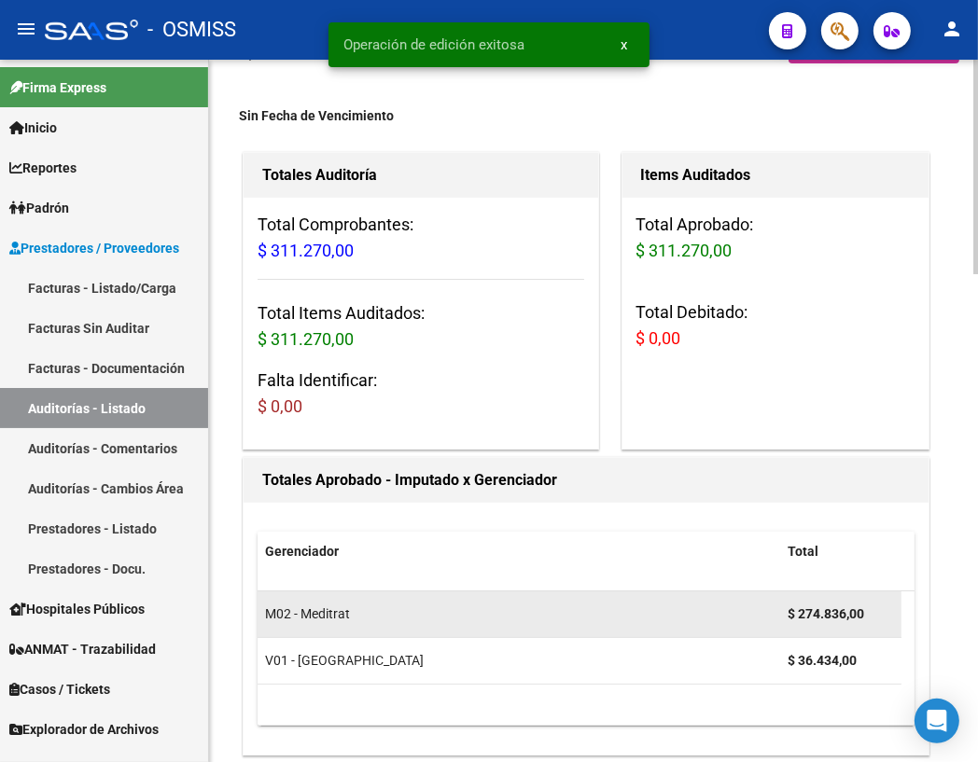
scroll to position [0, 0]
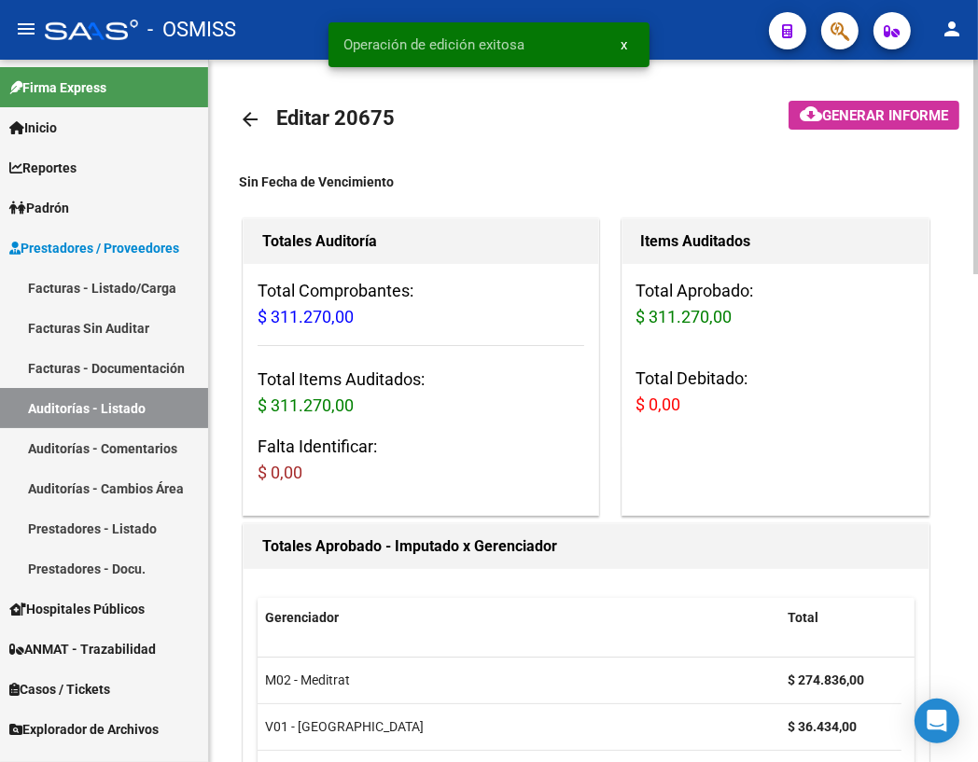
click at [248, 118] on mat-icon "arrow_back" at bounding box center [250, 119] width 22 height 22
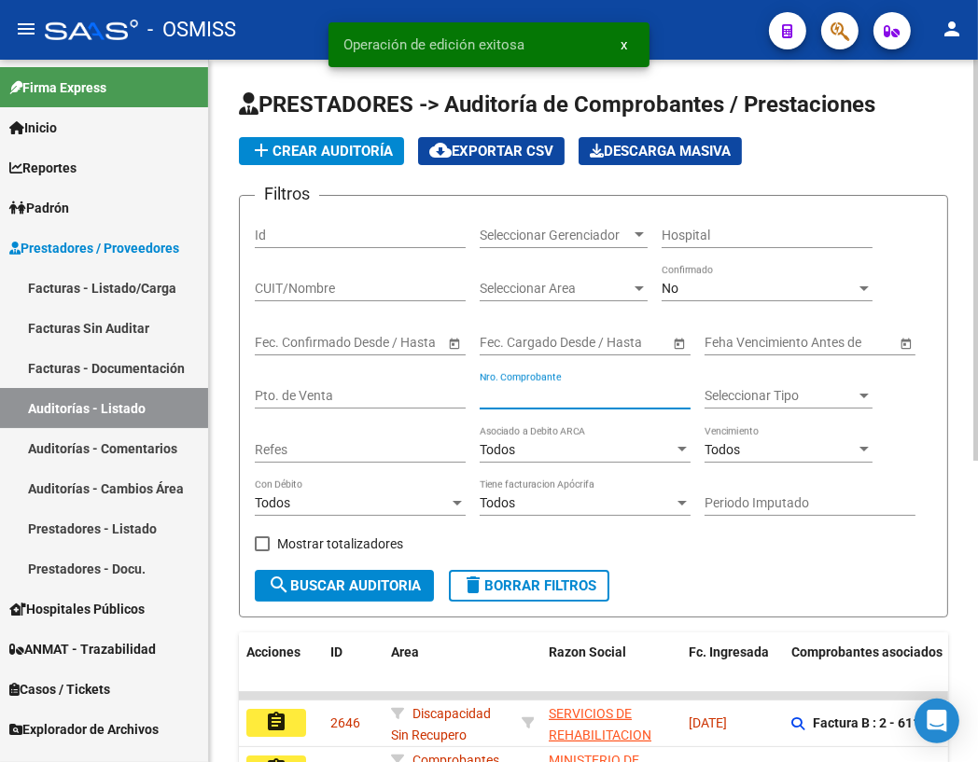
click at [515, 397] on input "Nro. Comprobante" at bounding box center [585, 396] width 211 height 16
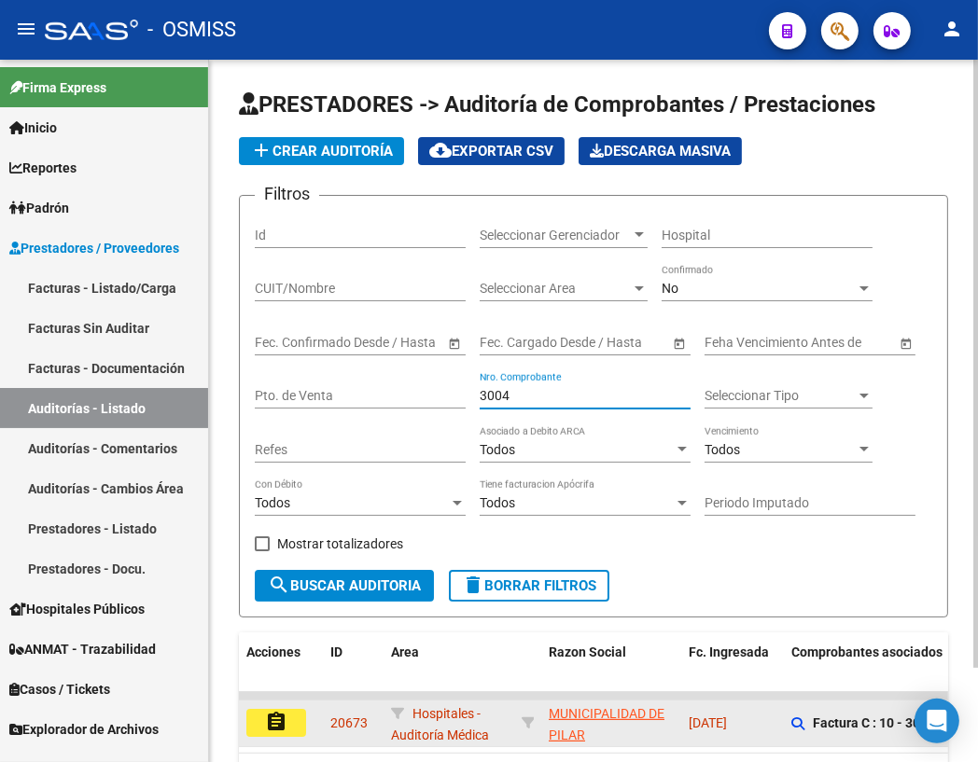
type input "3004"
click at [281, 722] on mat-icon "assignment" at bounding box center [276, 722] width 22 height 22
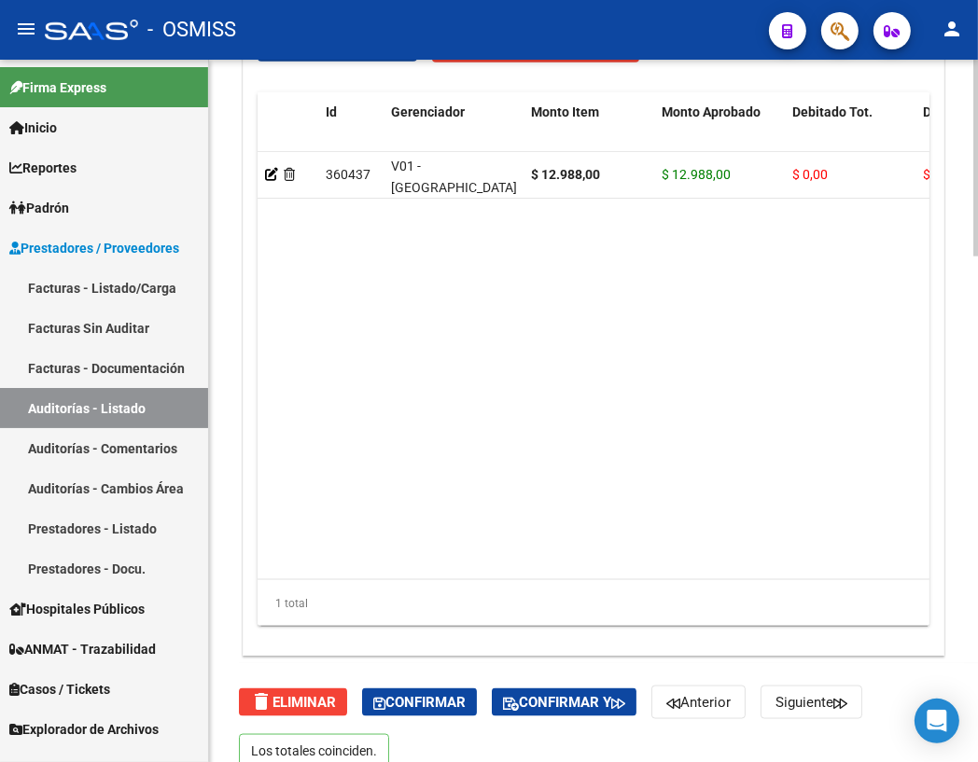
scroll to position [1805, 0]
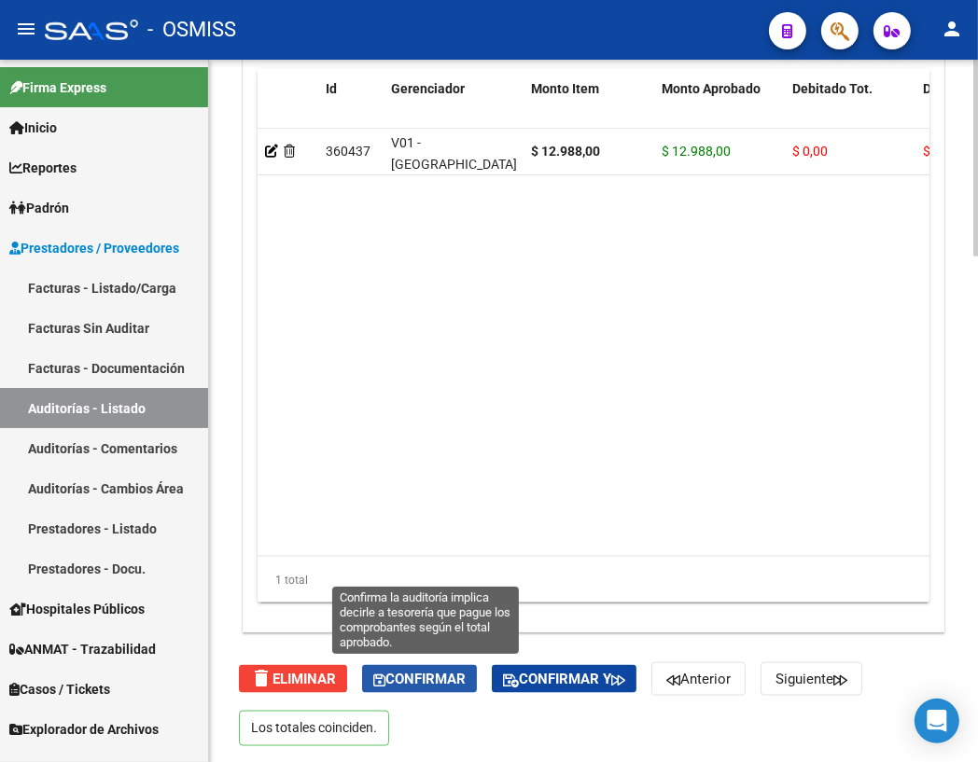
click at [406, 677] on span "Confirmar" at bounding box center [419, 679] width 92 height 17
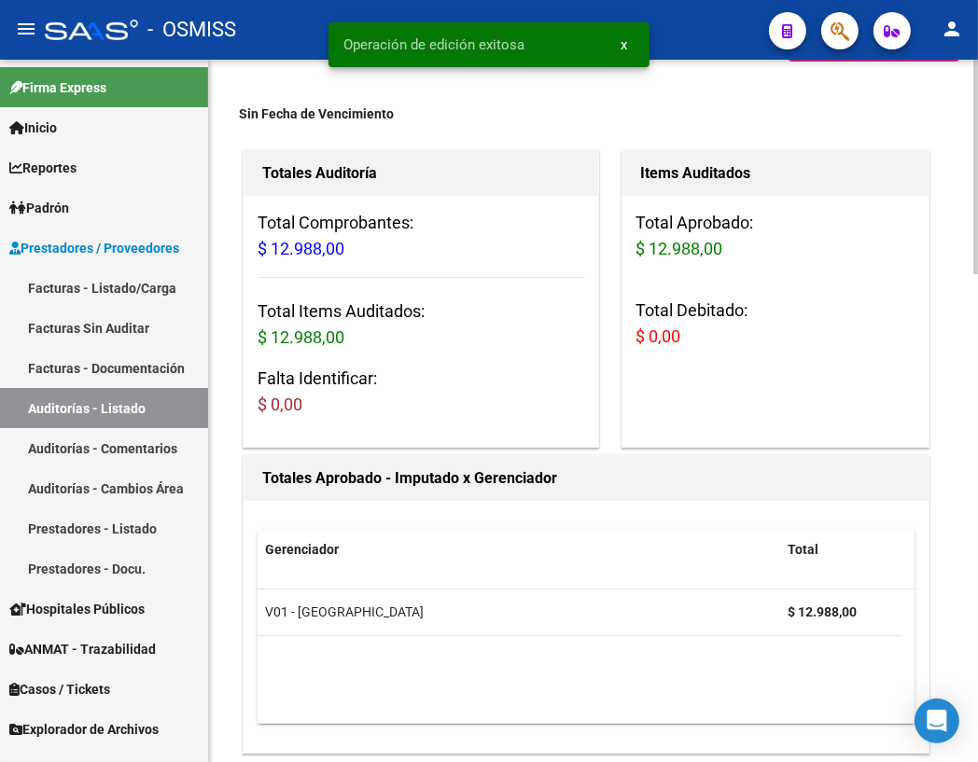
scroll to position [0, 0]
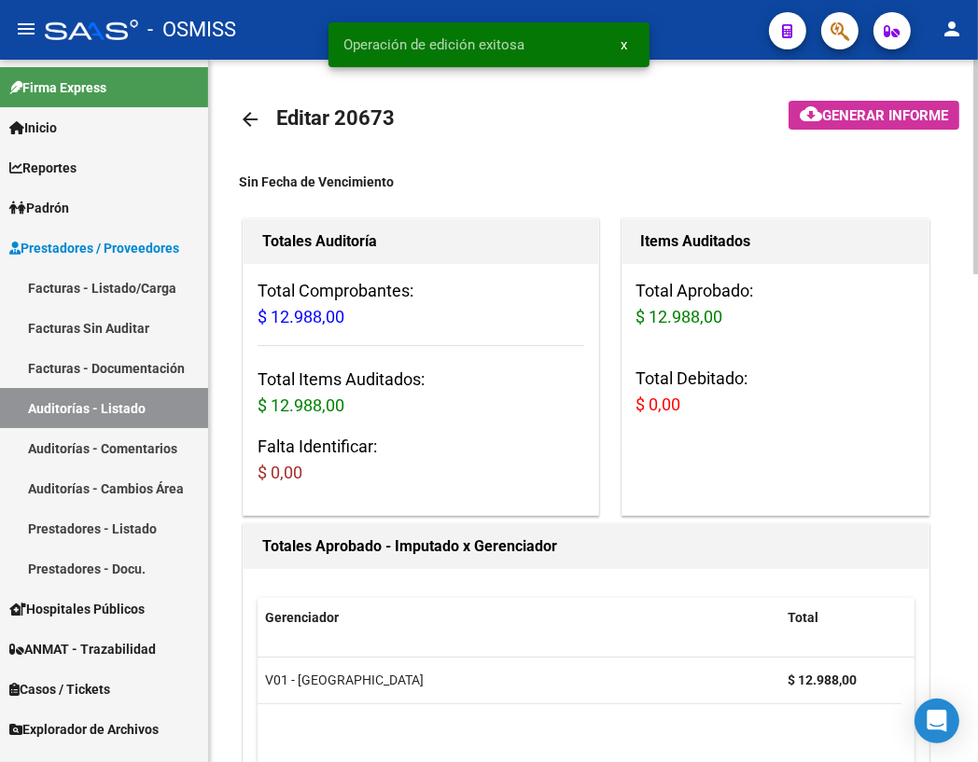
click at [249, 121] on mat-icon "arrow_back" at bounding box center [250, 119] width 22 height 22
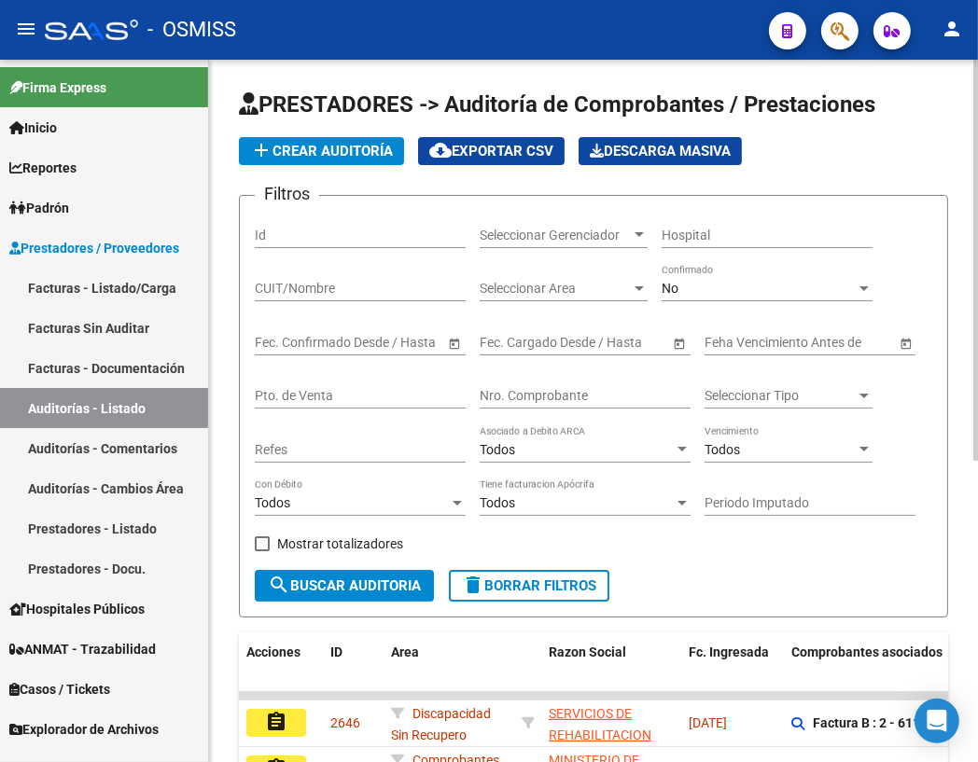
click at [572, 395] on input "Nro. Comprobante" at bounding box center [585, 396] width 211 height 16
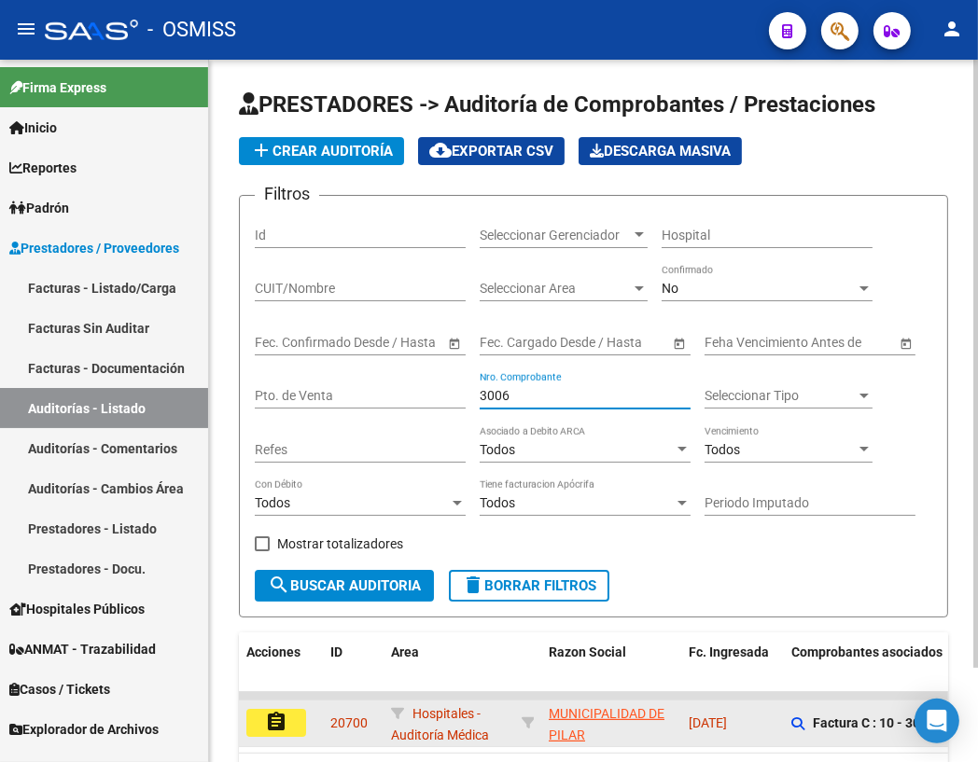
type input "3006"
click at [273, 716] on mat-icon "assignment" at bounding box center [276, 722] width 22 height 22
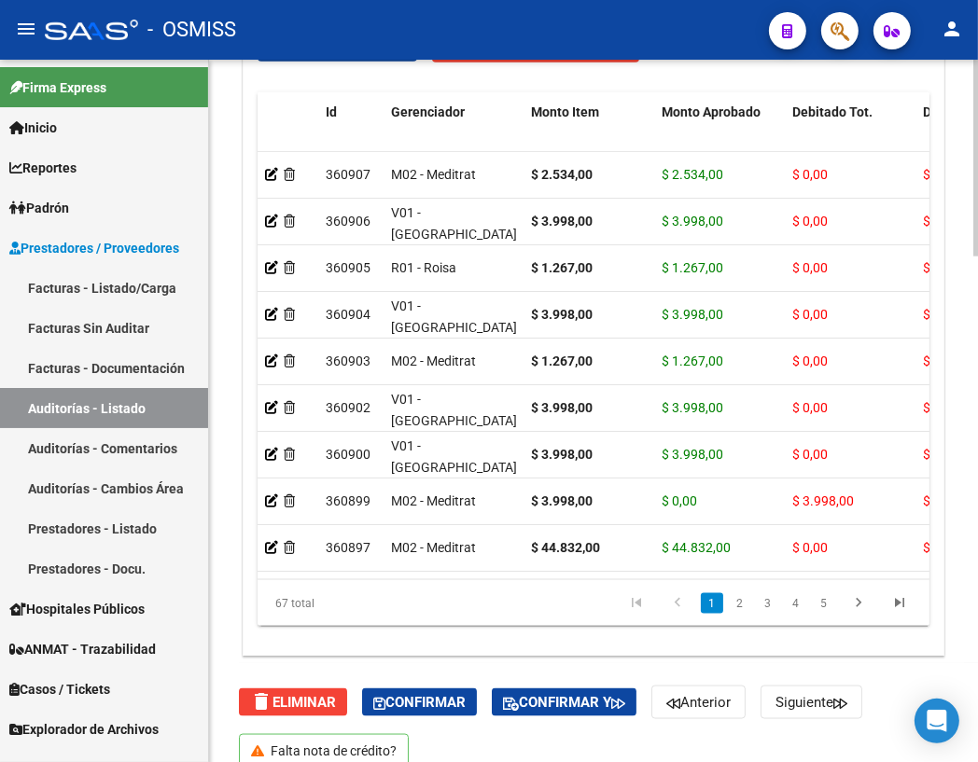
scroll to position [1805, 0]
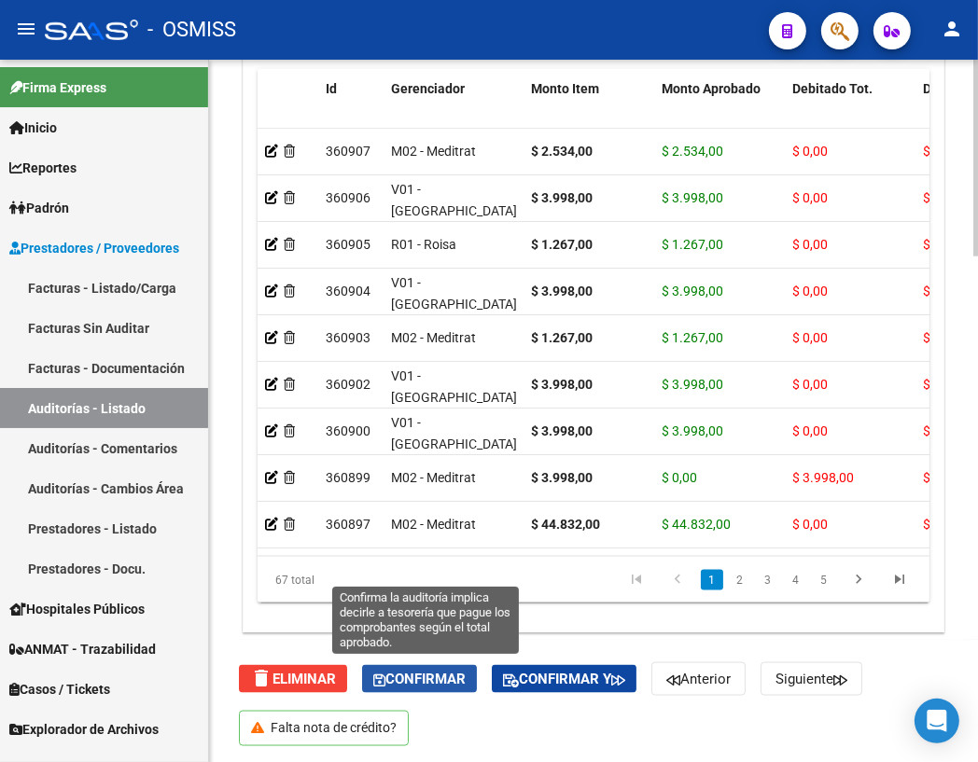
click at [412, 681] on span "Confirmar" at bounding box center [419, 679] width 92 height 17
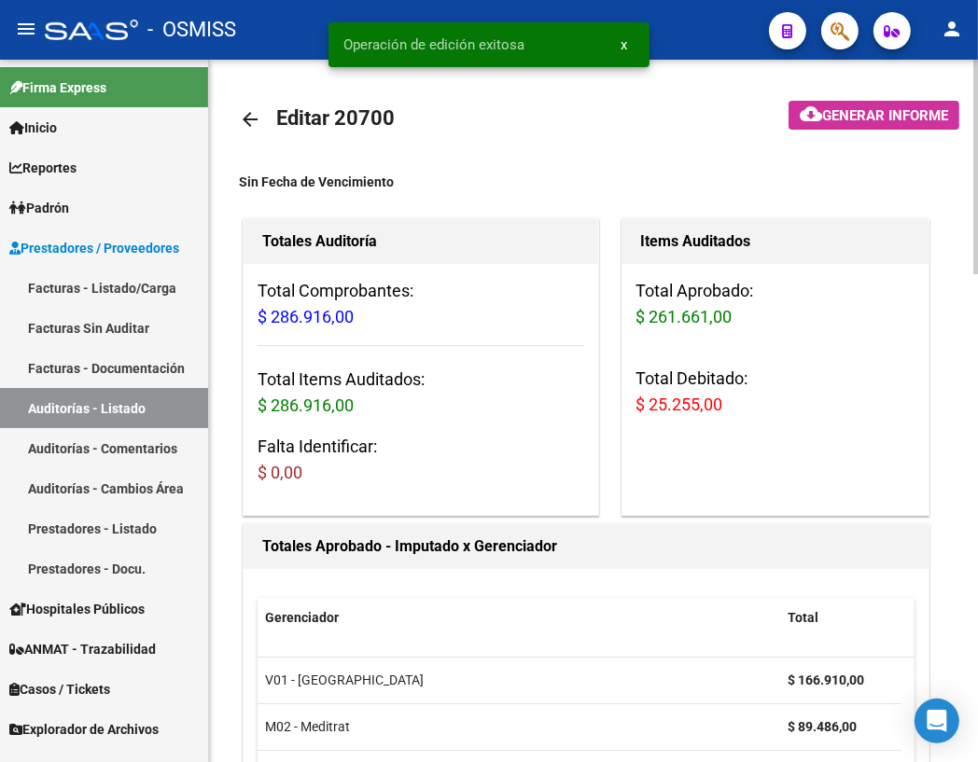
scroll to position [0, 0]
click at [253, 111] on mat-icon "arrow_back" at bounding box center [250, 119] width 22 height 22
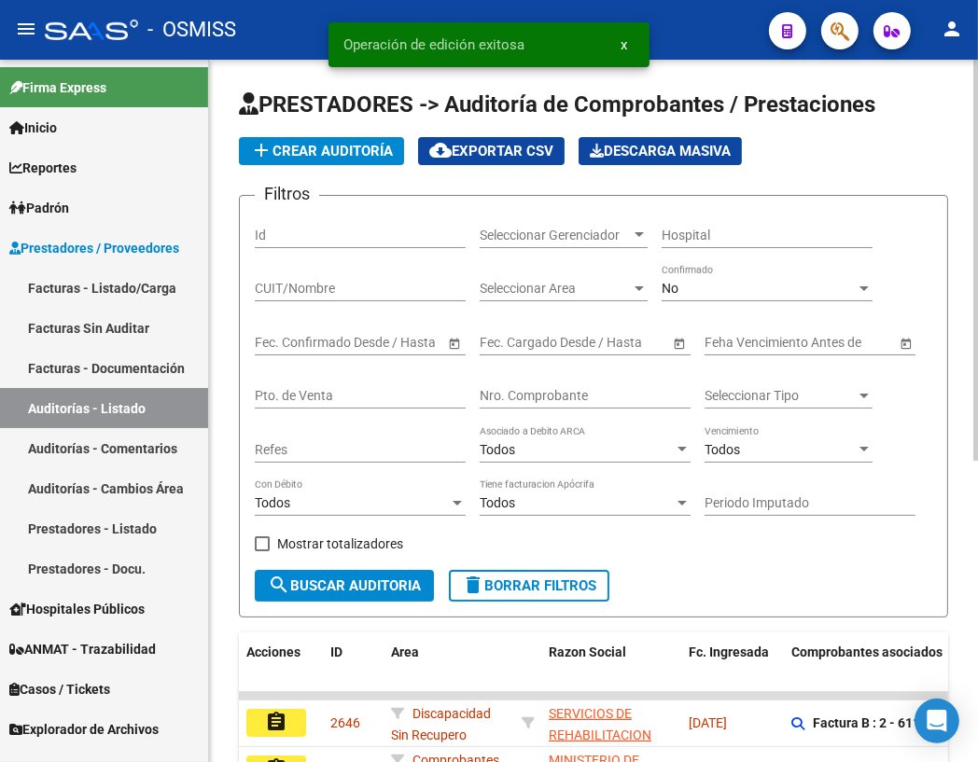
click at [523, 398] on input "Nro. Comprobante" at bounding box center [585, 396] width 211 height 16
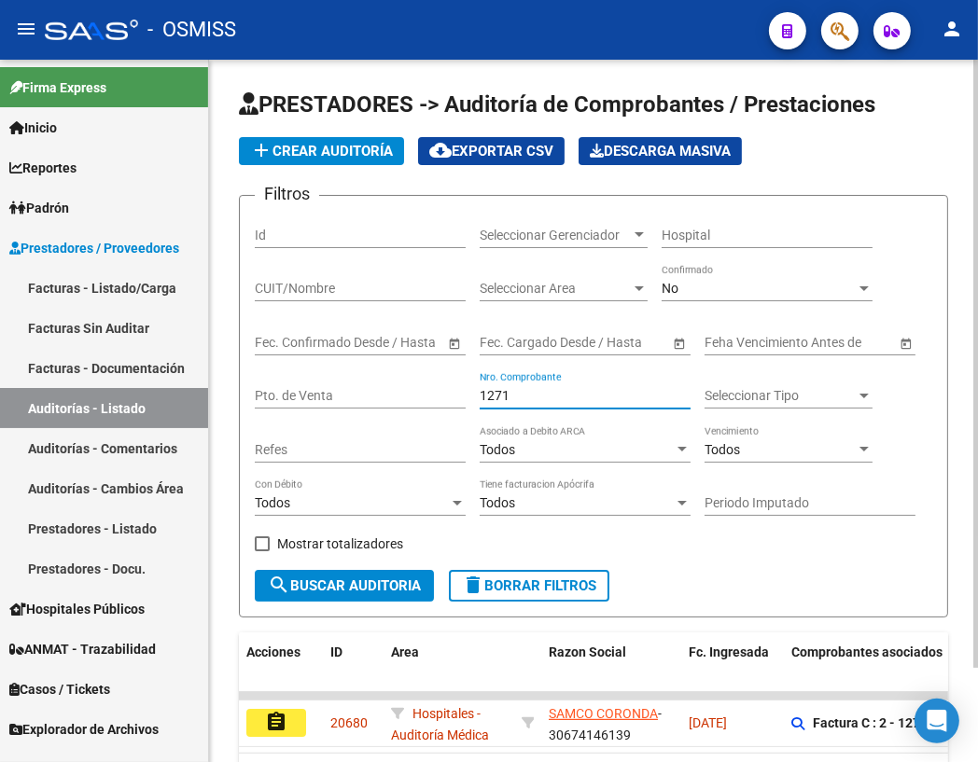
scroll to position [107, 0]
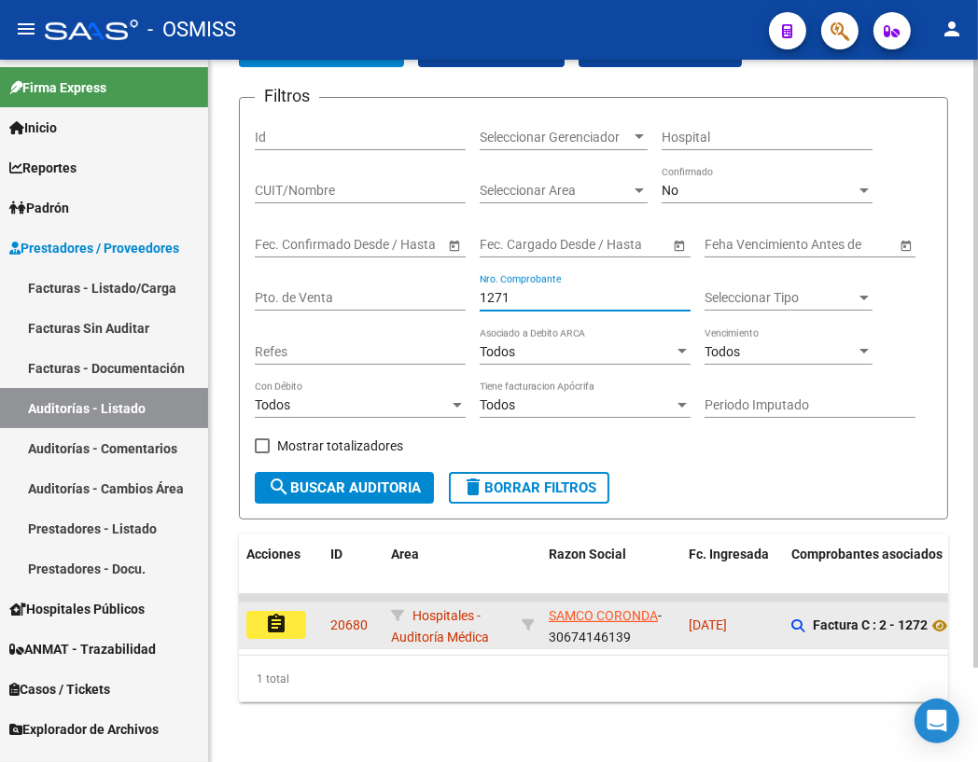
type input "1271"
click at [272, 614] on mat-icon "assignment" at bounding box center [276, 624] width 22 height 22
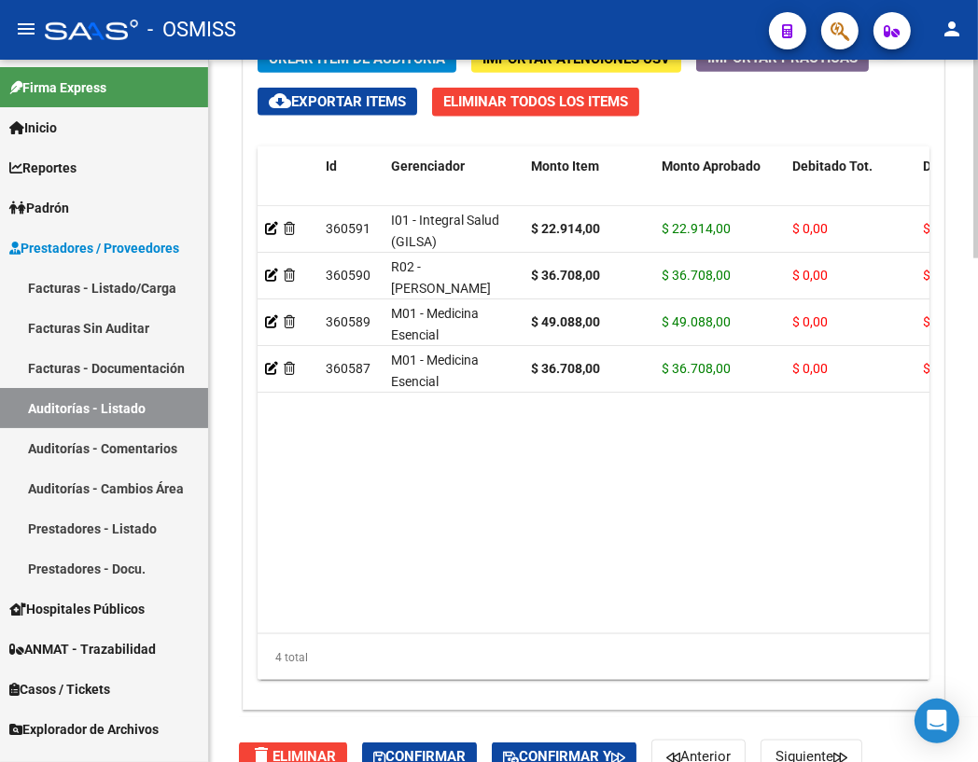
scroll to position [1774, 0]
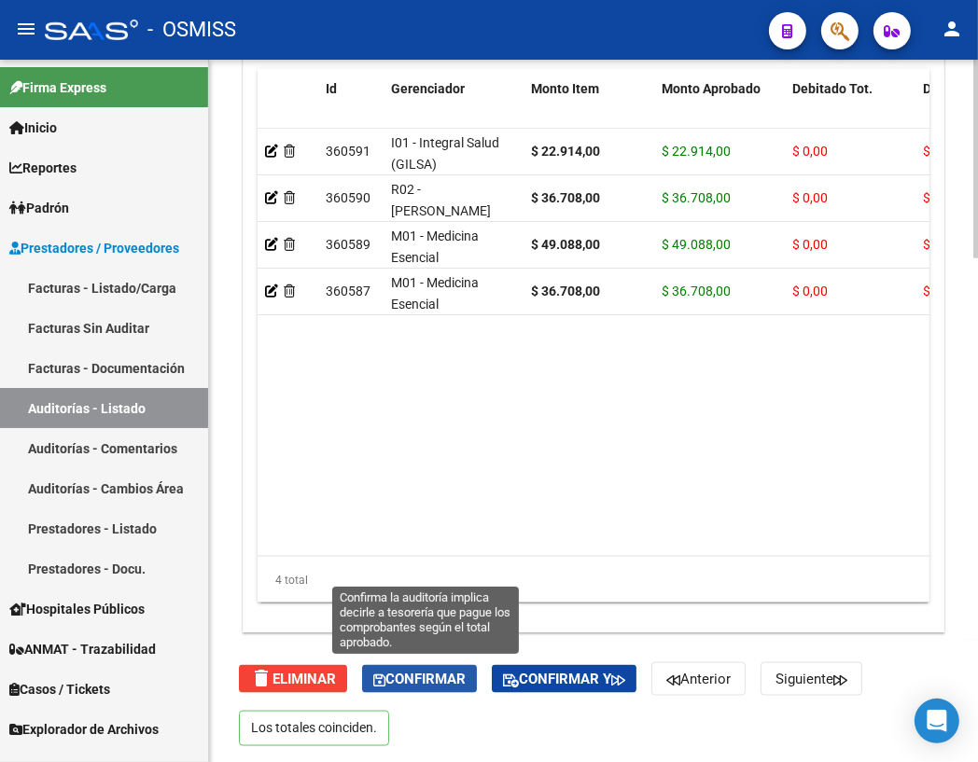
click at [451, 681] on span "Confirmar" at bounding box center [419, 679] width 92 height 17
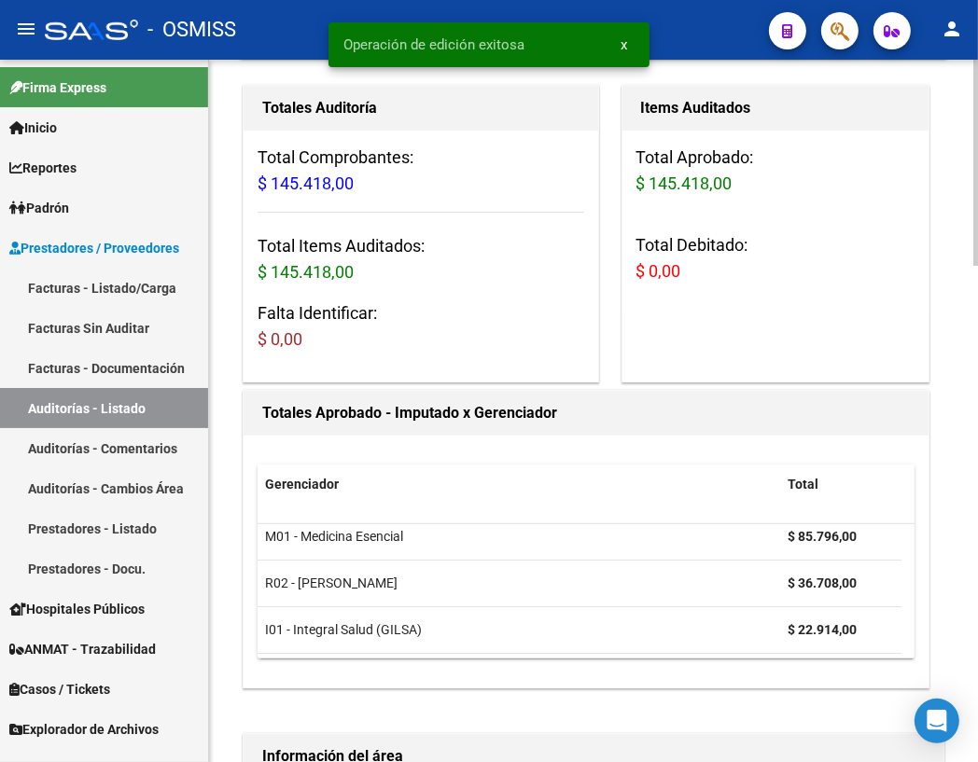
scroll to position [0, 0]
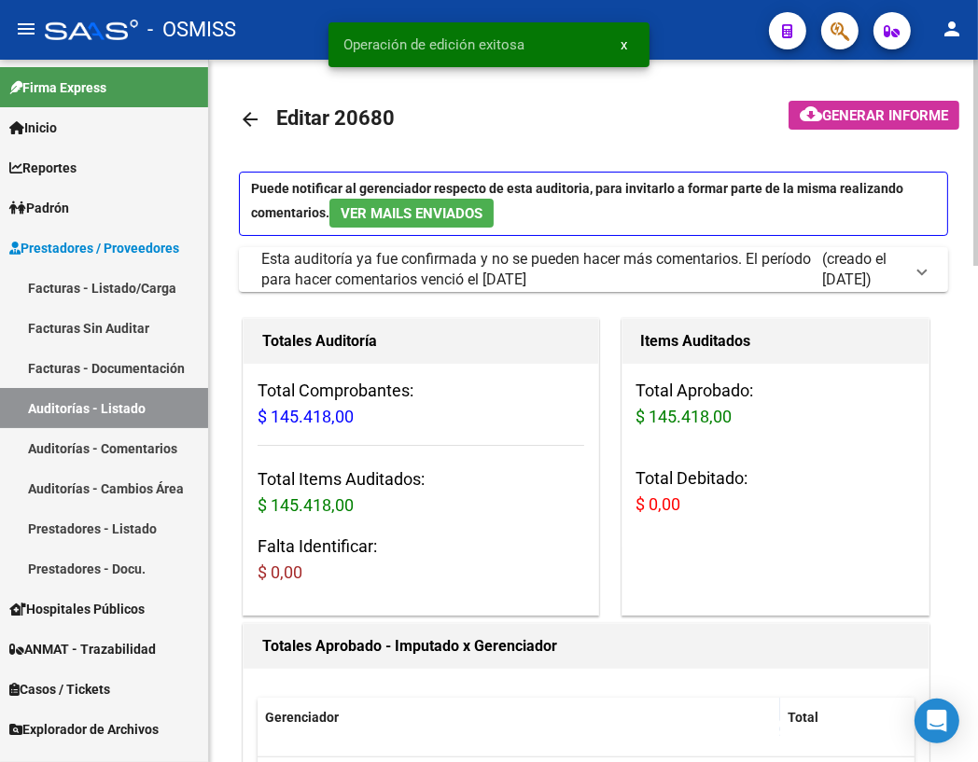
click at [248, 125] on mat-icon "arrow_back" at bounding box center [250, 119] width 22 height 22
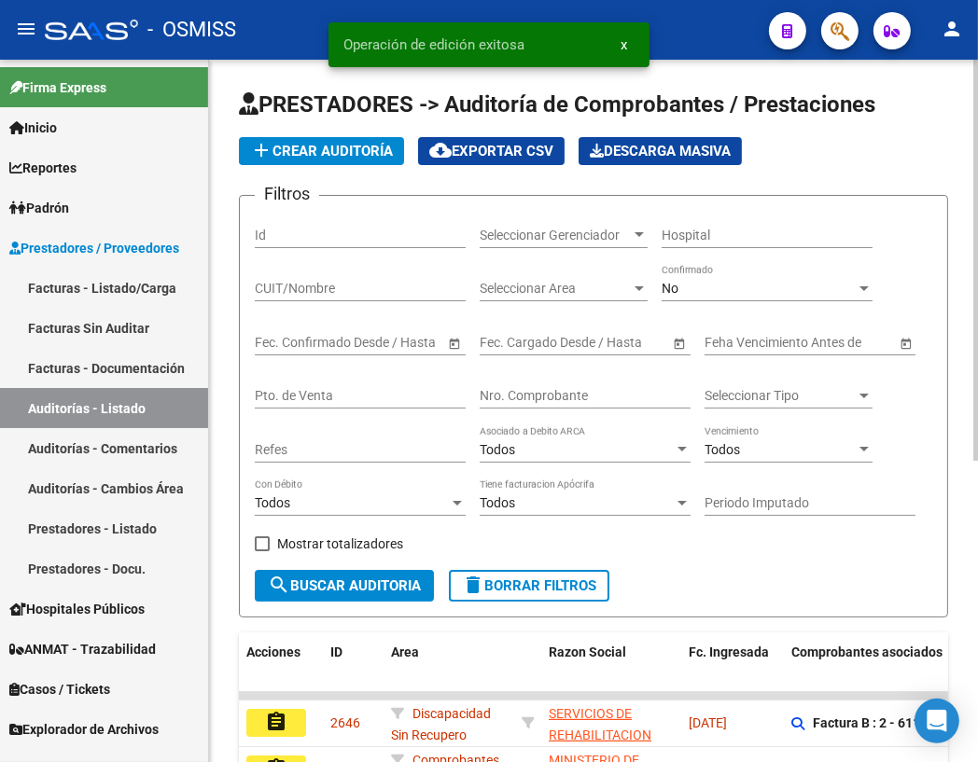
click at [562, 388] on input "Nro. Comprobante" at bounding box center [585, 396] width 211 height 16
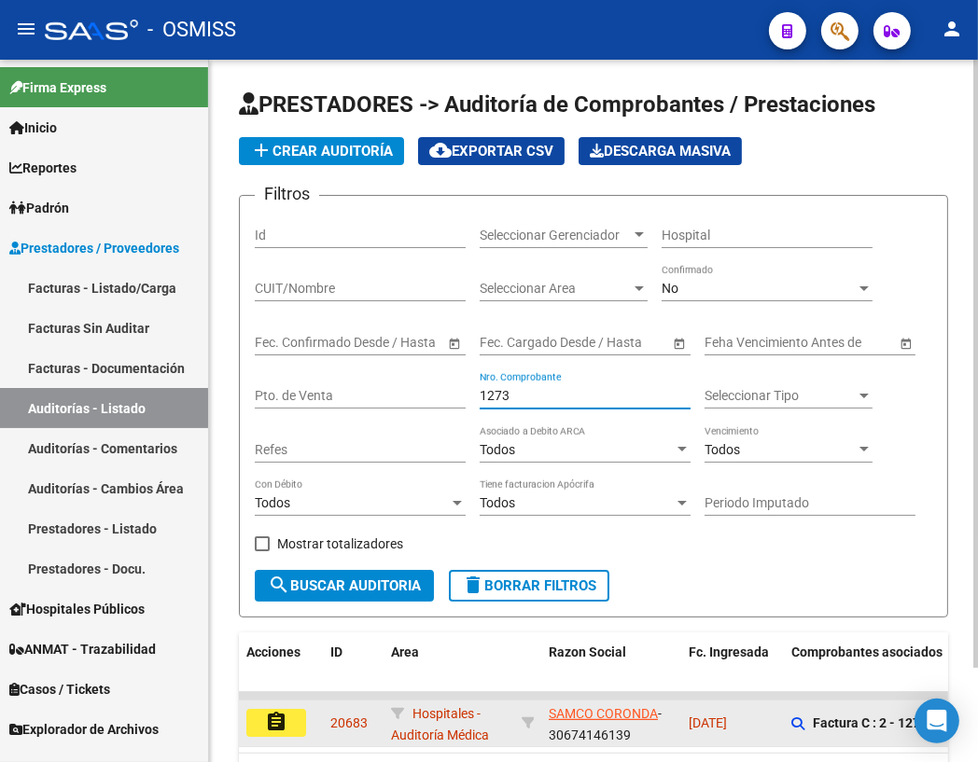
type input "1273"
click at [271, 723] on mat-icon "assignment" at bounding box center [276, 722] width 22 height 22
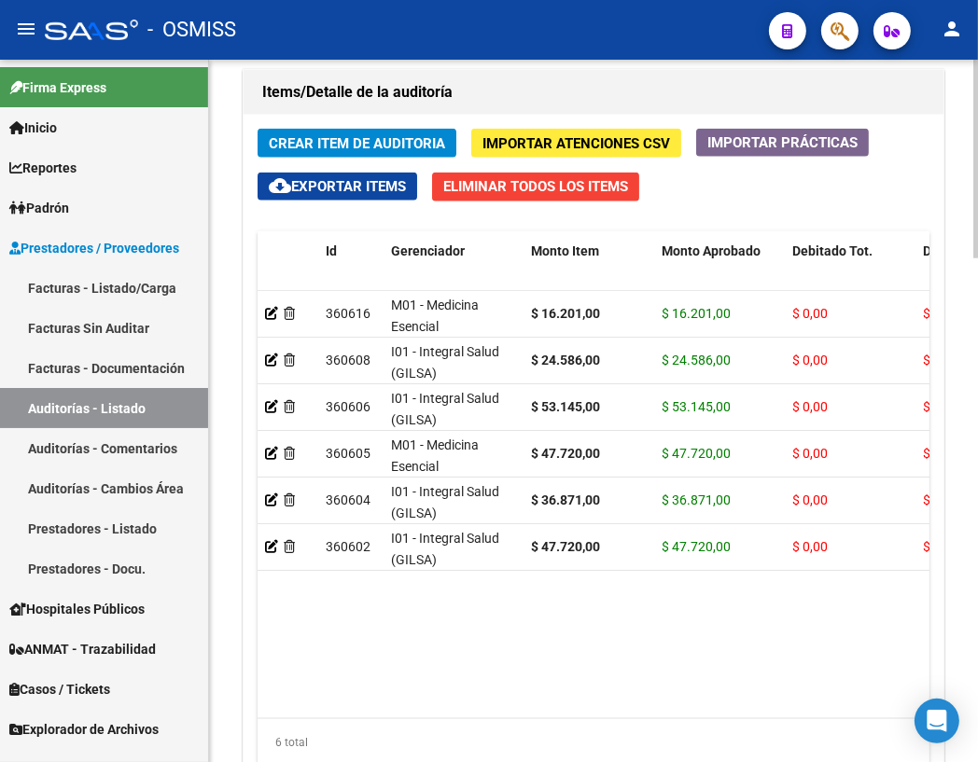
scroll to position [1774, 0]
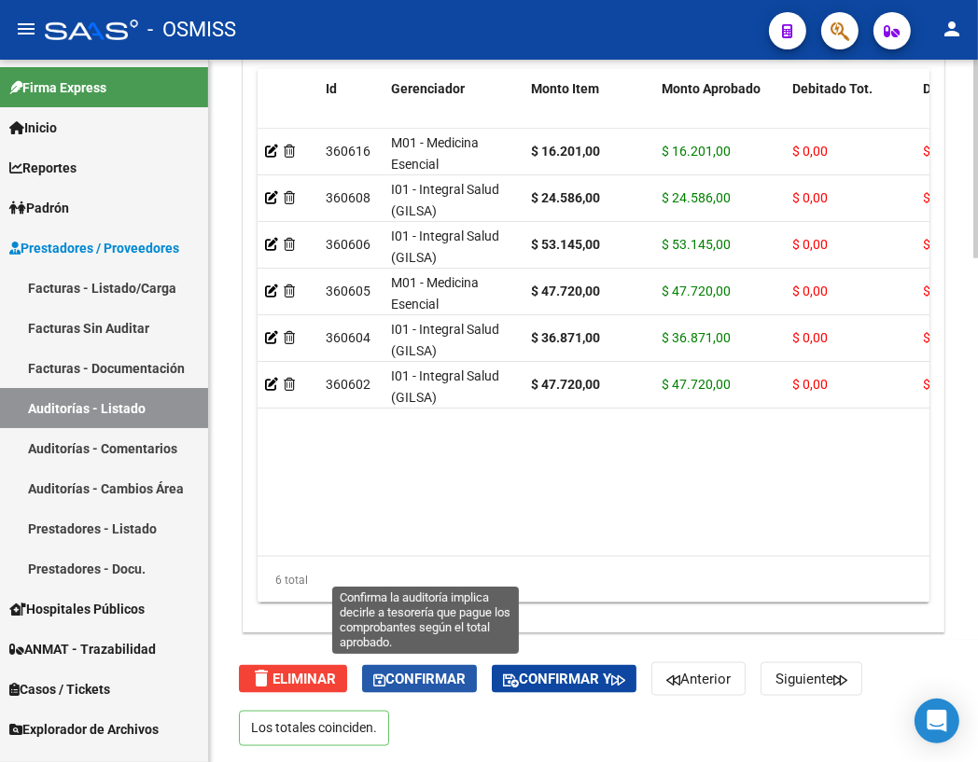
click at [438, 671] on span "Confirmar" at bounding box center [419, 679] width 92 height 17
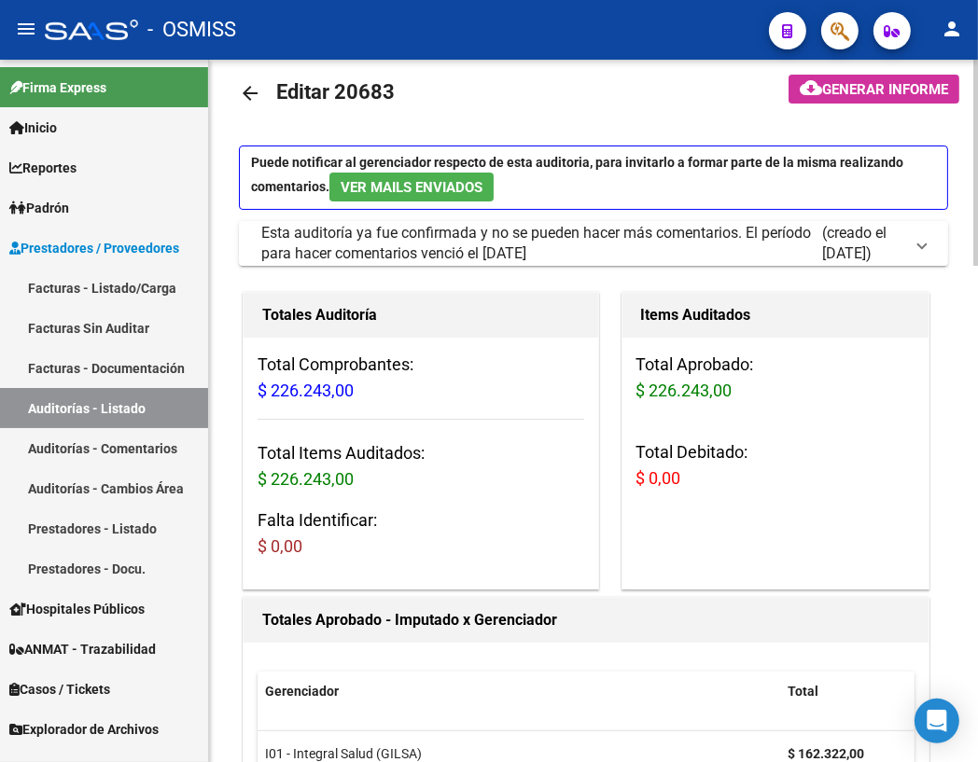
scroll to position [0, 0]
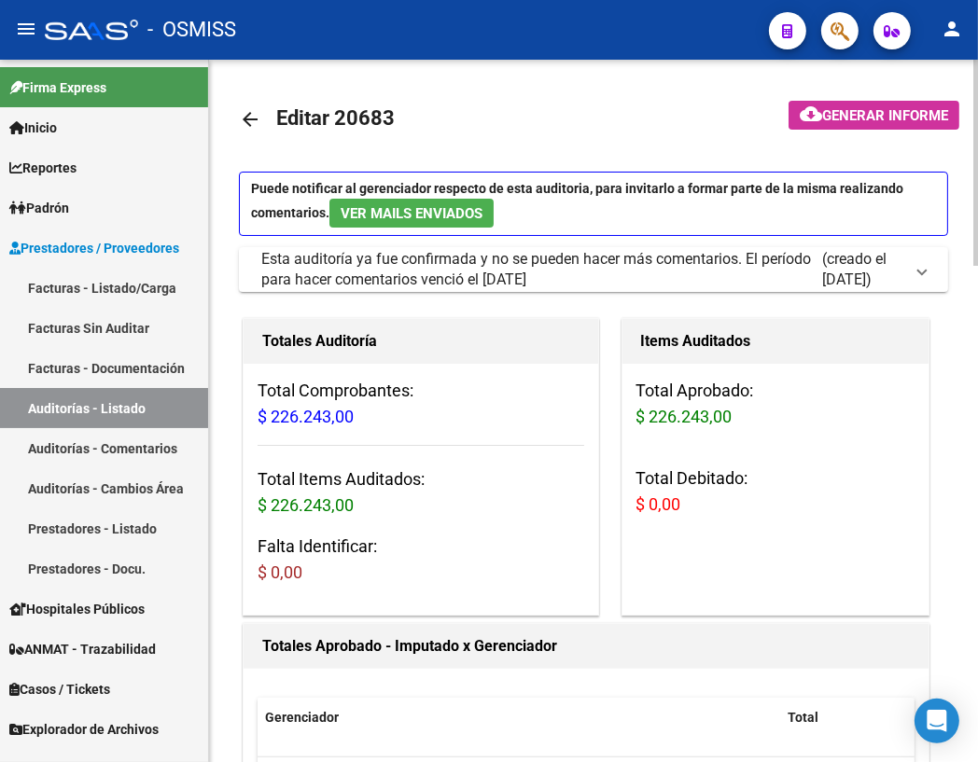
click at [257, 119] on mat-icon "arrow_back" at bounding box center [250, 119] width 22 height 22
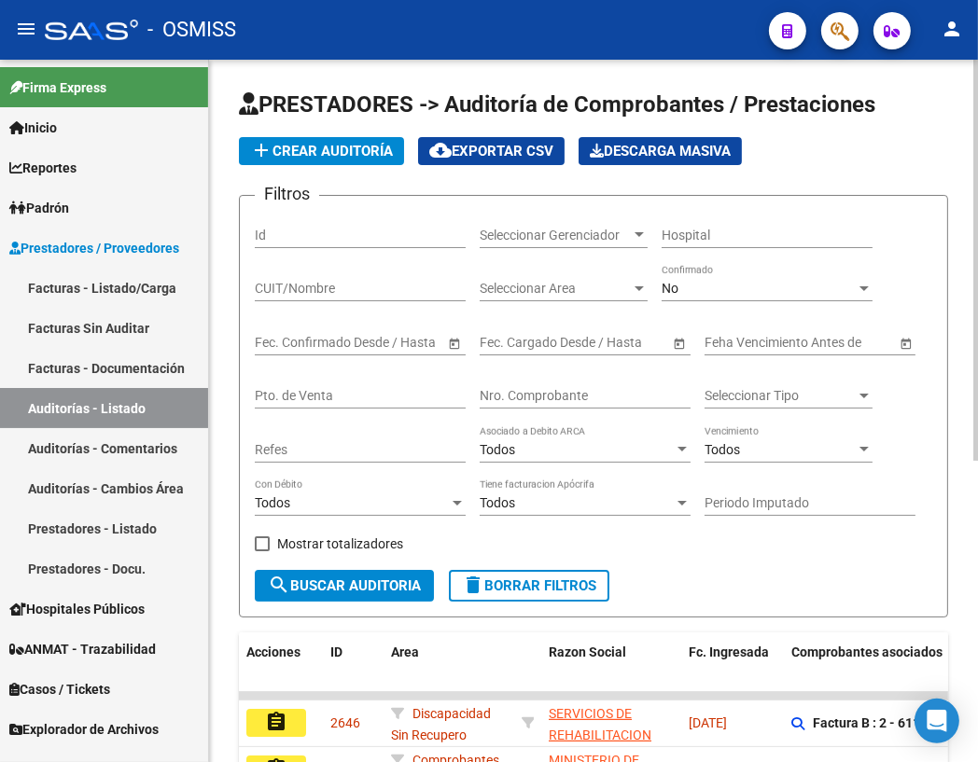
click at [528, 393] on input "Nro. Comprobante" at bounding box center [585, 396] width 211 height 16
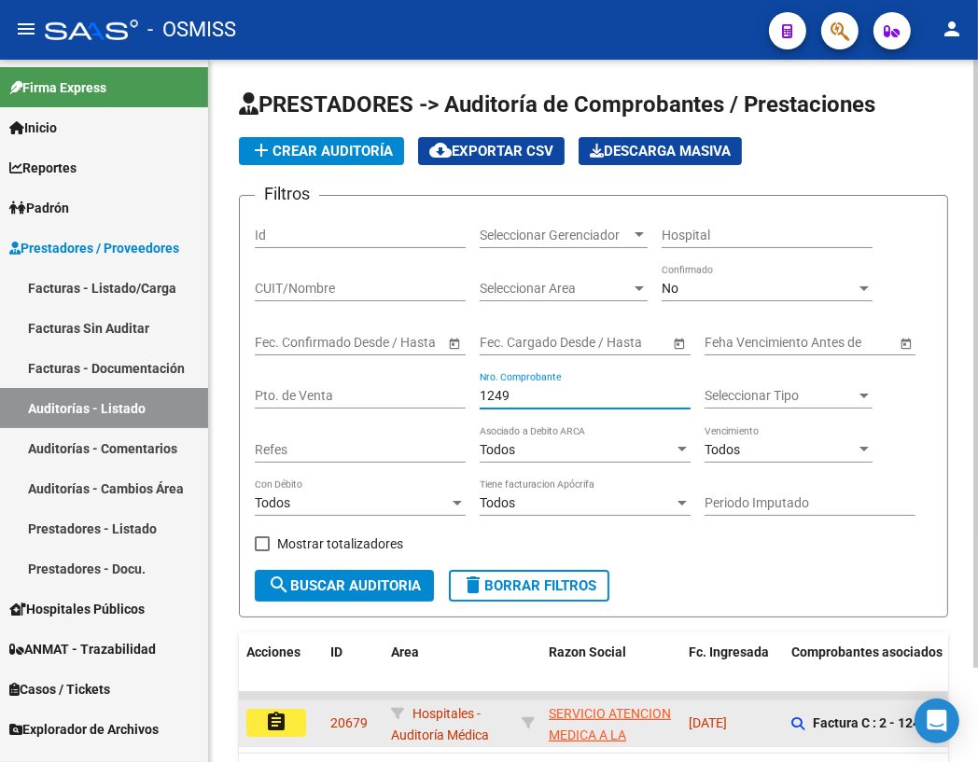
type input "1249"
click at [283, 711] on mat-icon "assignment" at bounding box center [276, 722] width 22 height 22
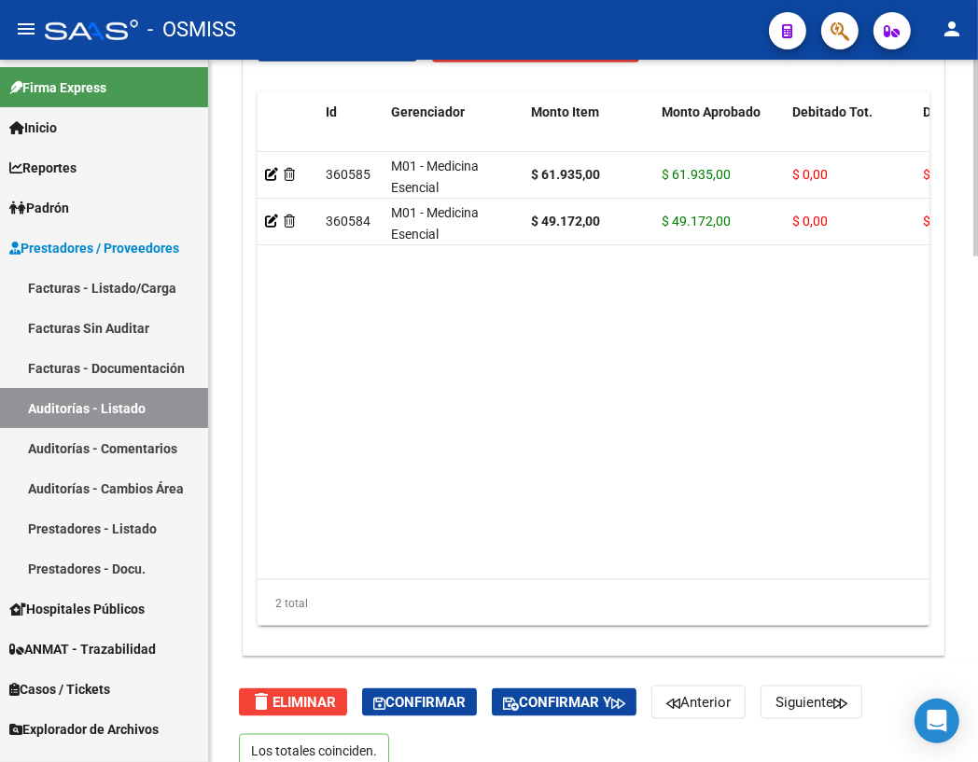
scroll to position [1805, 0]
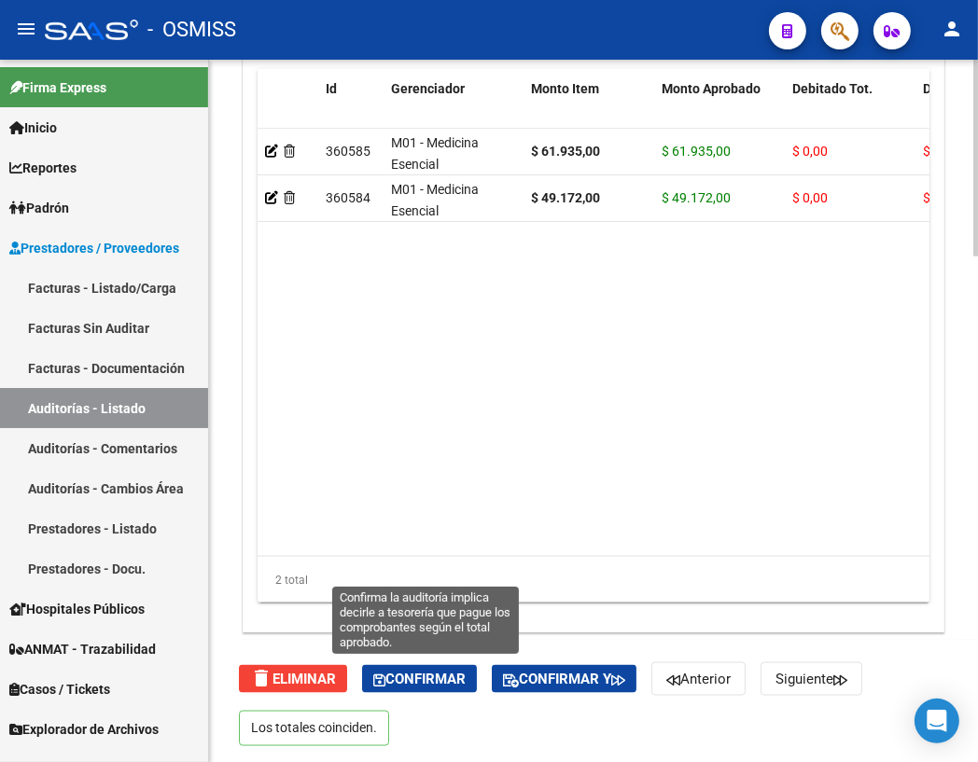
click at [424, 677] on span "Confirmar" at bounding box center [419, 679] width 92 height 17
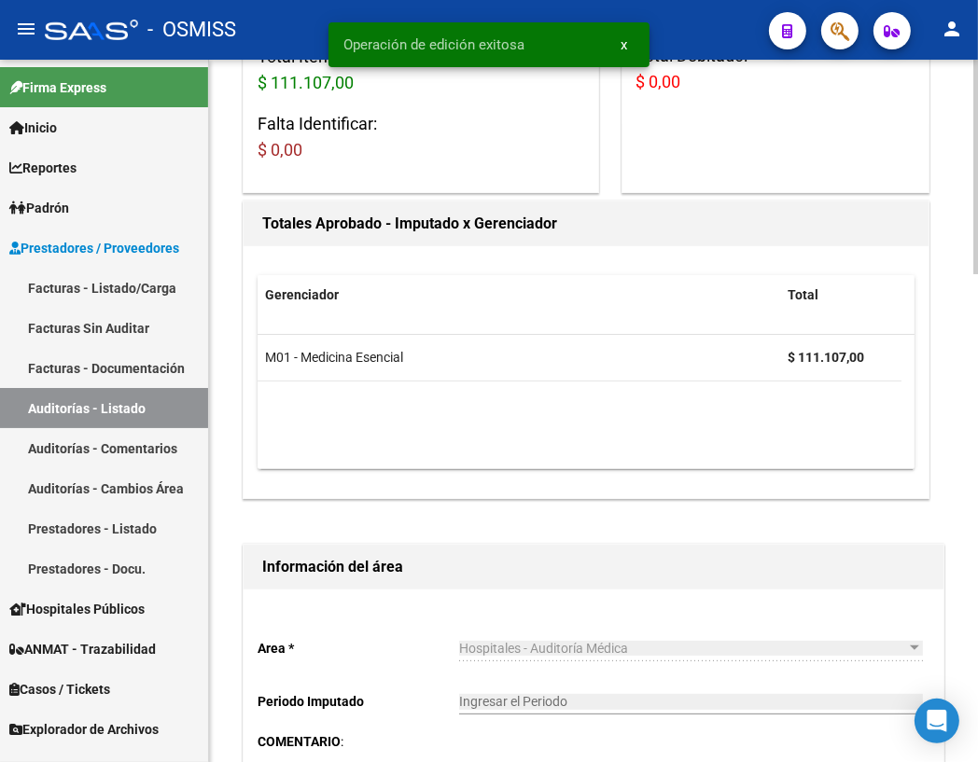
scroll to position [0, 0]
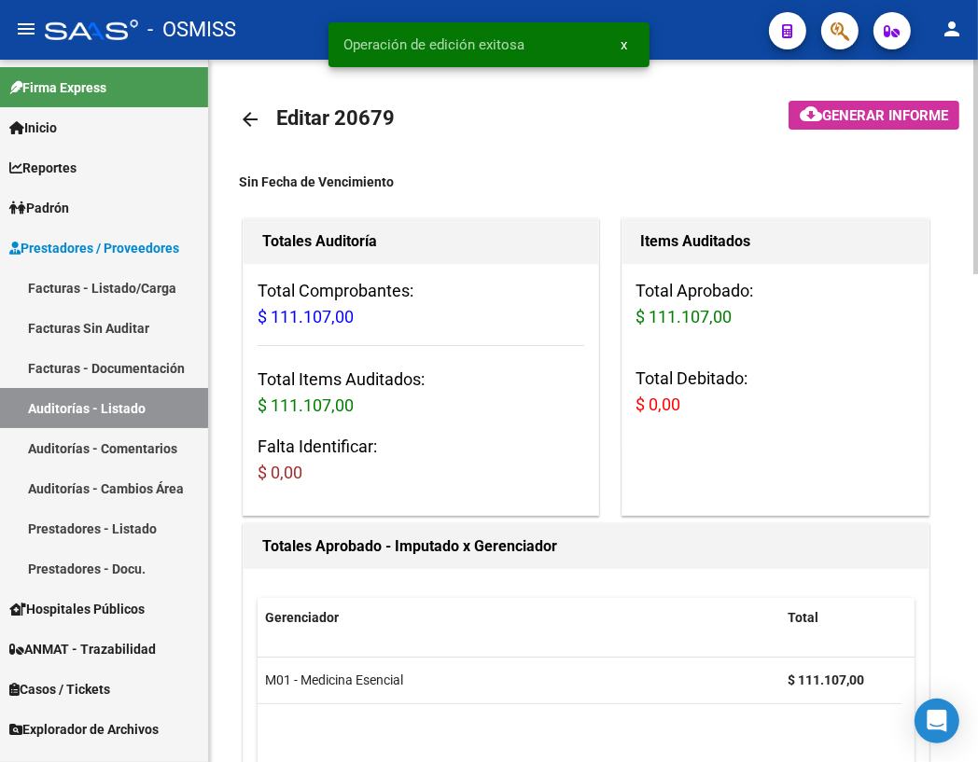
click at [256, 118] on mat-icon "arrow_back" at bounding box center [250, 119] width 22 height 22
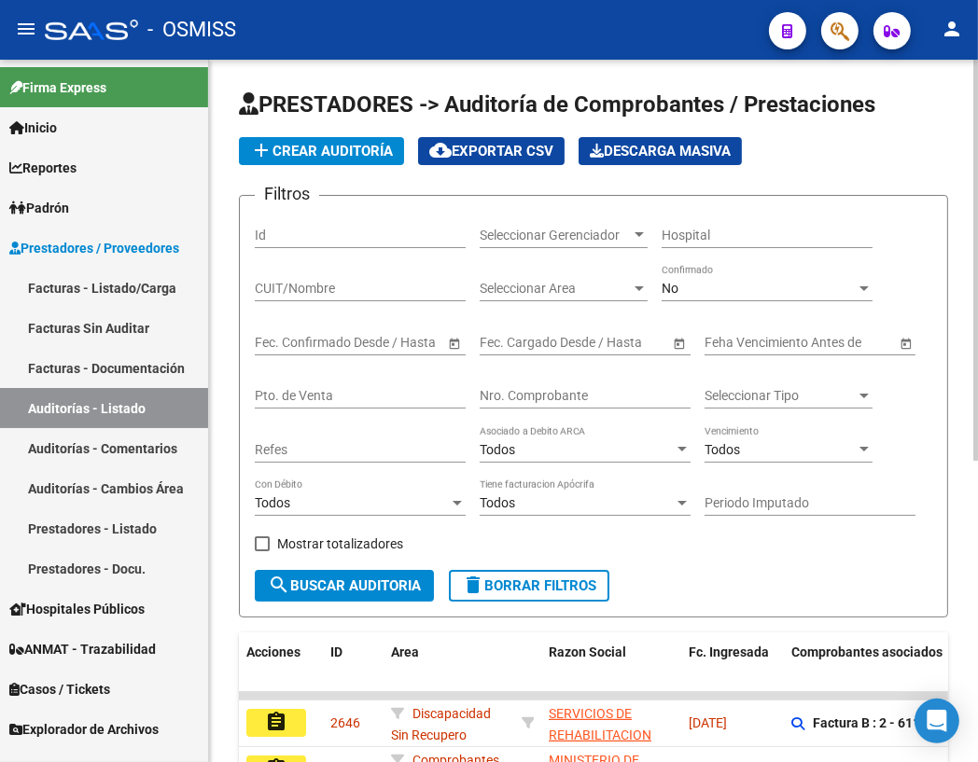
click at [604, 384] on div "Nro. Comprobante" at bounding box center [585, 389] width 211 height 37
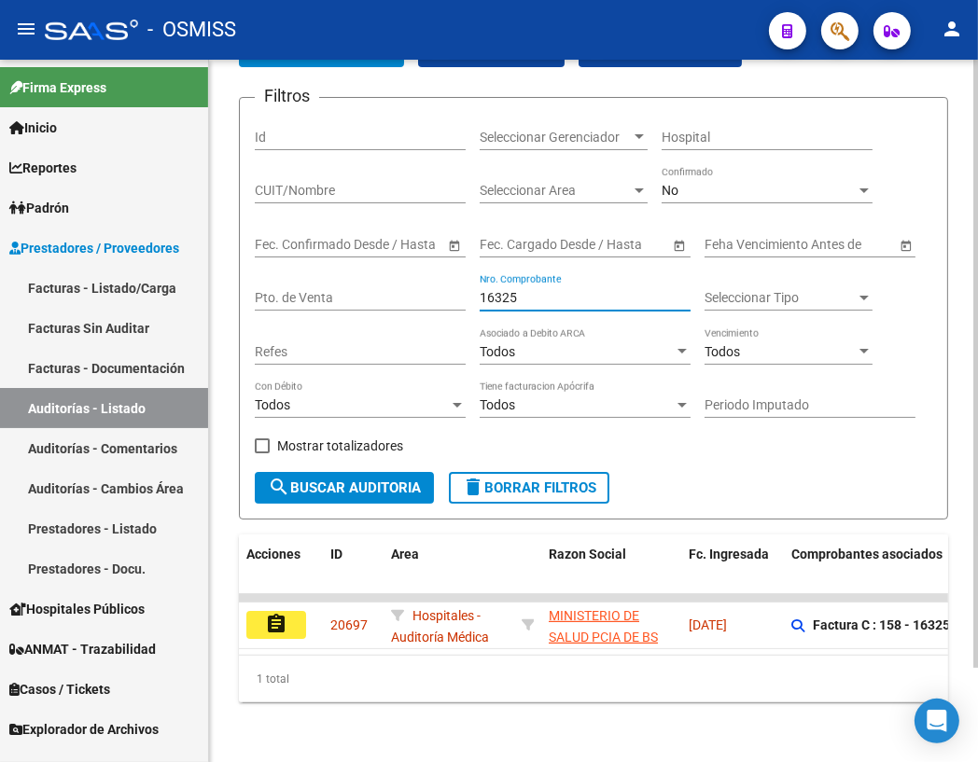
scroll to position [107, 0]
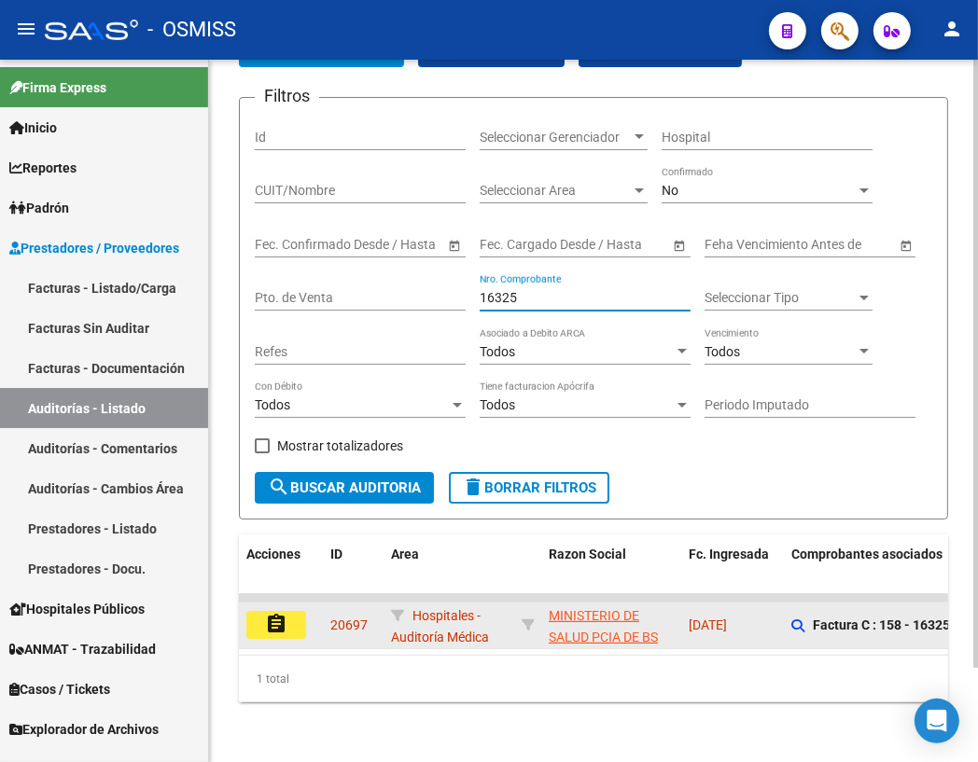
type input "16325"
click at [282, 618] on mat-icon "assignment" at bounding box center [276, 624] width 22 height 22
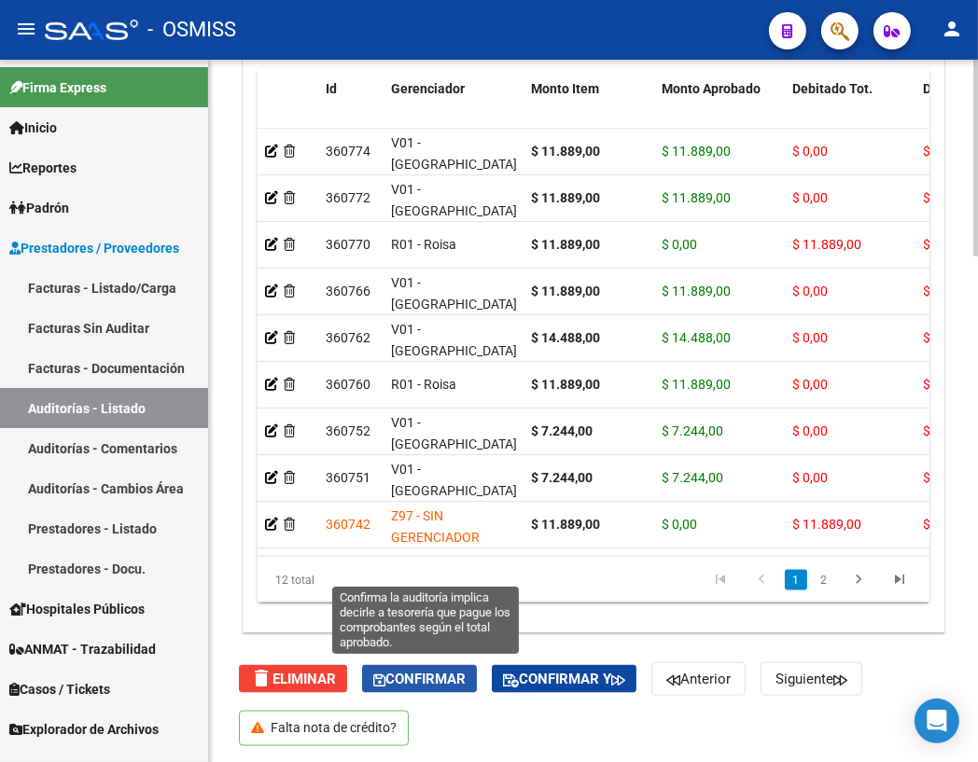
click at [436, 676] on span "Confirmar" at bounding box center [419, 679] width 92 height 17
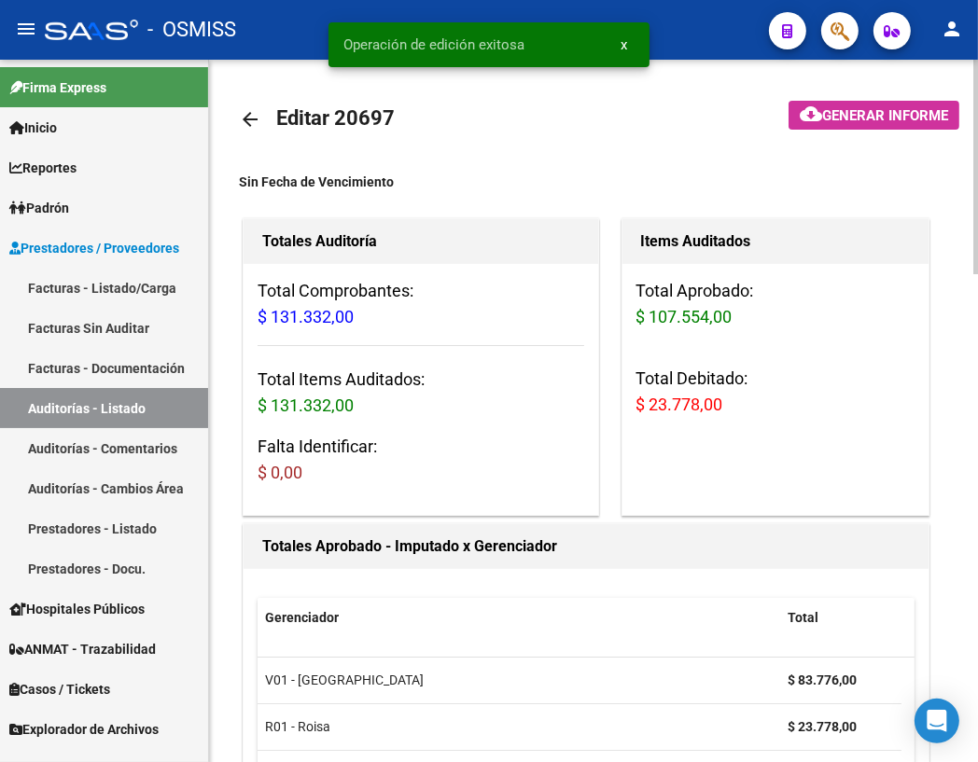
click at [253, 116] on mat-icon "arrow_back" at bounding box center [250, 119] width 22 height 22
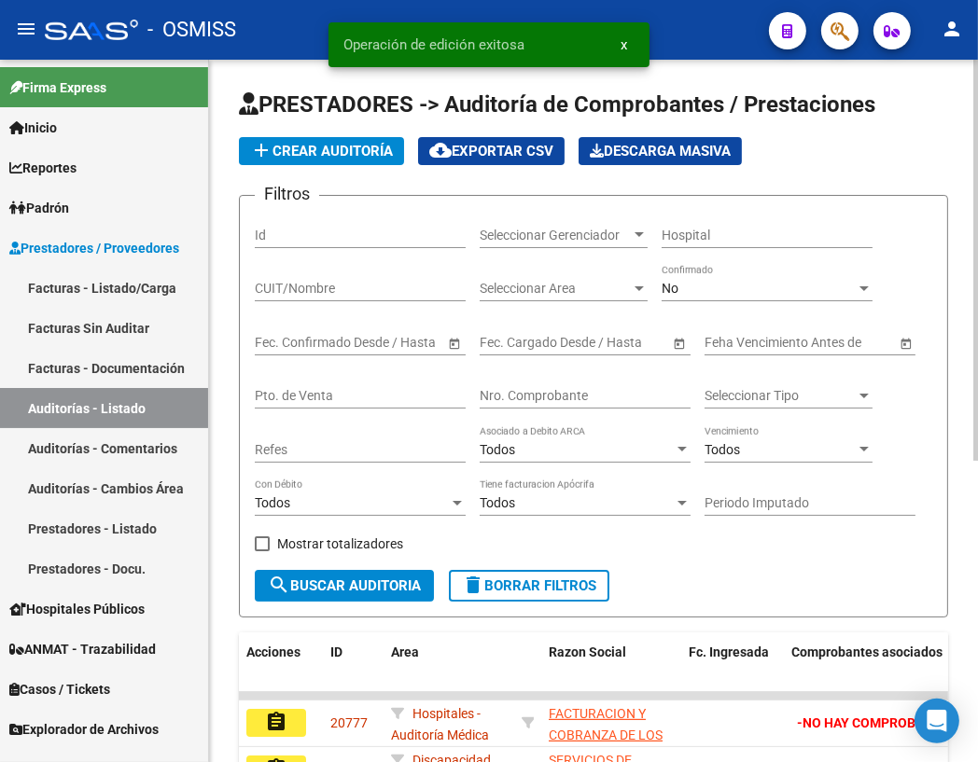
click at [531, 390] on input "Nro. Comprobante" at bounding box center [585, 396] width 211 height 16
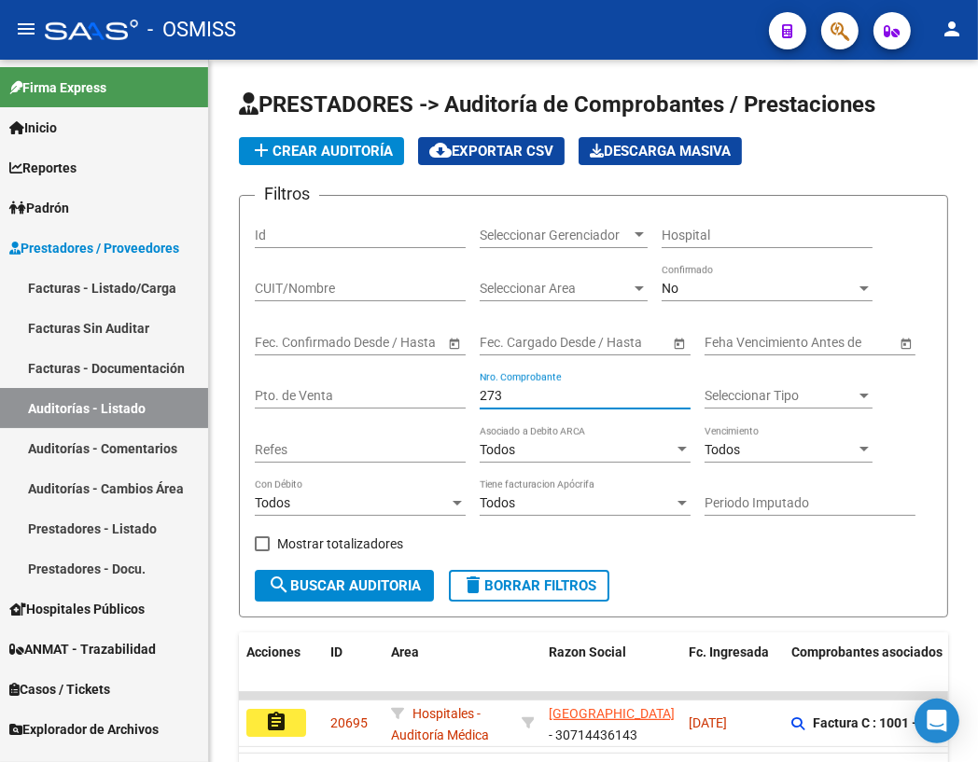
type input "273"
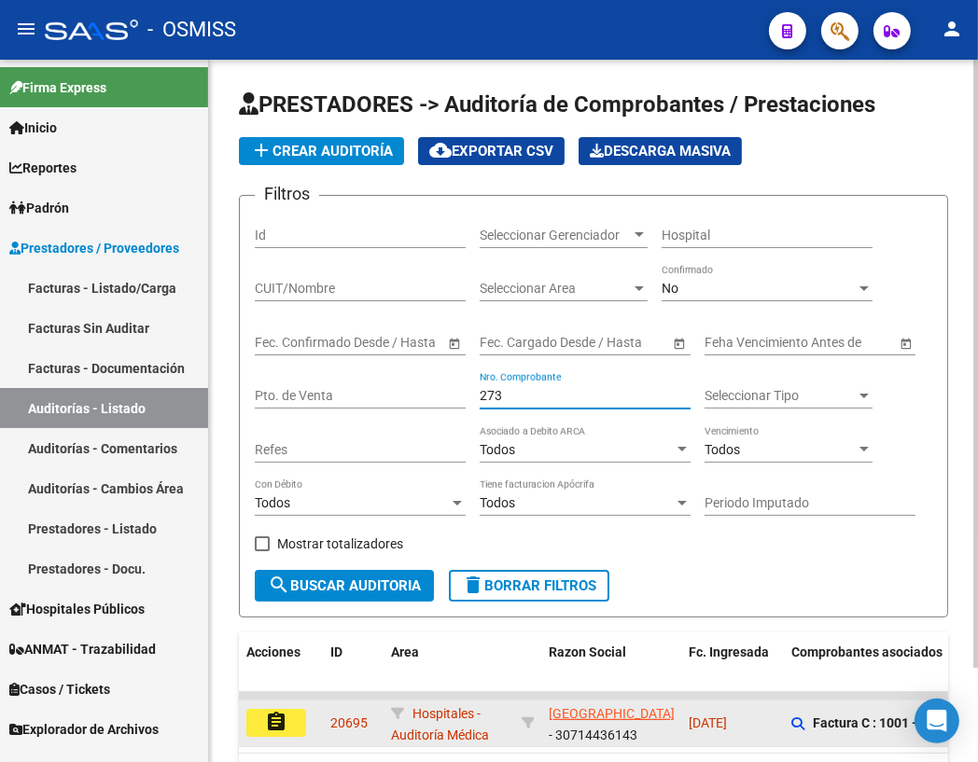
click at [275, 709] on button "assignment" at bounding box center [276, 723] width 60 height 28
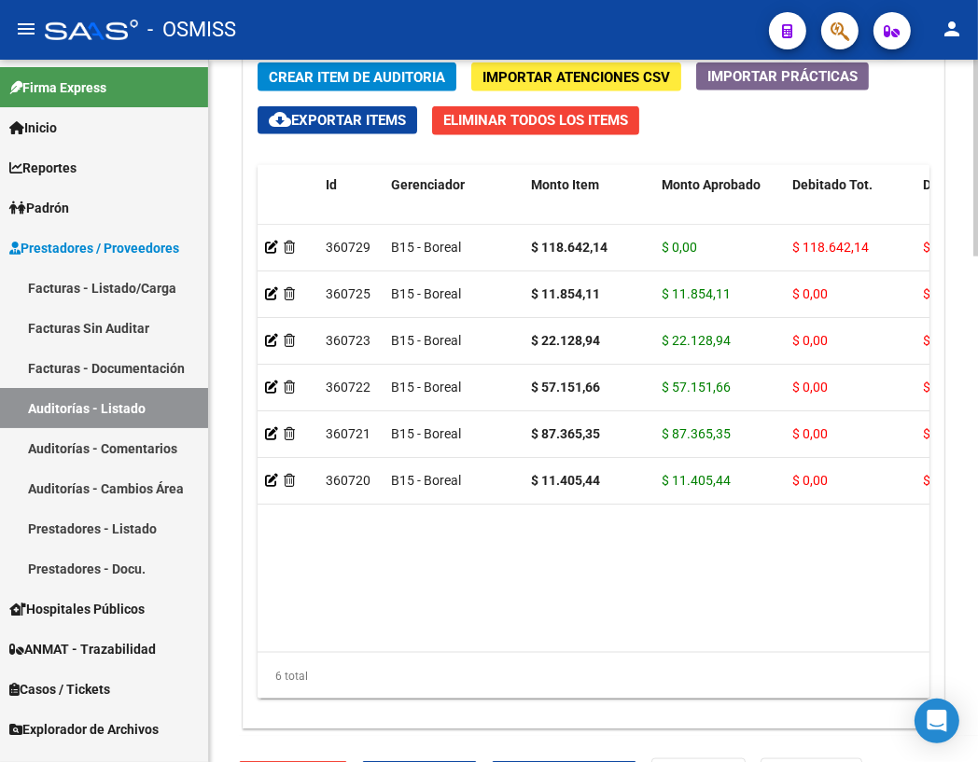
scroll to position [1805, 0]
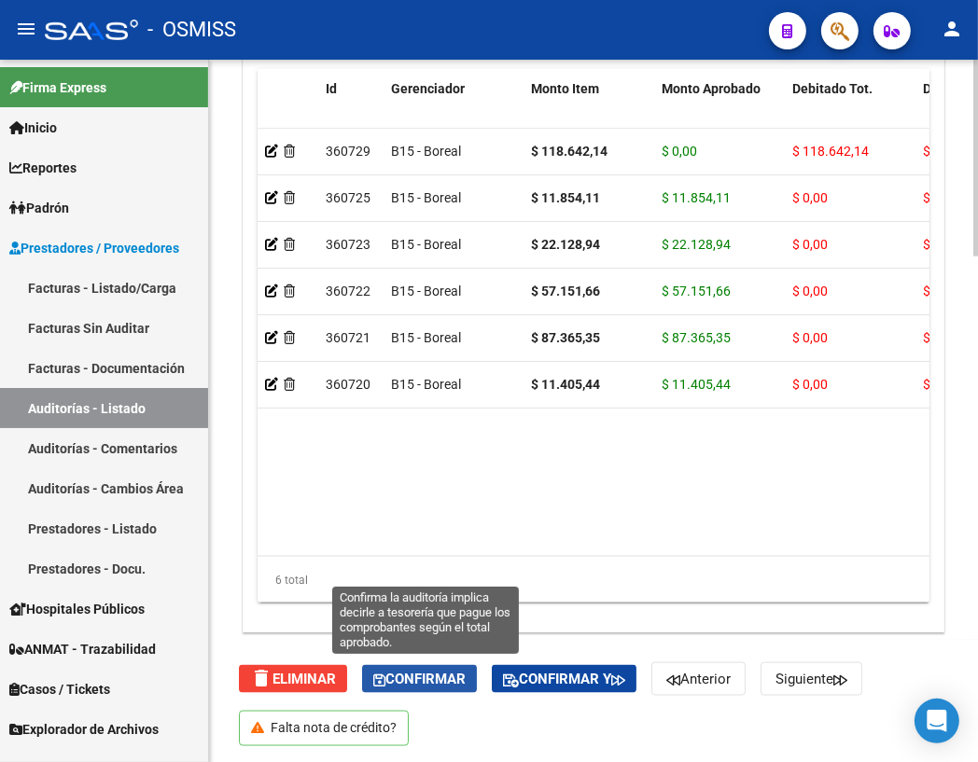
click at [409, 676] on span "Confirmar" at bounding box center [419, 679] width 92 height 17
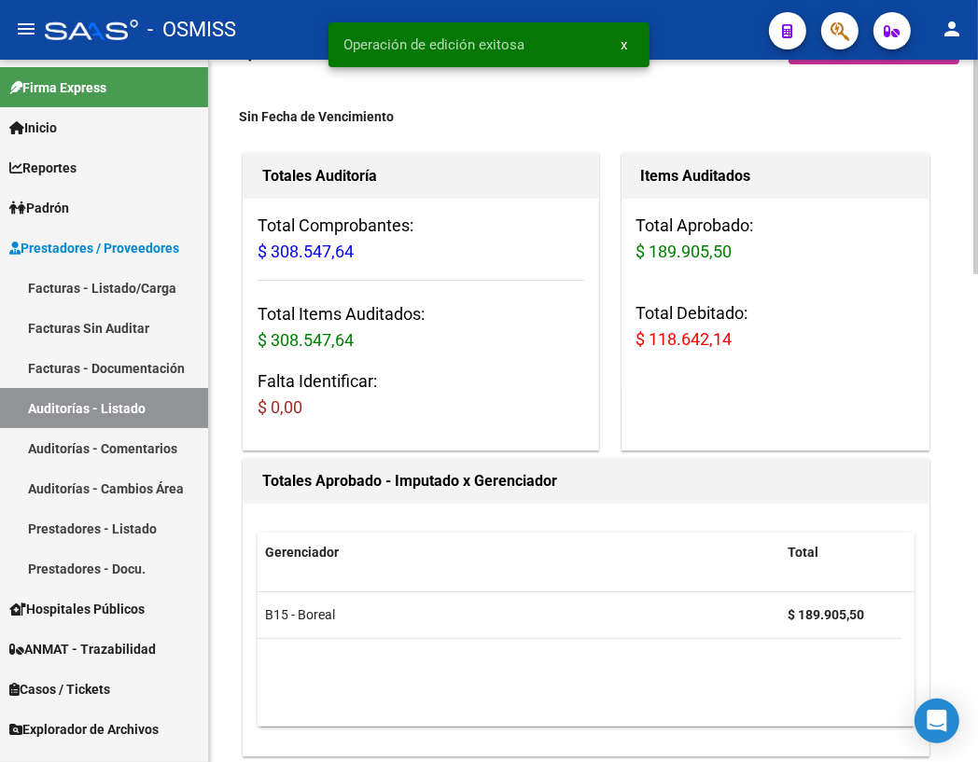
scroll to position [0, 0]
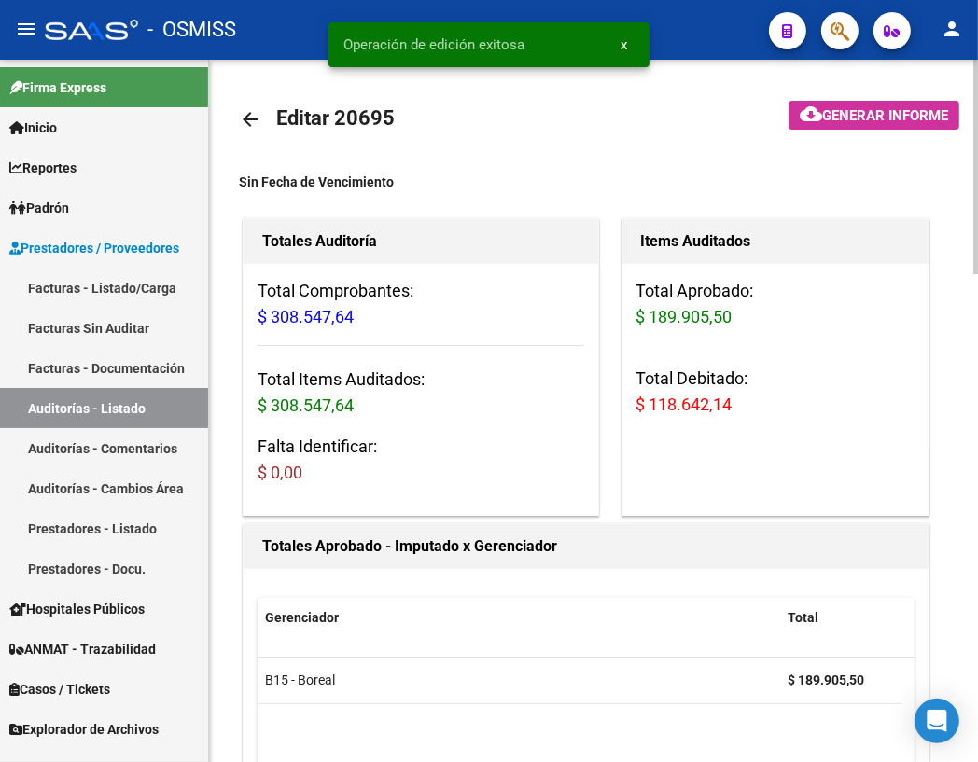
click at [251, 115] on mat-icon "arrow_back" at bounding box center [250, 119] width 22 height 22
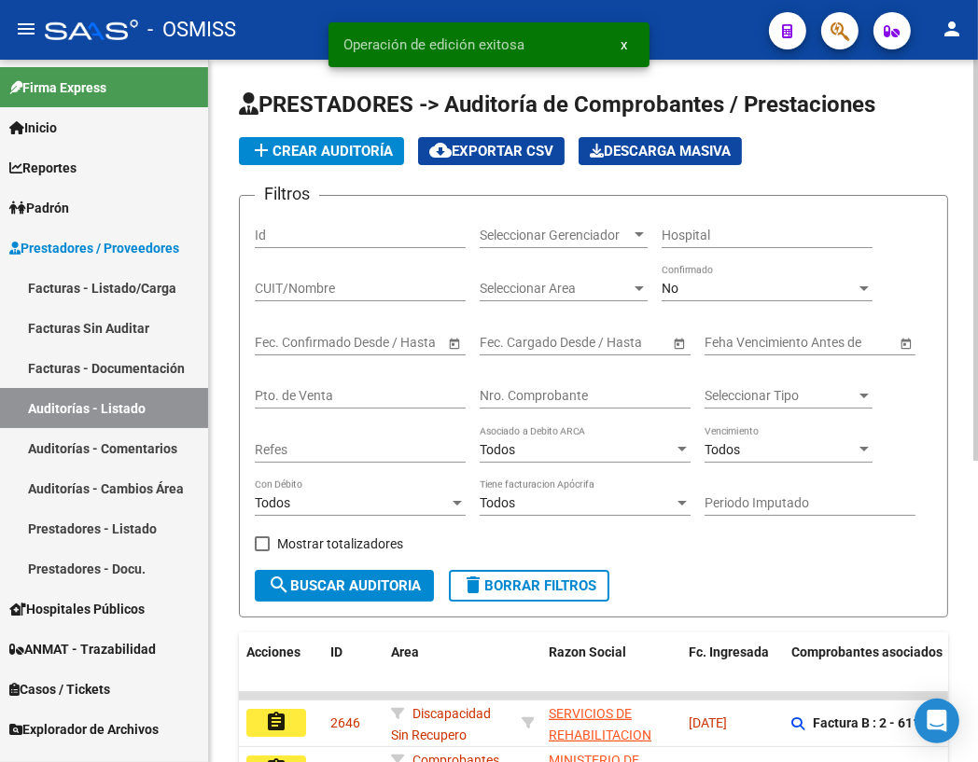
click at [508, 394] on input "Nro. Comprobante" at bounding box center [585, 396] width 211 height 16
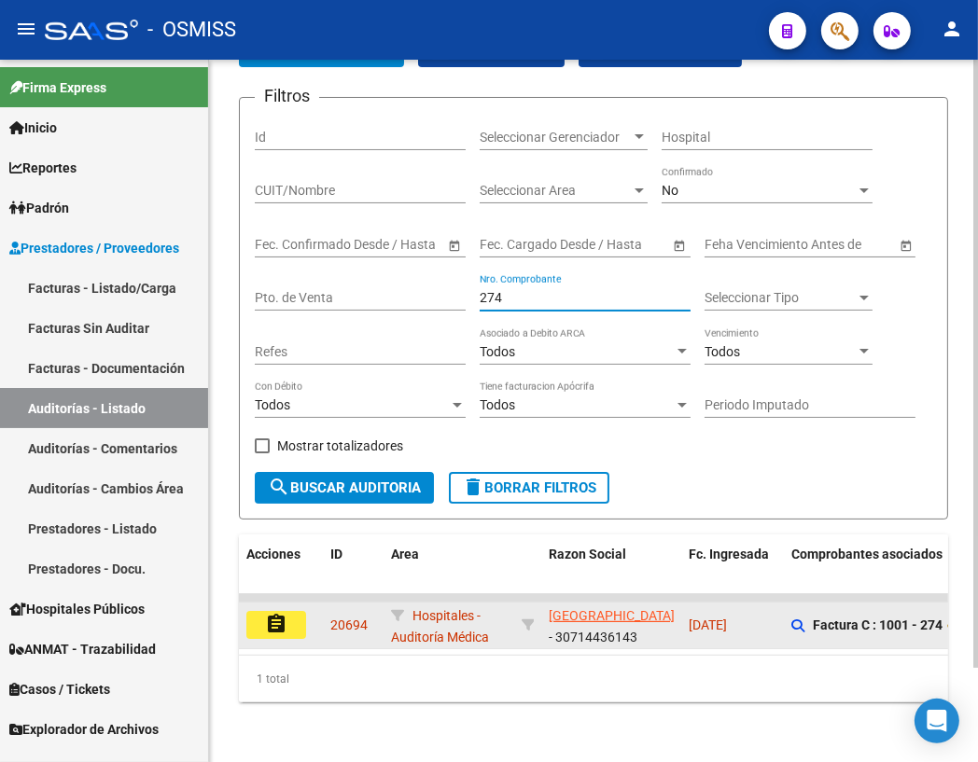
scroll to position [107, 0]
type input "274"
click at [278, 616] on mat-icon "assignment" at bounding box center [276, 624] width 22 height 22
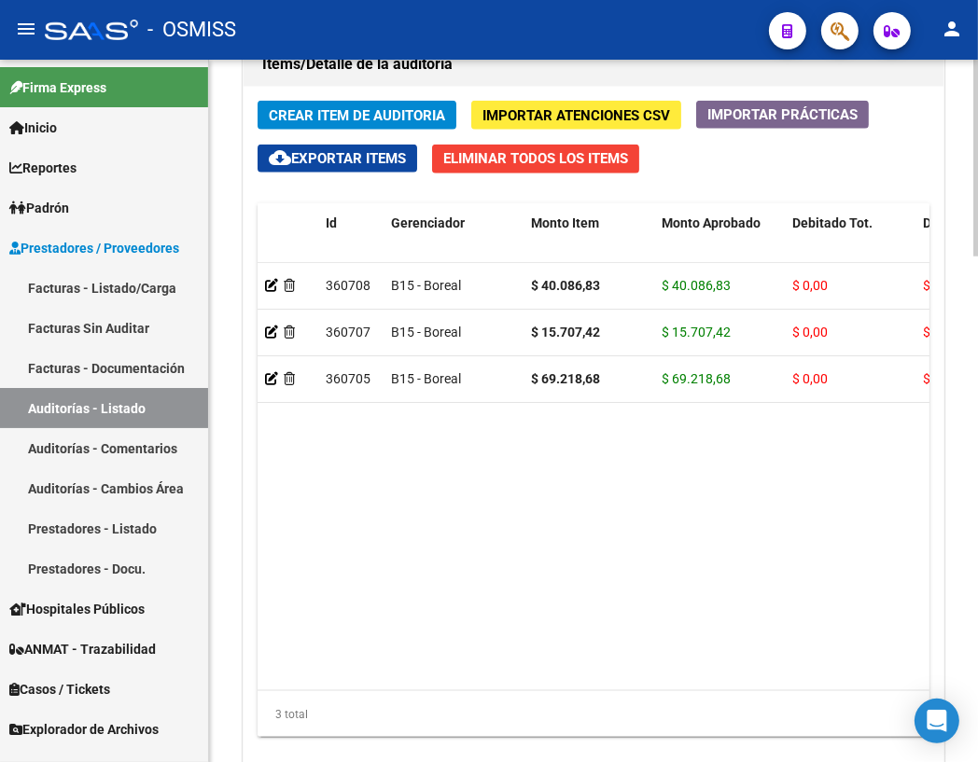
scroll to position [1805, 0]
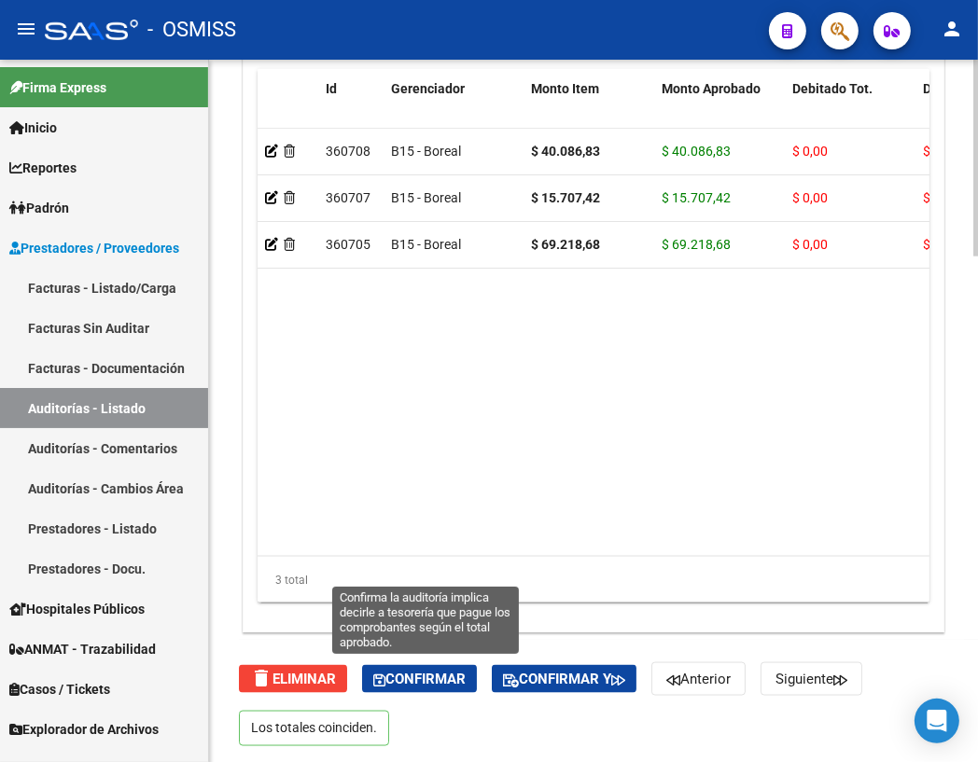
click at [455, 681] on span "Confirmar" at bounding box center [419, 679] width 92 height 17
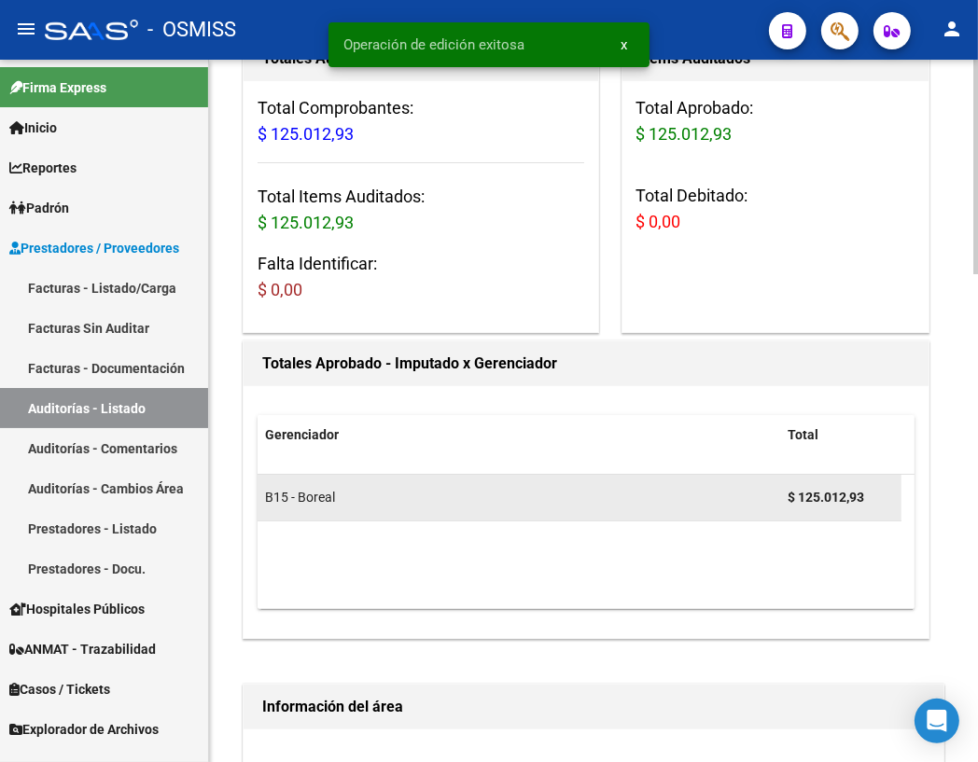
scroll to position [0, 0]
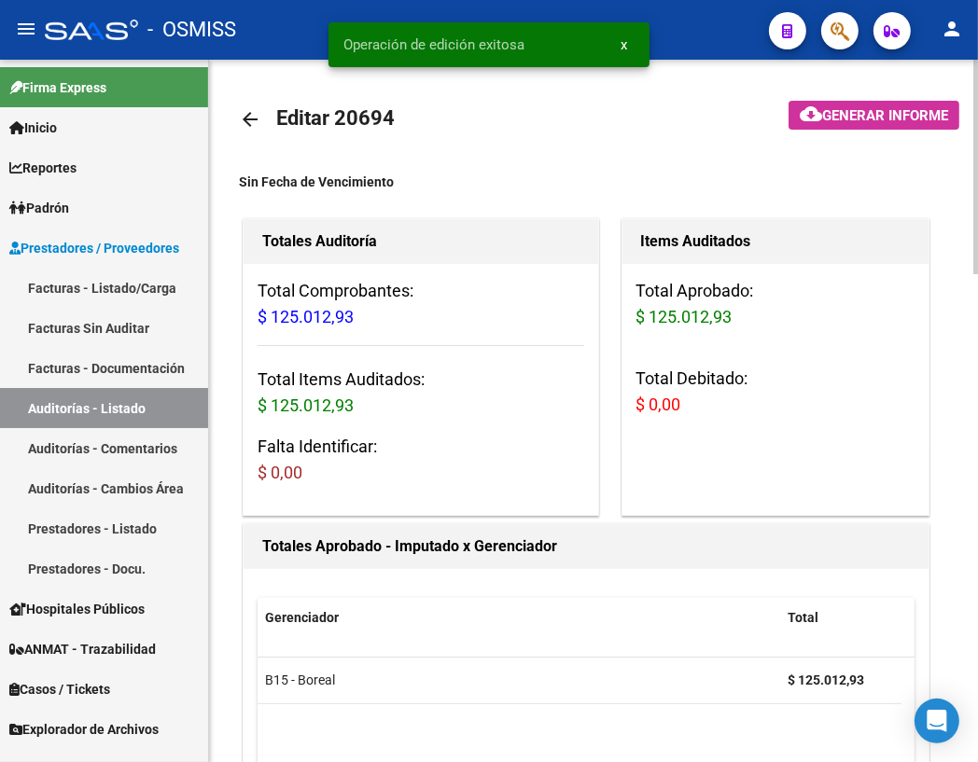
click at [243, 121] on mat-icon "arrow_back" at bounding box center [250, 119] width 22 height 22
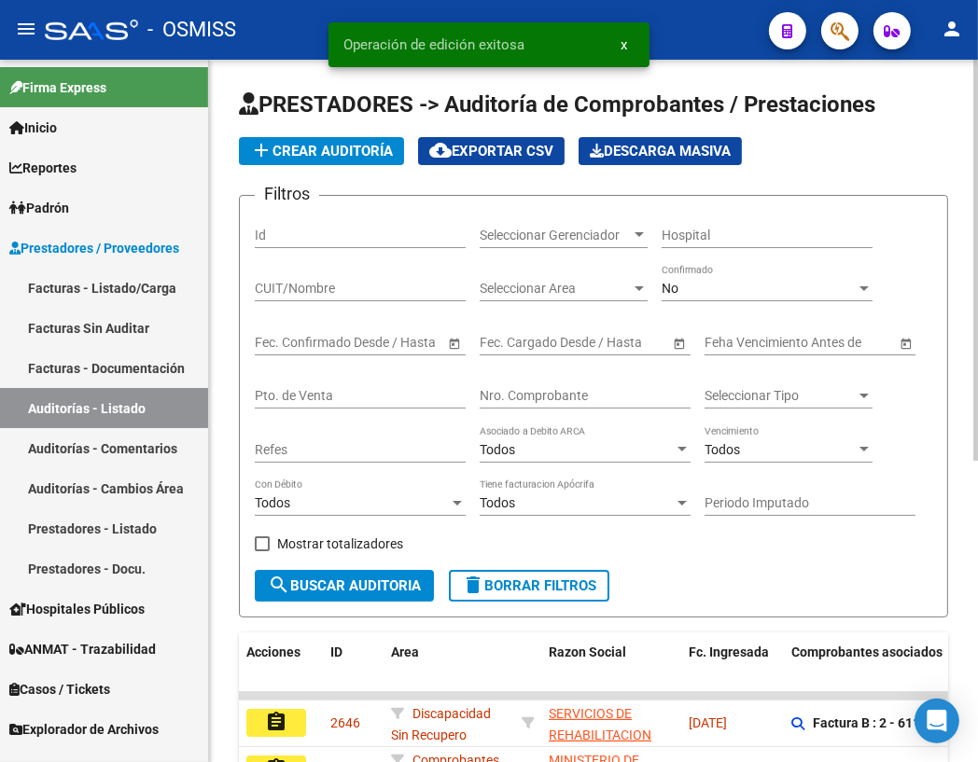
click at [523, 392] on input "Nro. Comprobante" at bounding box center [585, 396] width 211 height 16
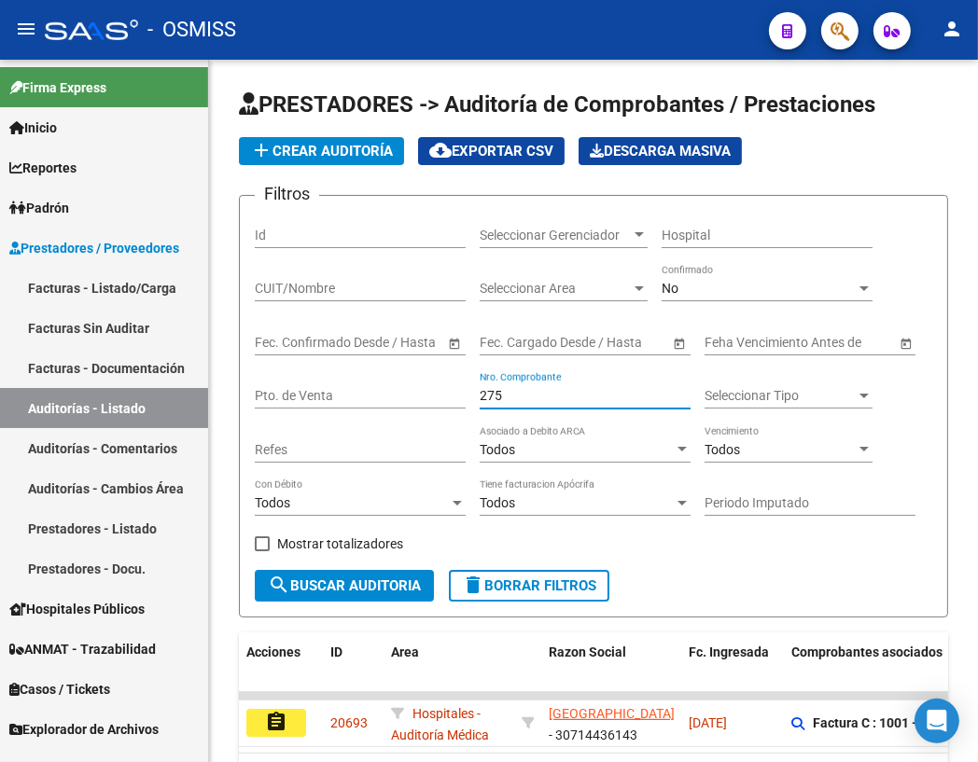
type input "275"
click at [372, 586] on span "search Buscar Auditoria" at bounding box center [344, 586] width 153 height 17
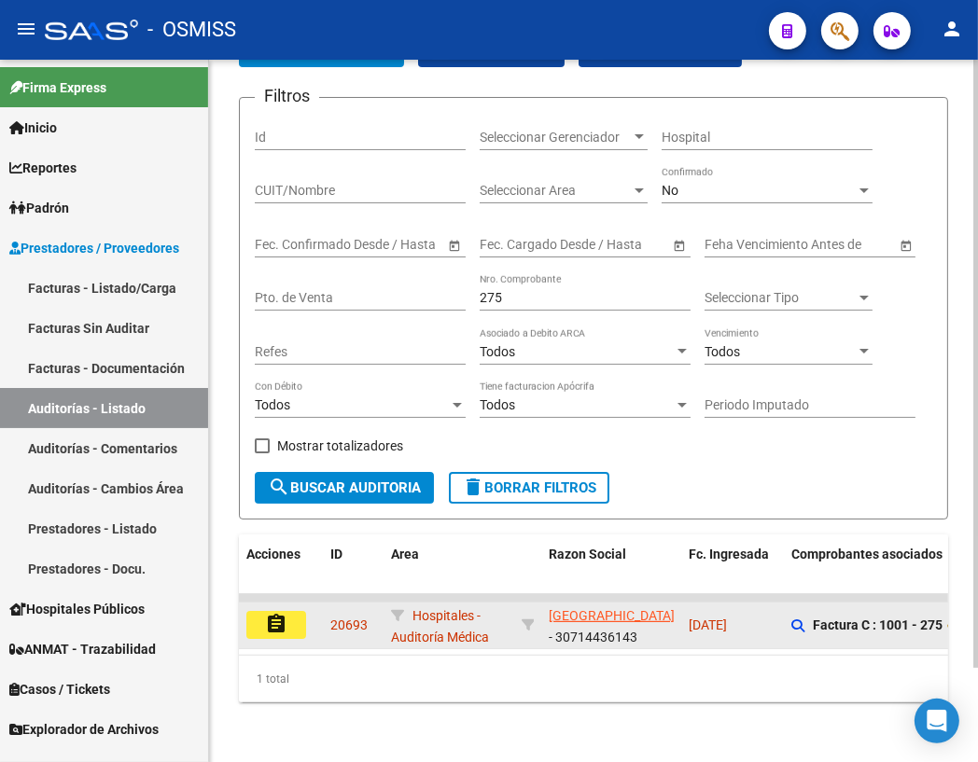
scroll to position [107, 0]
click at [278, 613] on mat-icon "assignment" at bounding box center [276, 624] width 22 height 22
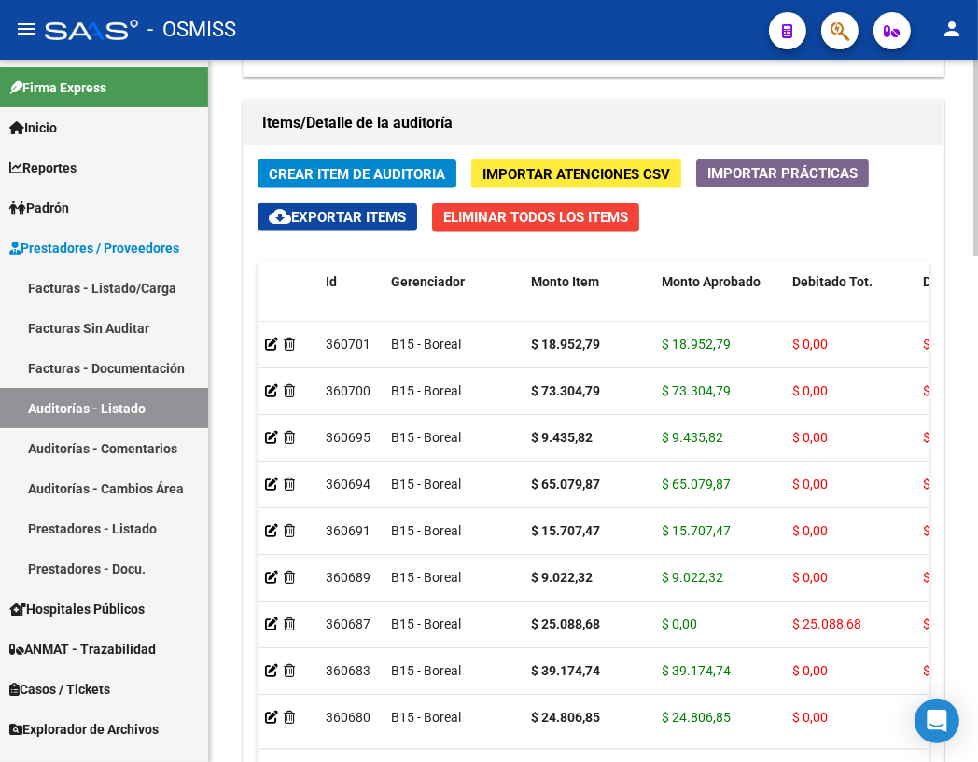
scroll to position [1805, 0]
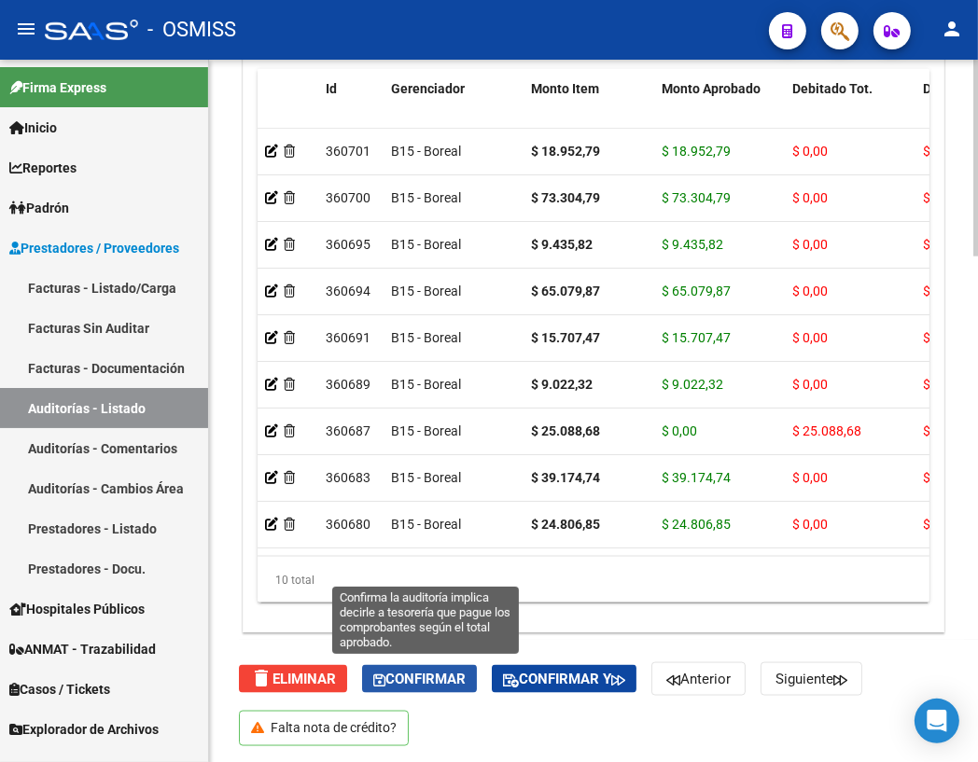
click at [398, 678] on span "Confirmar" at bounding box center [419, 679] width 92 height 17
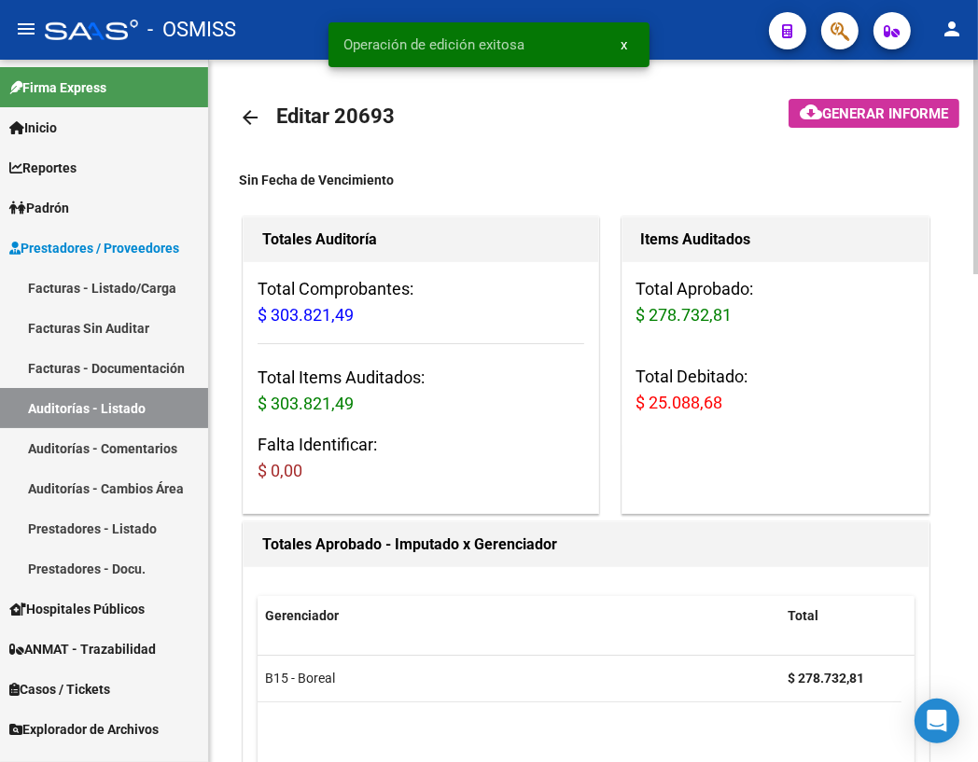
scroll to position [0, 0]
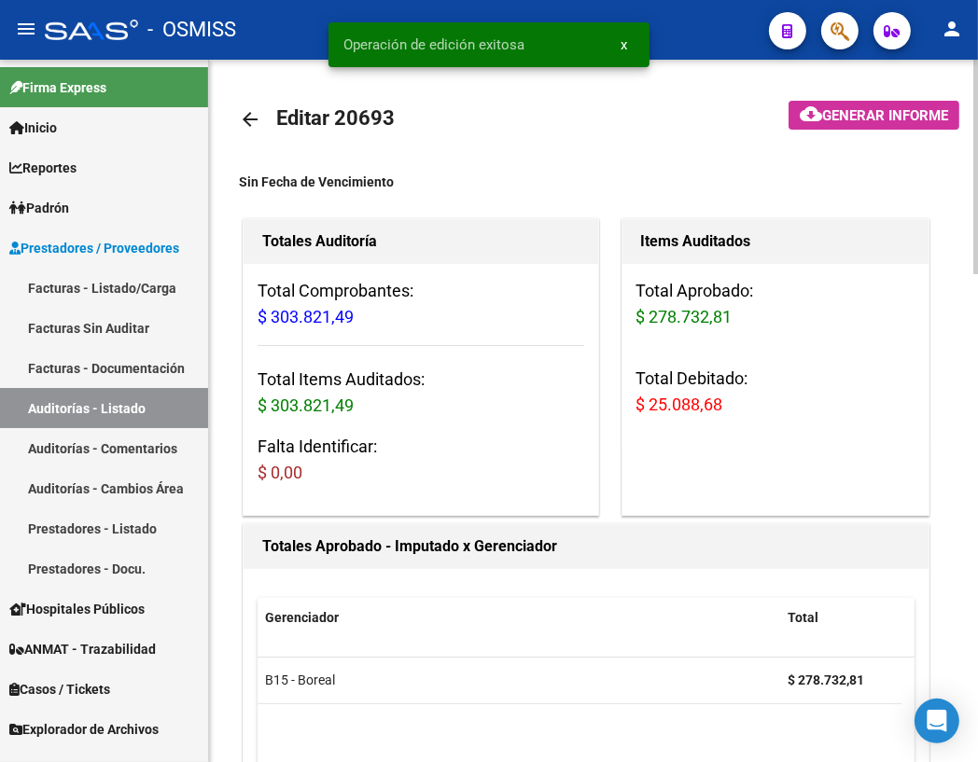
click at [244, 119] on mat-icon "arrow_back" at bounding box center [250, 119] width 22 height 22
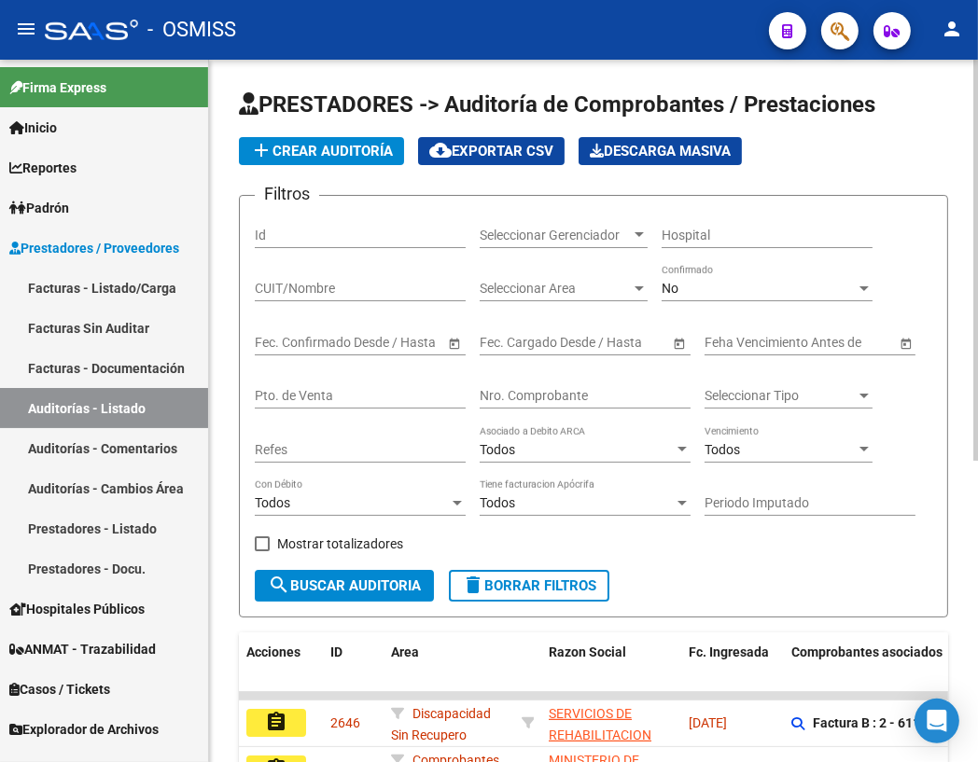
click at [495, 395] on input "Nro. Comprobante" at bounding box center [585, 396] width 211 height 16
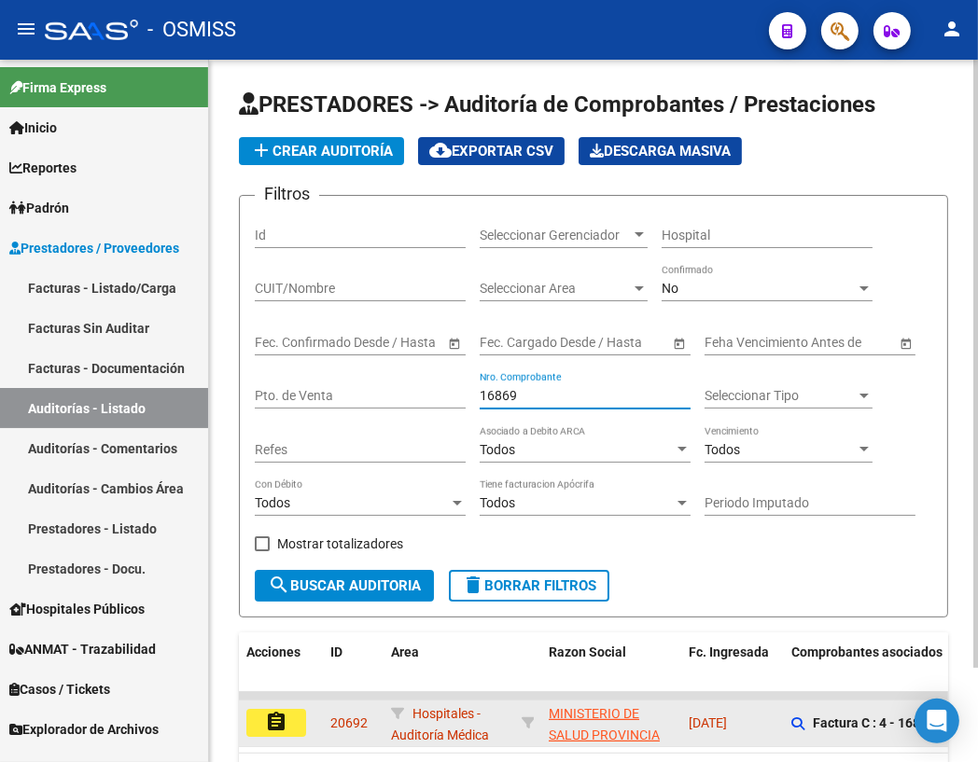
type input "16869"
click at [265, 721] on mat-icon "assignment" at bounding box center [276, 722] width 22 height 22
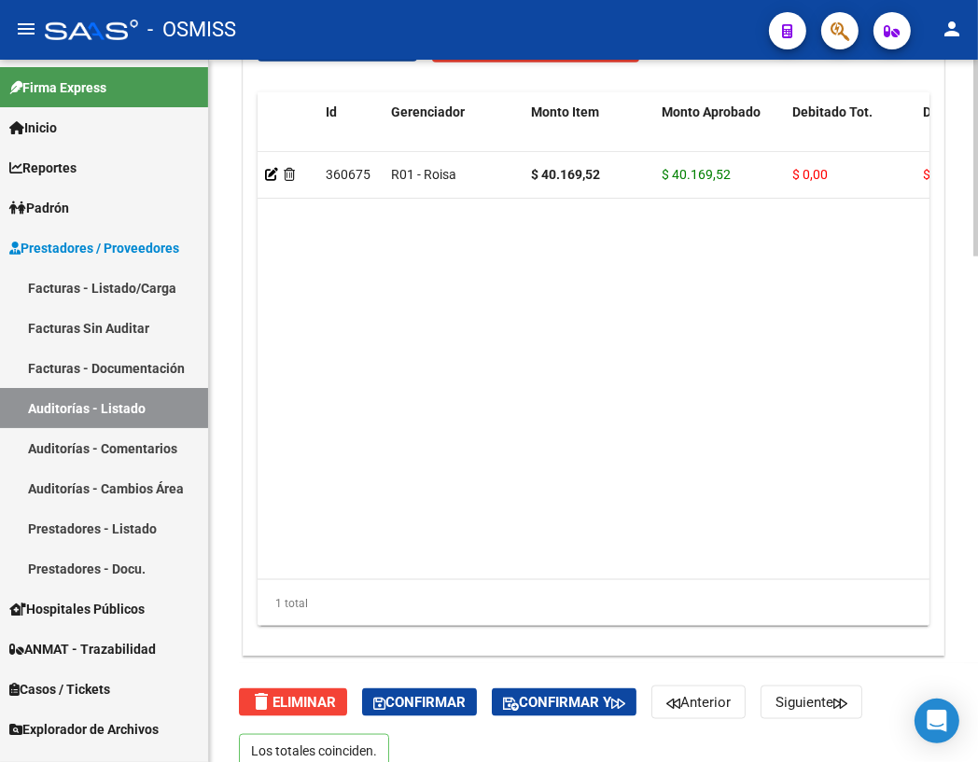
scroll to position [1805, 0]
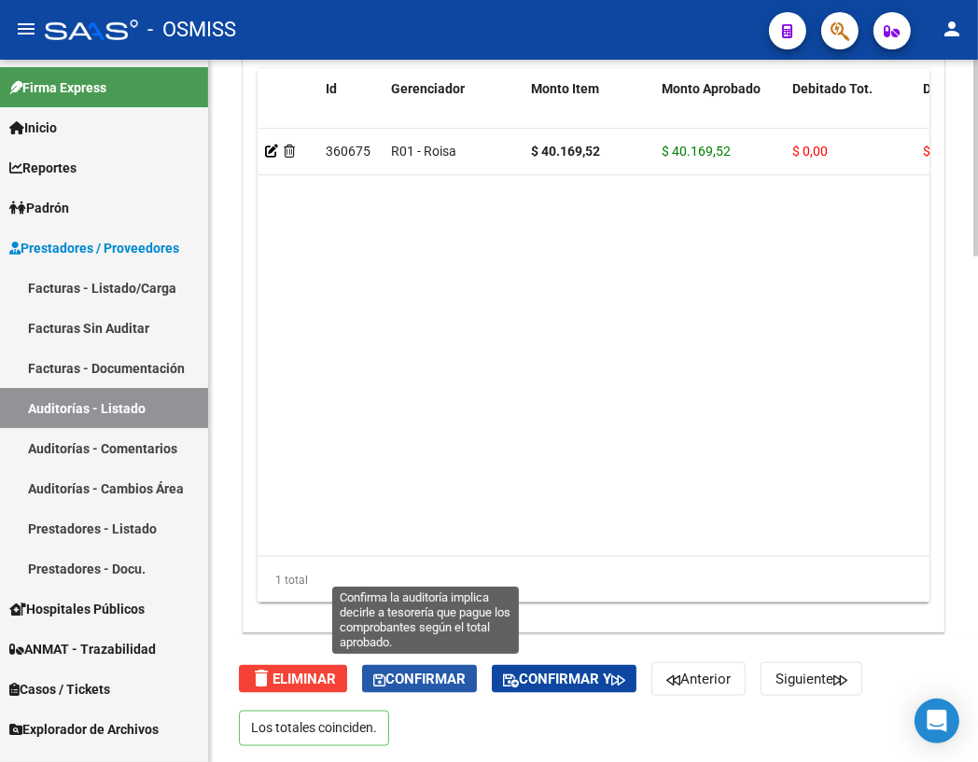
click at [405, 677] on span "Confirmar" at bounding box center [419, 679] width 92 height 17
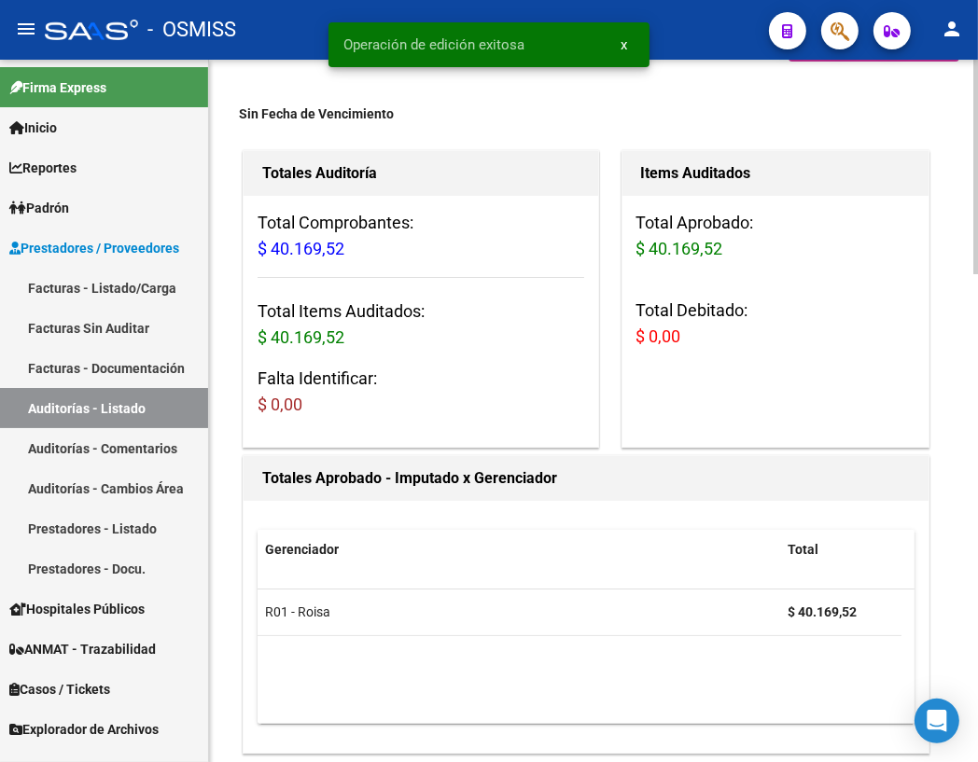
scroll to position [0, 0]
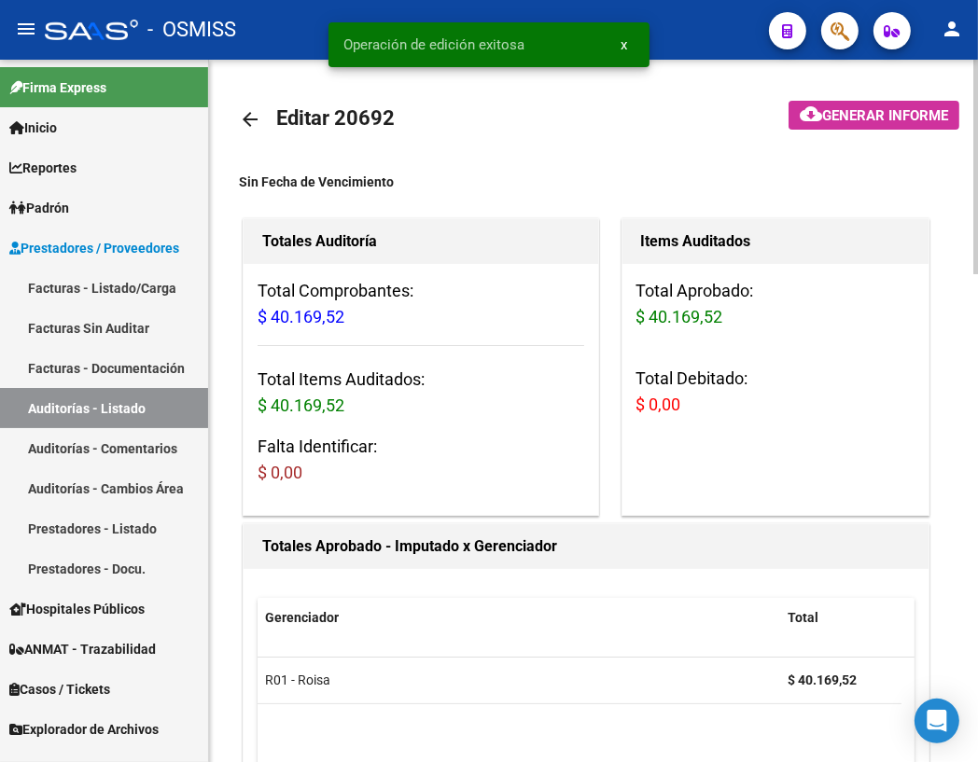
click at [247, 119] on mat-icon "arrow_back" at bounding box center [250, 119] width 22 height 22
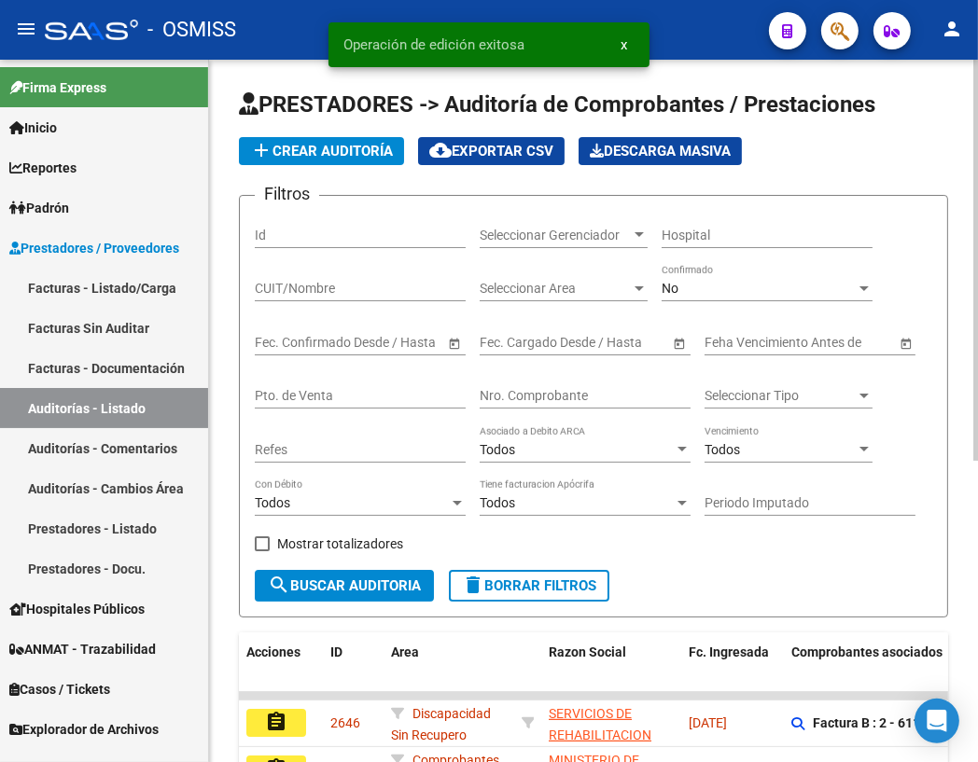
click at [535, 398] on input "Nro. Comprobante" at bounding box center [585, 396] width 211 height 16
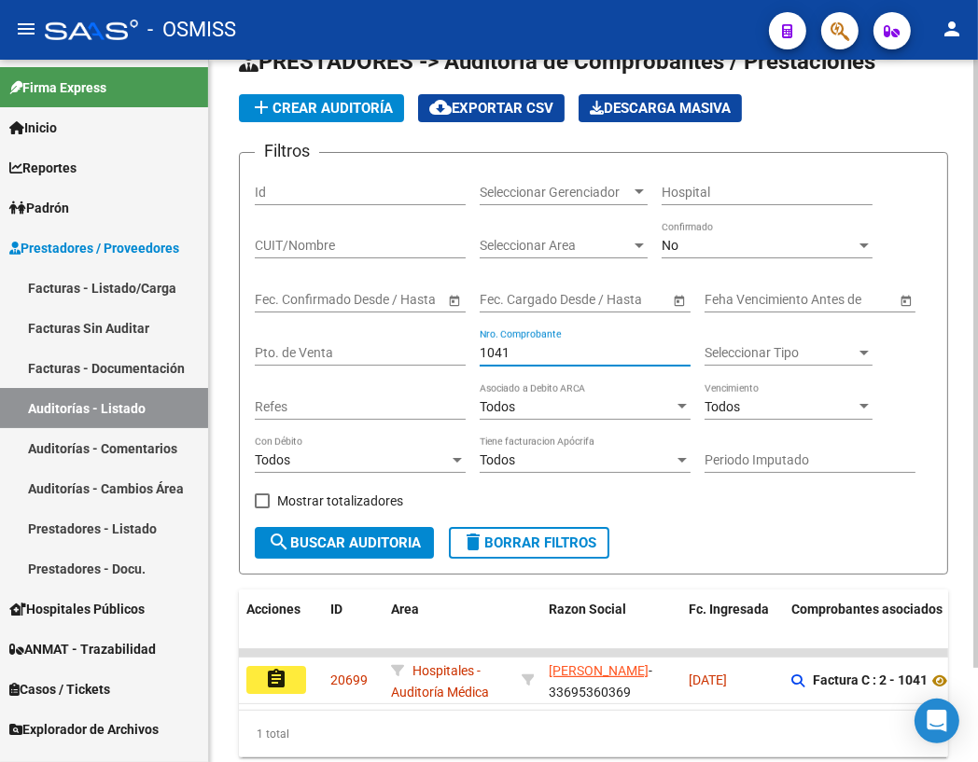
scroll to position [107, 0]
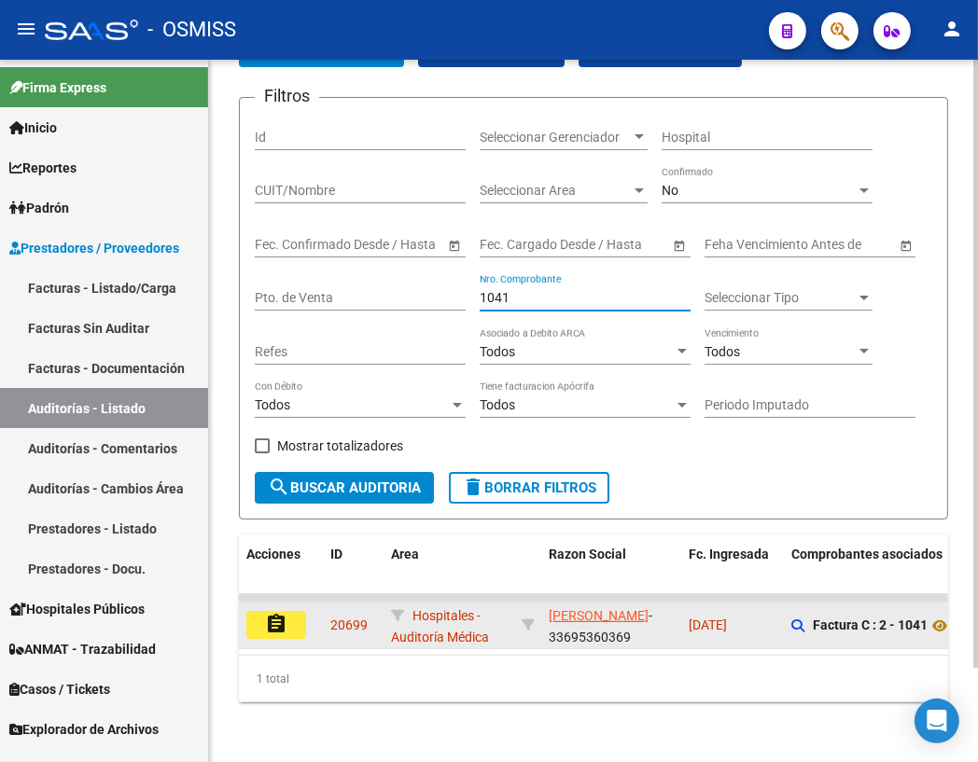
type input "1041"
click at [273, 620] on mat-icon "assignment" at bounding box center [276, 624] width 22 height 22
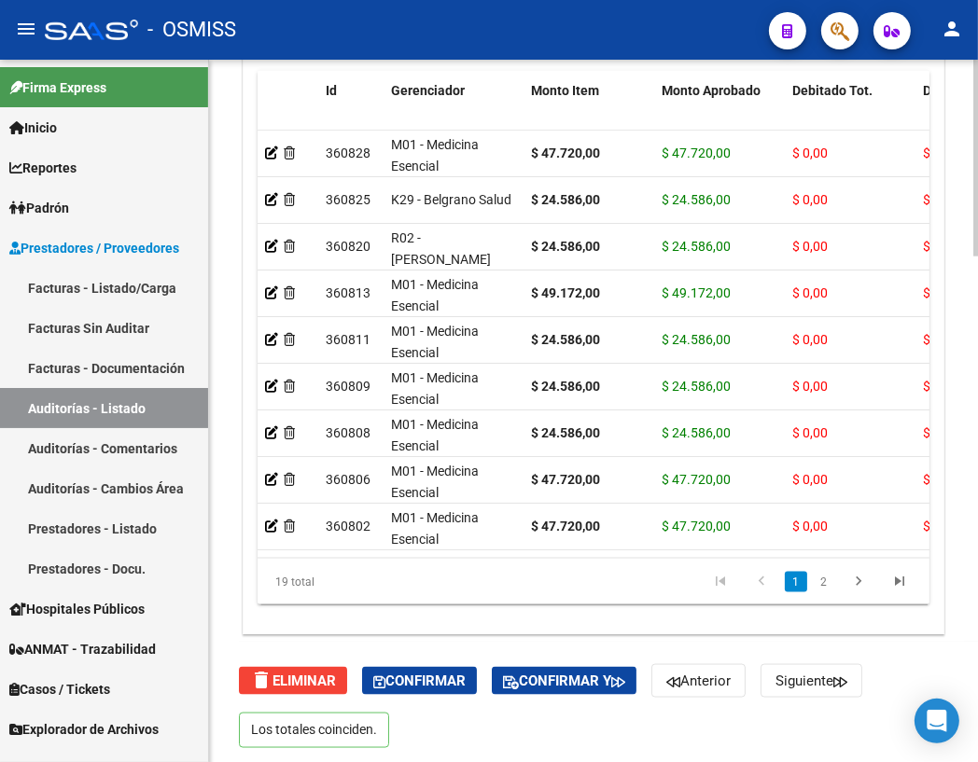
scroll to position [1805, 0]
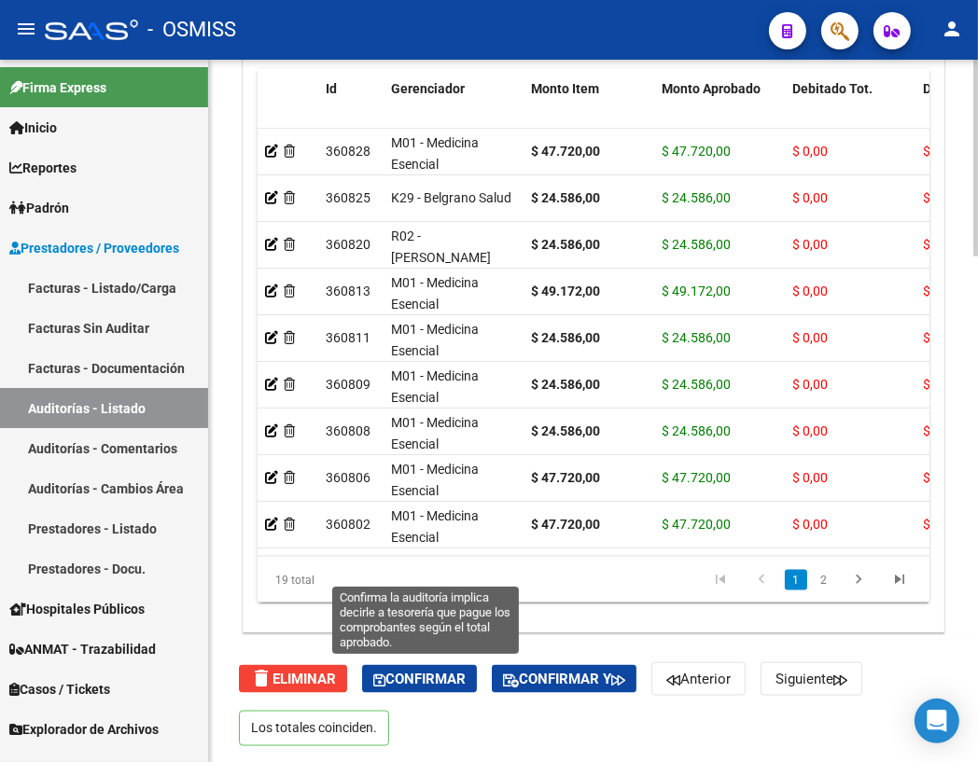
click at [431, 684] on button "Confirmar" at bounding box center [419, 679] width 115 height 28
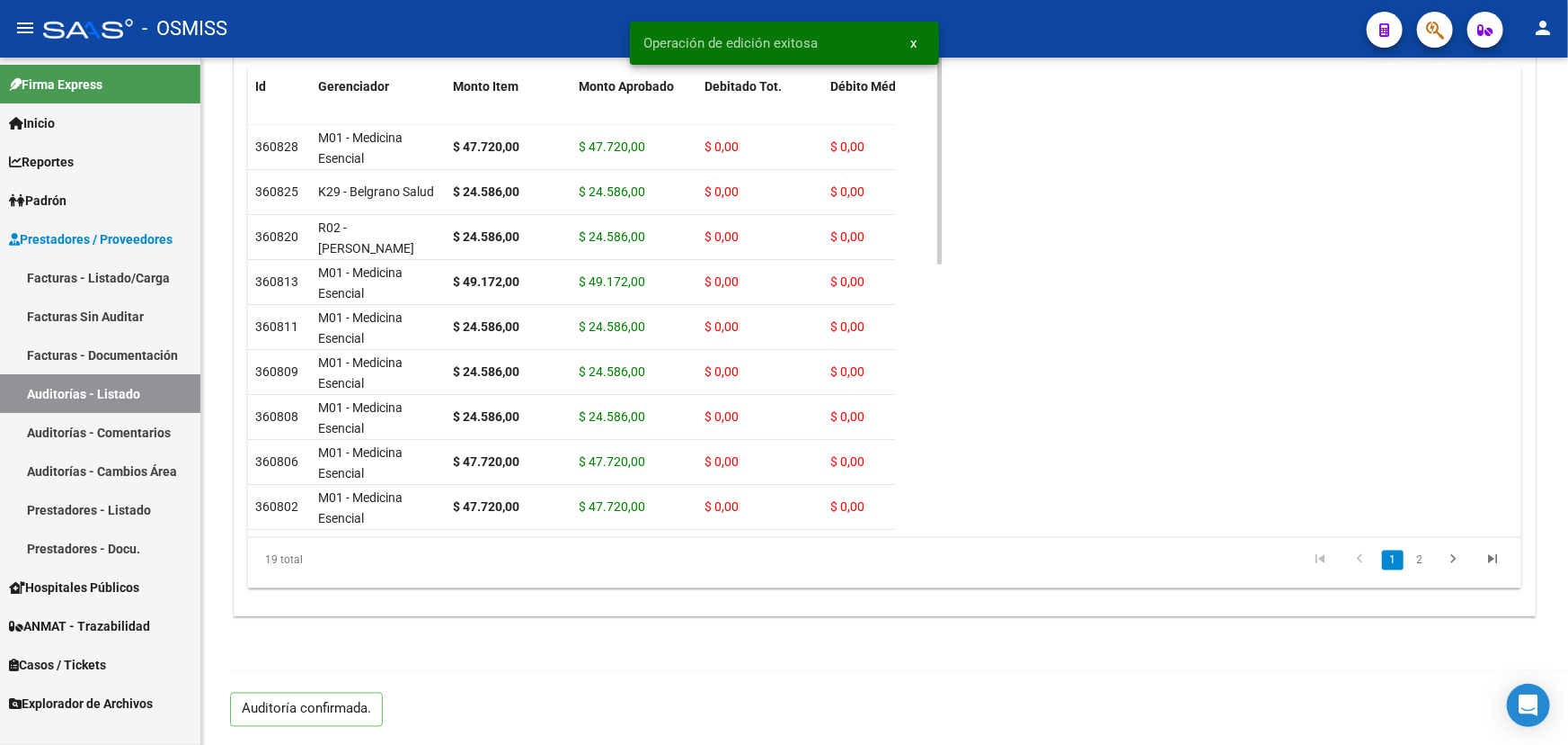
scroll to position [1259, 0]
